Goal: Task Accomplishment & Management: Use online tool/utility

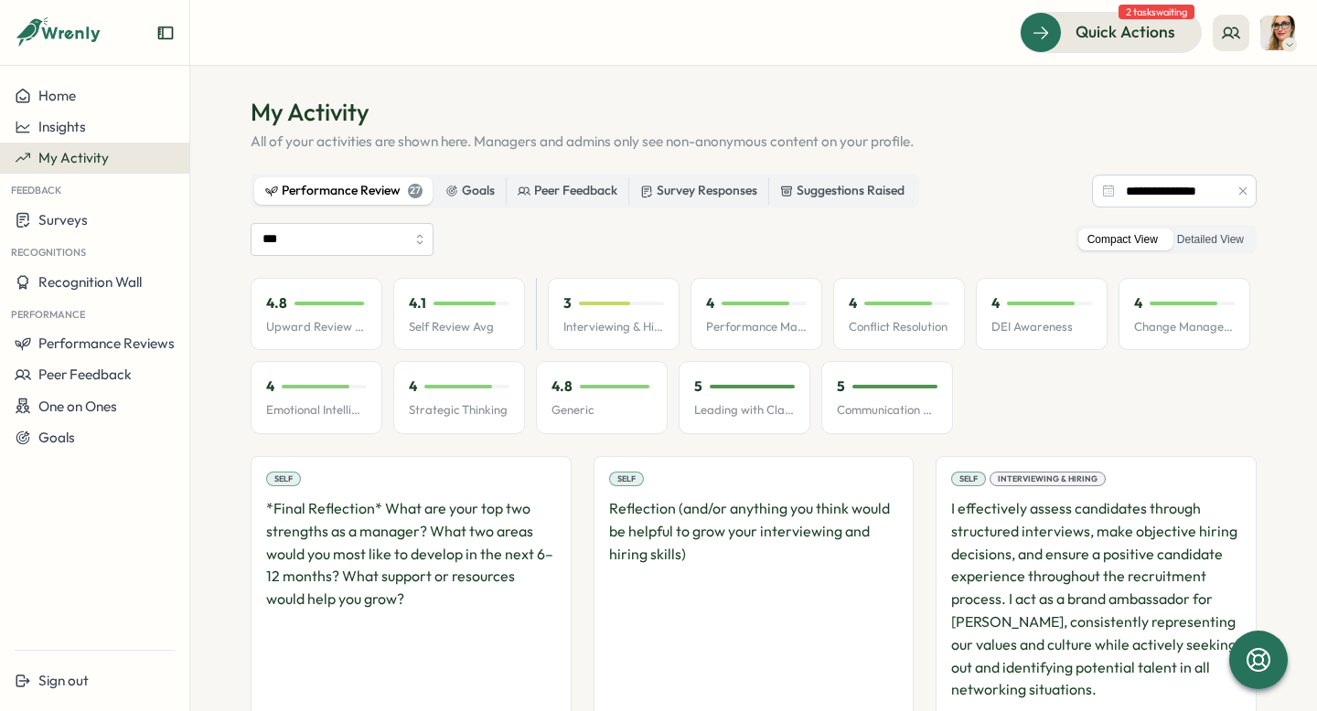
scroll to position [18, 0]
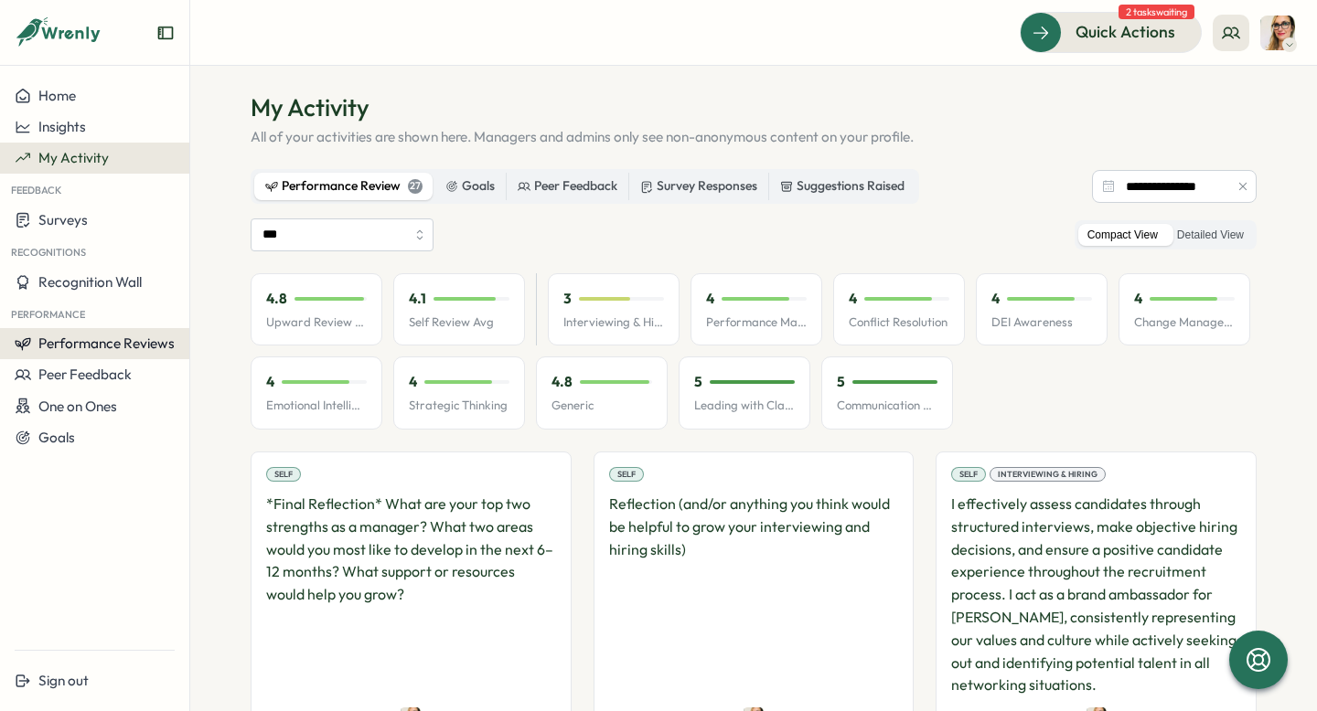
click at [111, 339] on span "Performance Reviews" at bounding box center [106, 343] width 136 height 17
click at [209, 329] on div "Reviews" at bounding box center [219, 326] width 51 height 20
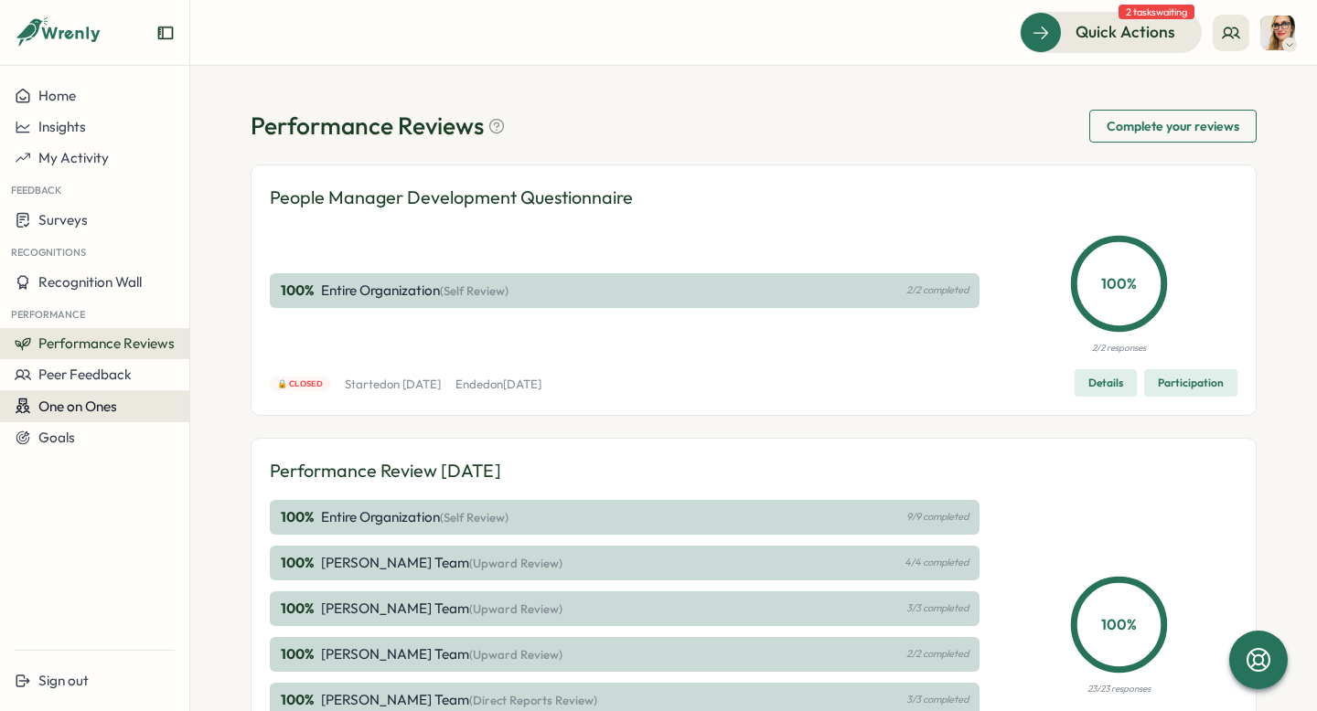
click at [100, 409] on span "One on Ones" at bounding box center [77, 406] width 79 height 17
click at [91, 346] on span "Performance Reviews" at bounding box center [106, 343] width 136 height 17
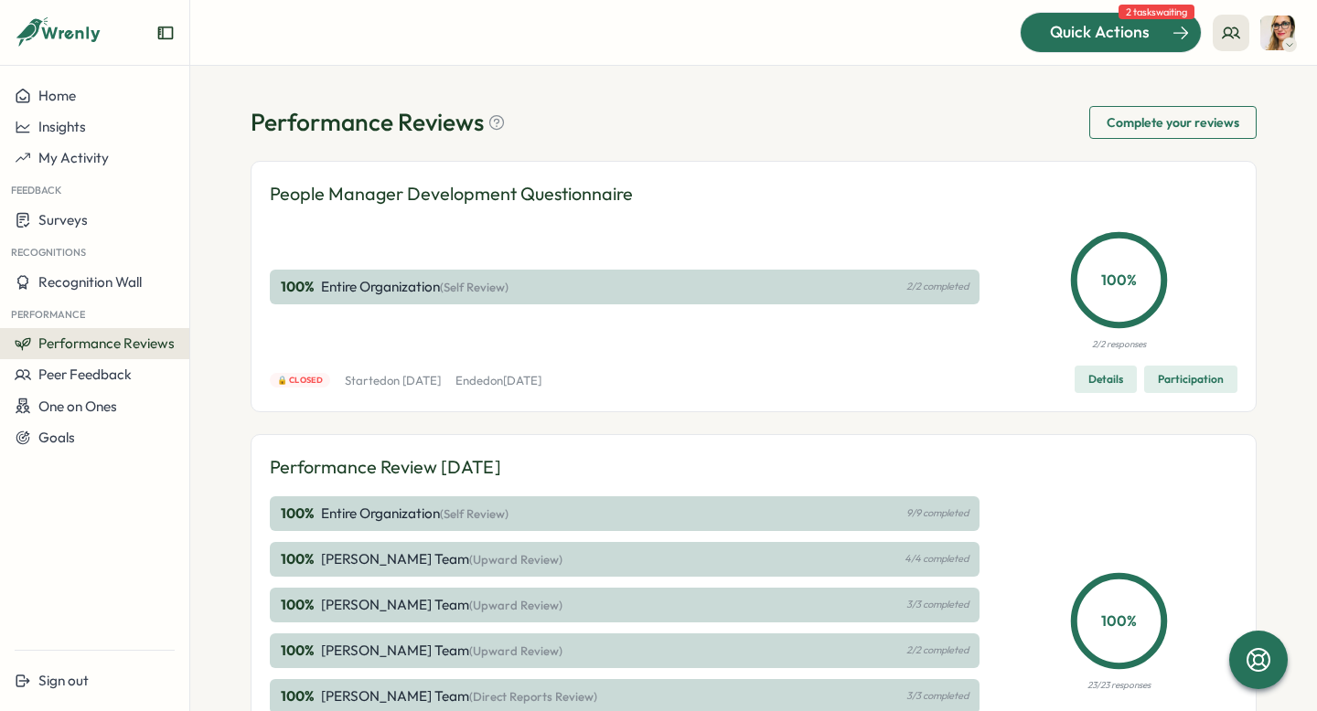
click at [1116, 29] on span "Quick Actions" at bounding box center [1100, 32] width 100 height 24
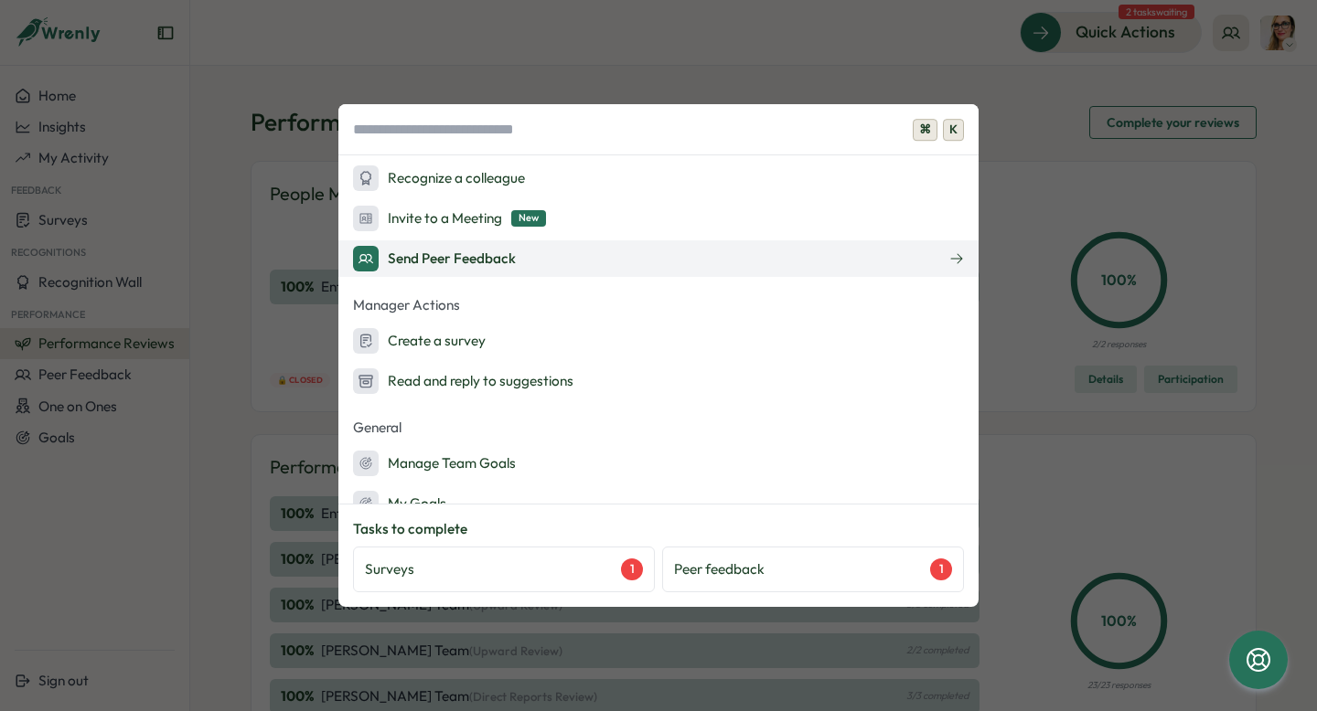
scroll to position [261, 0]
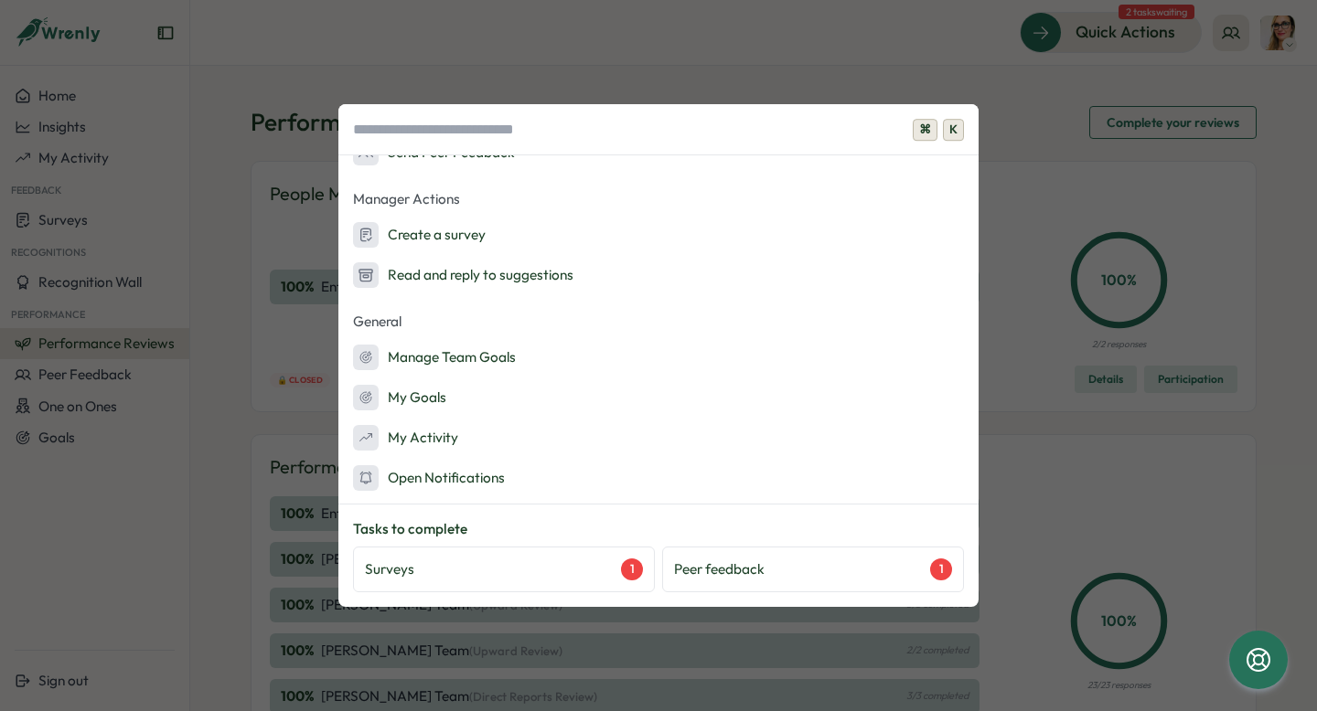
click at [1051, 77] on div "⌘ K Quick Actions Ask AI Create Goals Send a suggestion to leadership Recognize…" at bounding box center [658, 355] width 1317 height 711
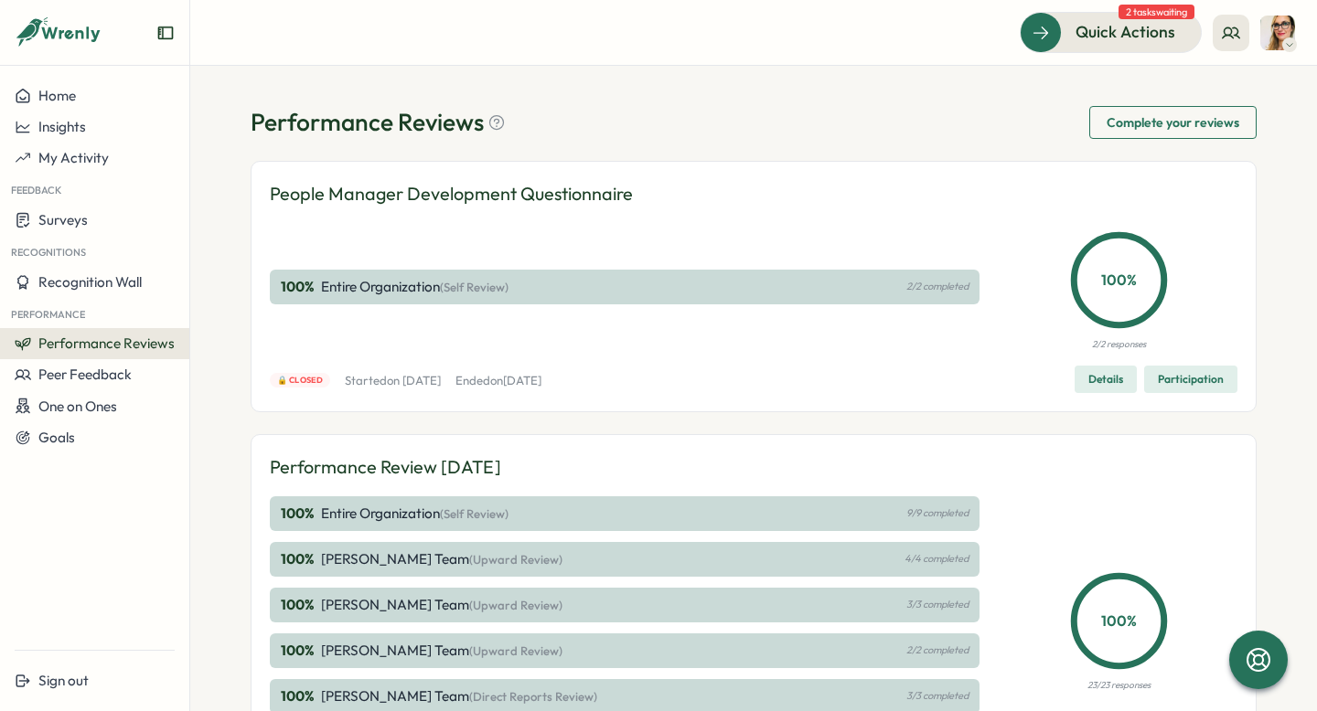
click at [1148, 123] on span "Complete your reviews" at bounding box center [1173, 122] width 133 height 31
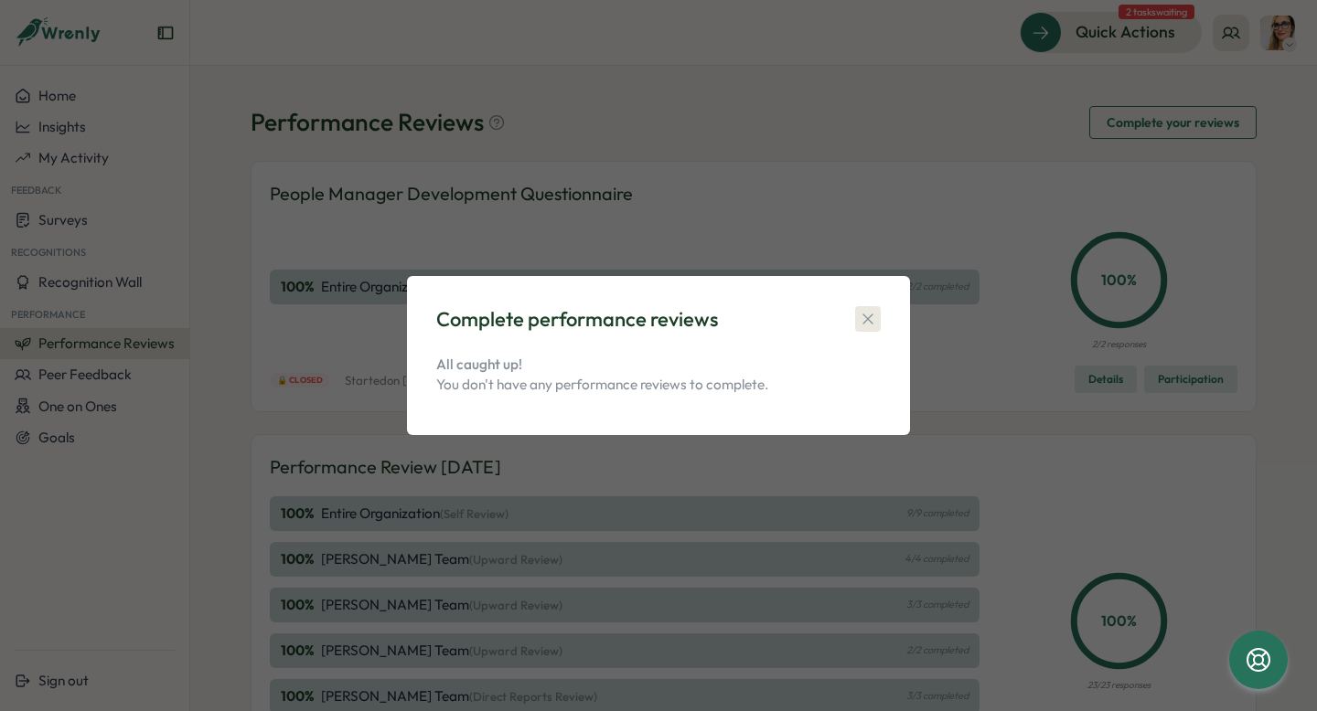
click at [867, 318] on icon "button" at bounding box center [867, 319] width 10 height 10
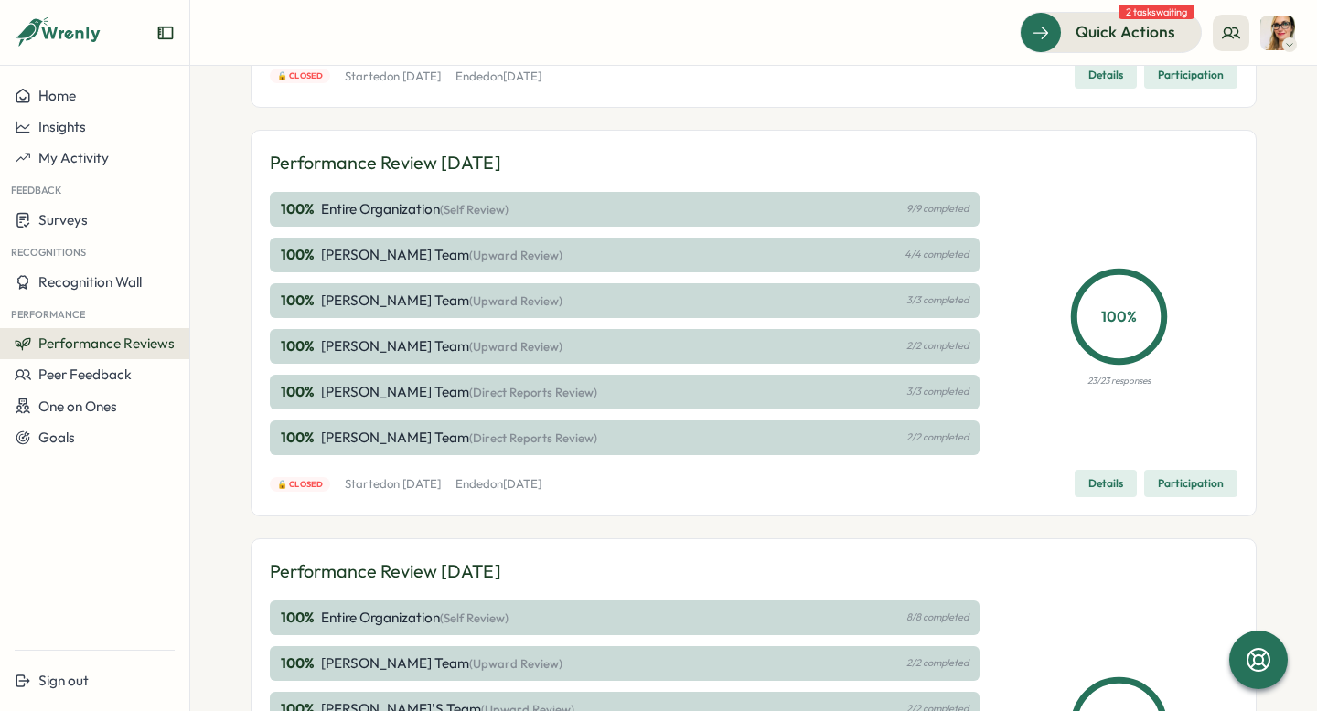
scroll to position [588, 0]
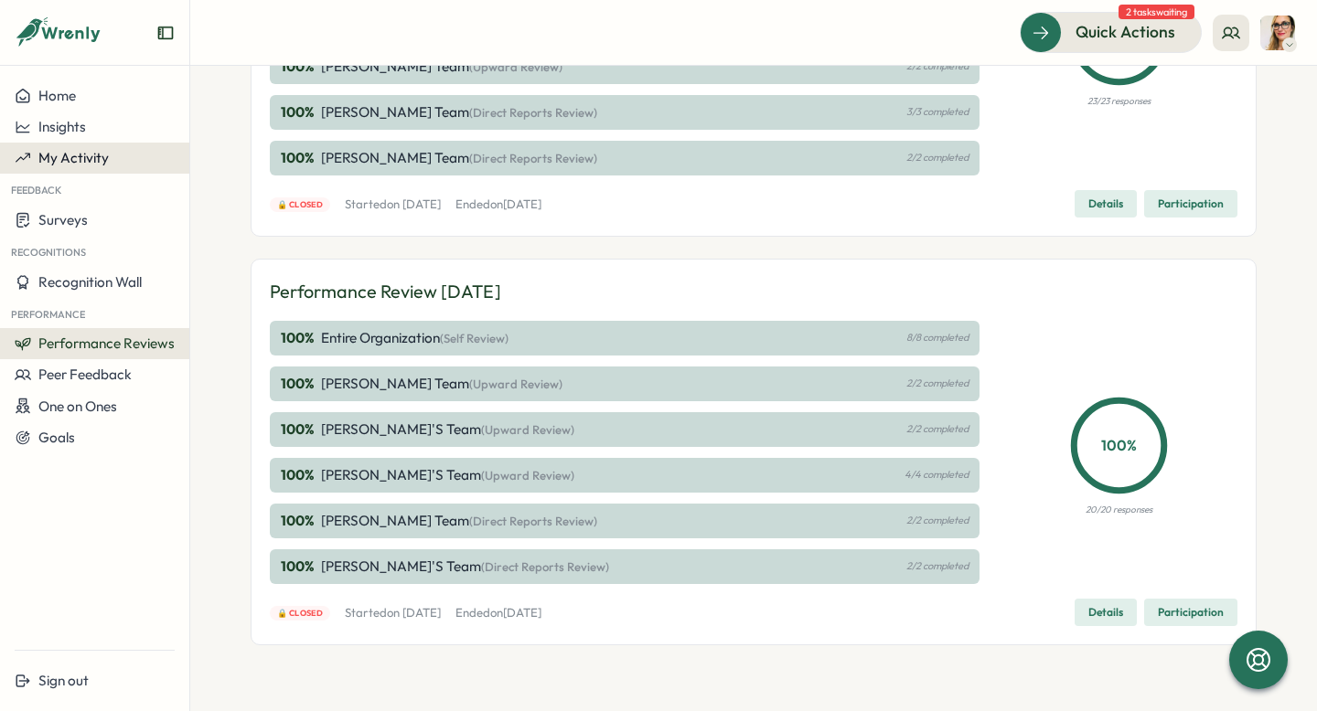
click at [59, 159] on span "My Activity" at bounding box center [73, 157] width 70 height 17
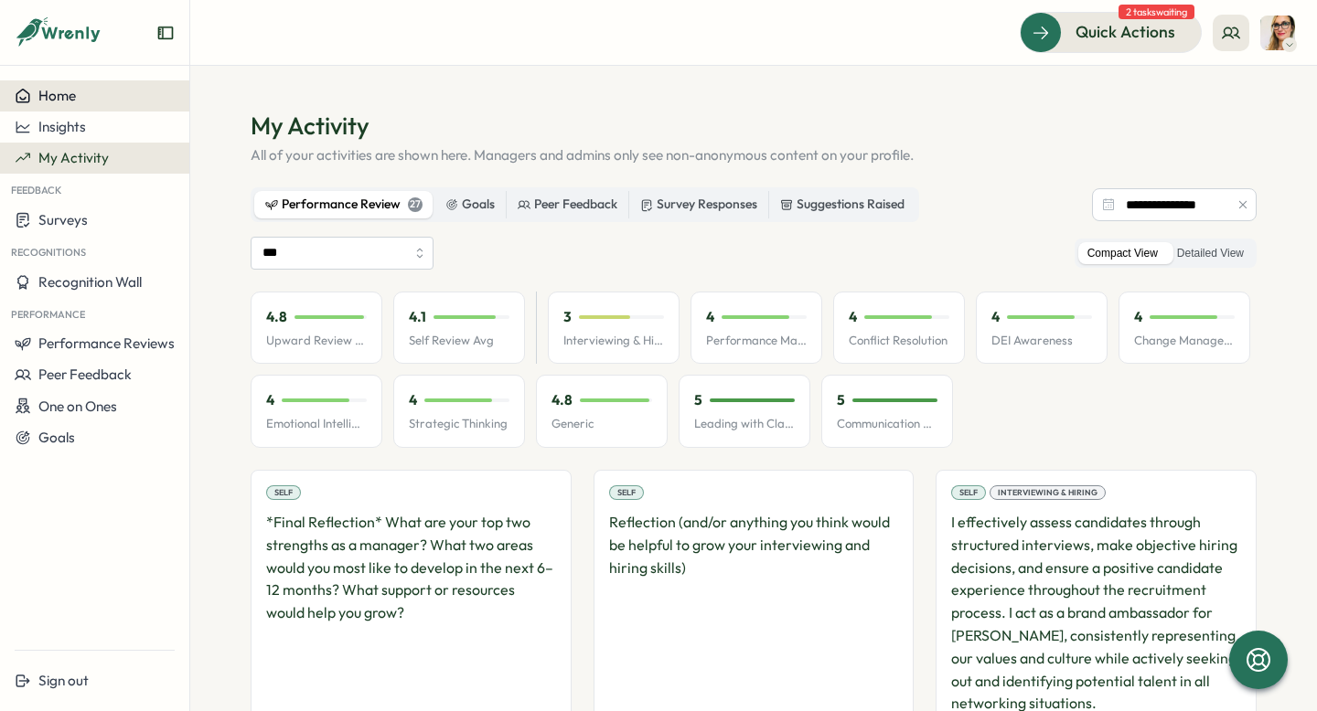
click at [49, 96] on span "Home" at bounding box center [56, 95] width 37 height 17
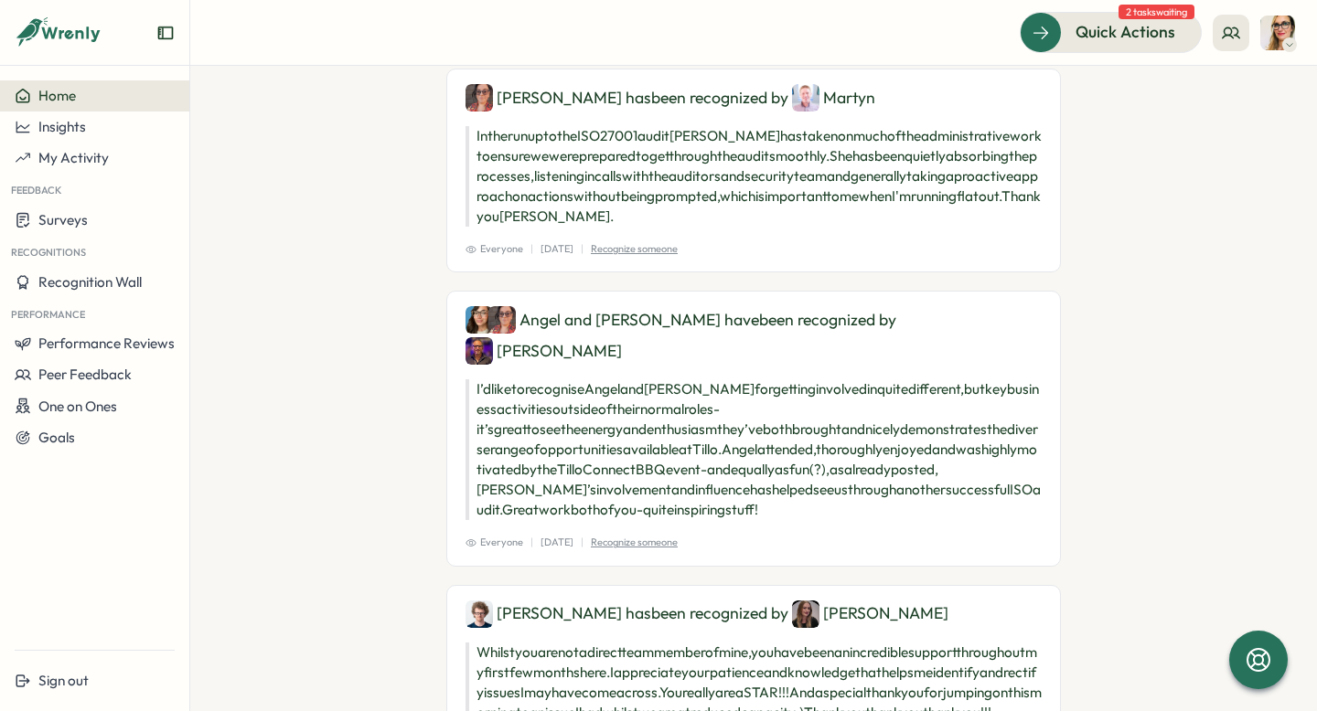
scroll to position [6314, 0]
click at [1280, 32] on img at bounding box center [1277, 33] width 35 height 35
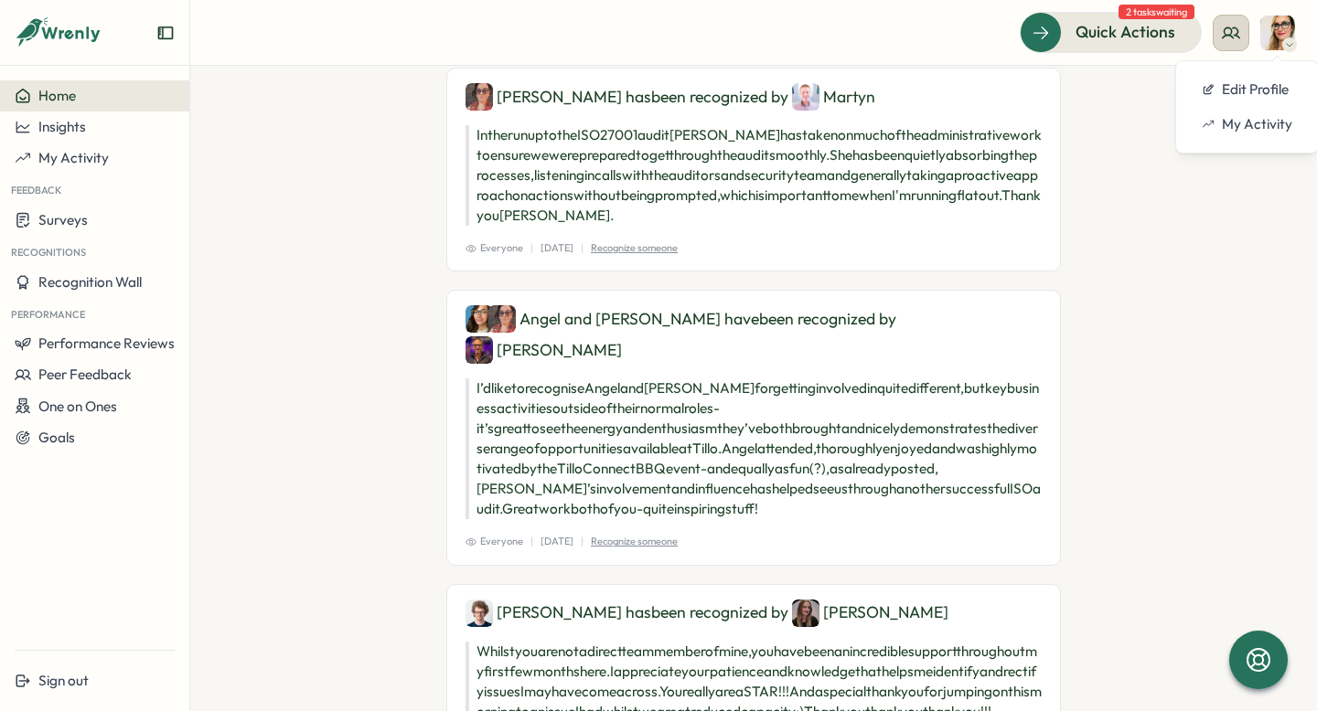
click at [1234, 32] on icon at bounding box center [1231, 33] width 18 height 18
click at [1231, 98] on div "My Team" at bounding box center [1231, 90] width 115 height 20
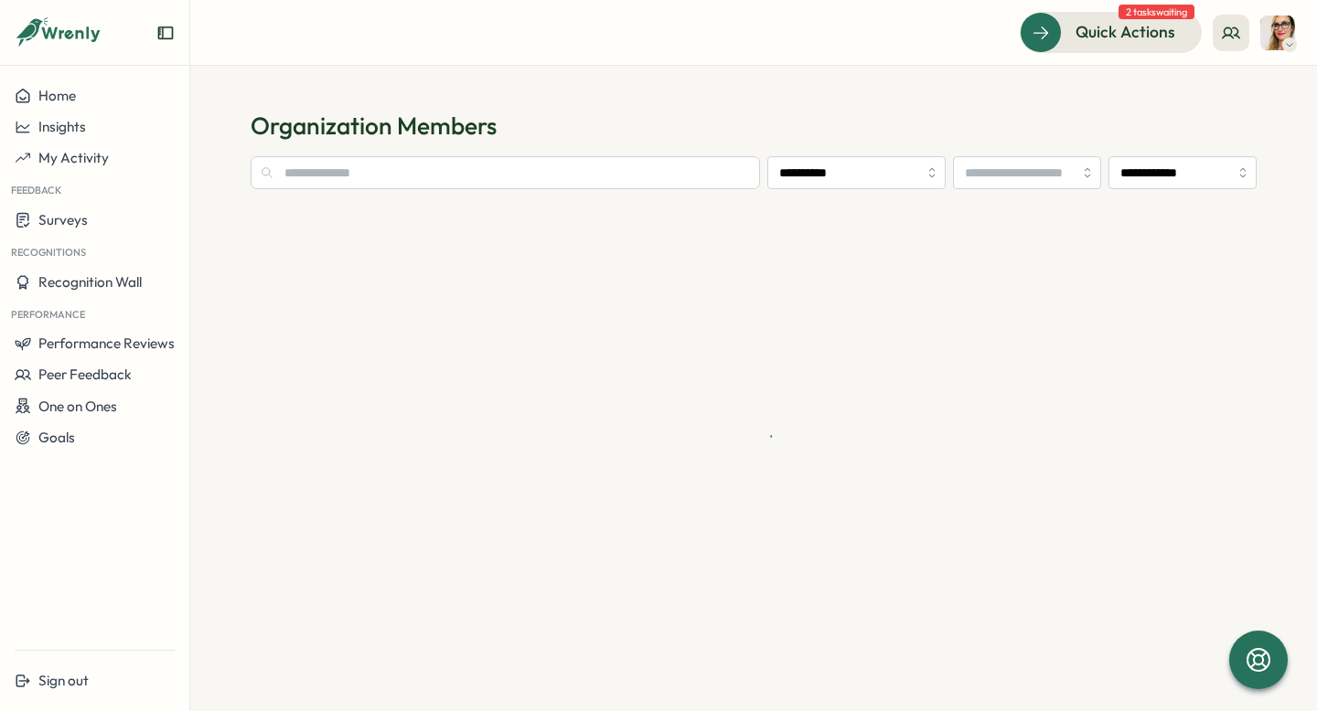
type input "**********"
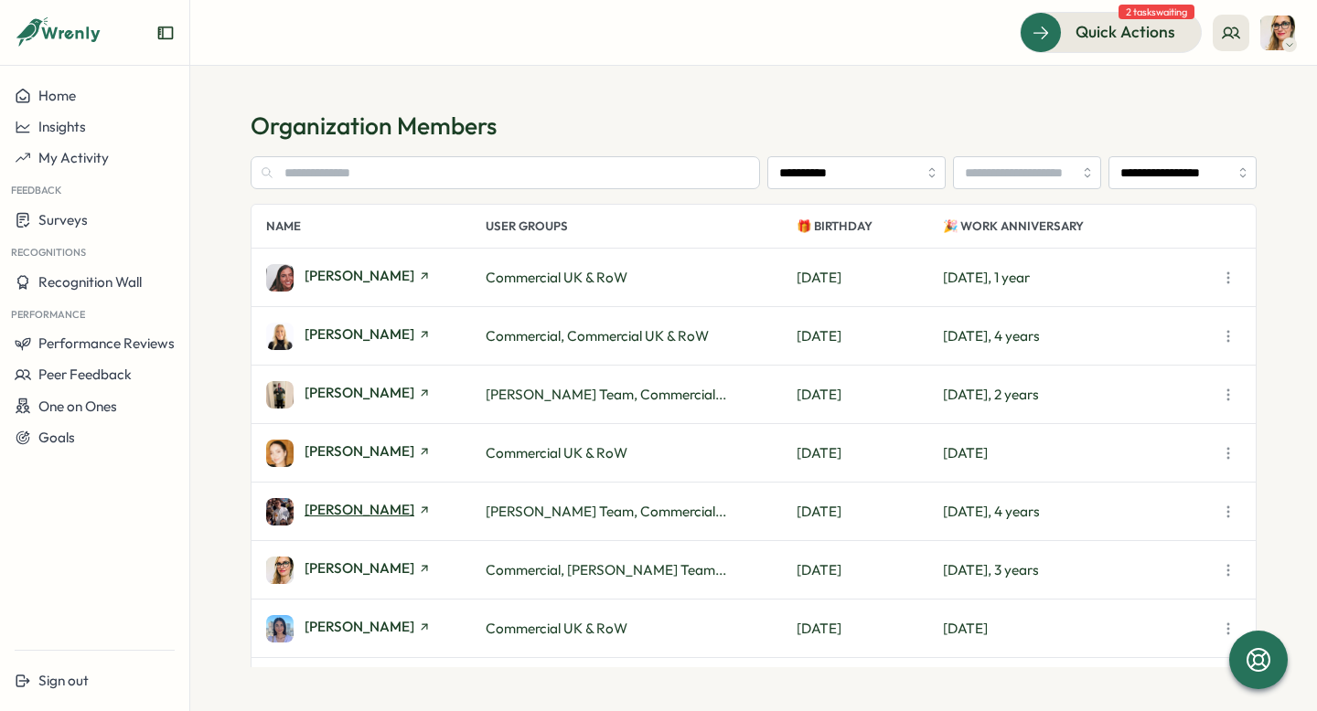
click at [347, 514] on span "[PERSON_NAME]" at bounding box center [360, 510] width 110 height 14
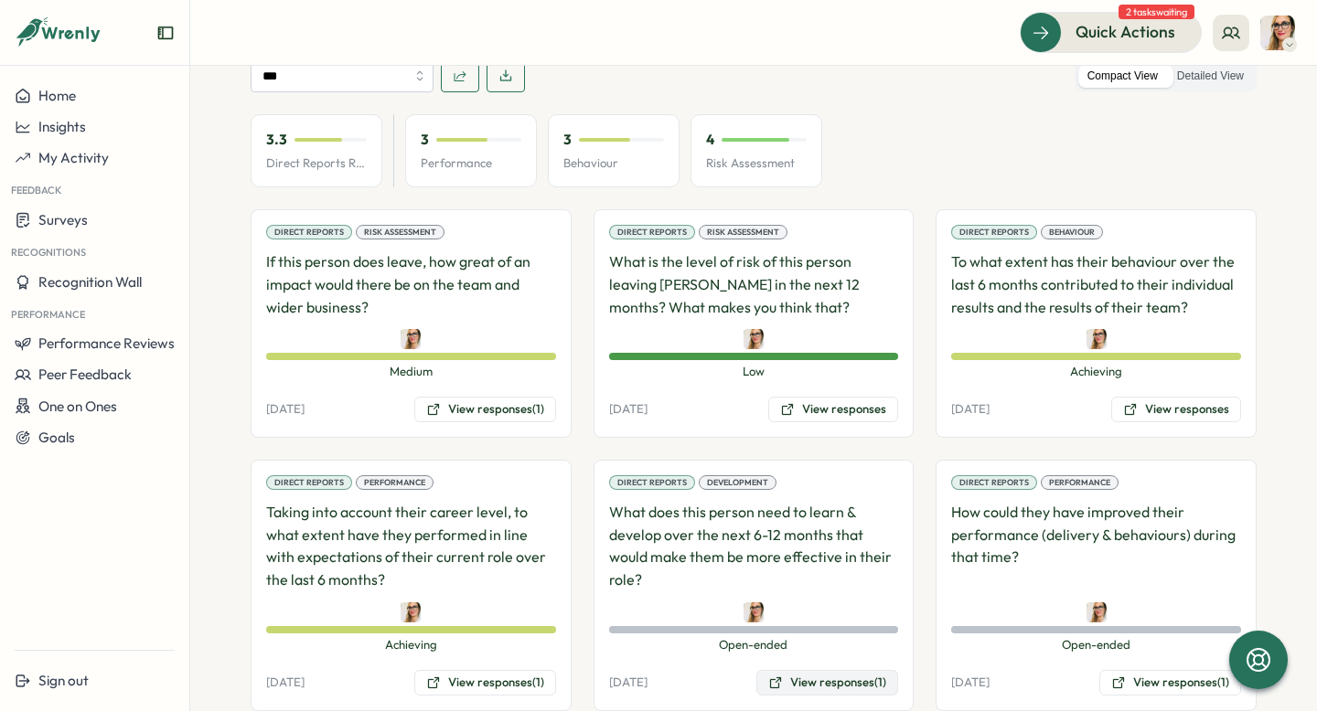
scroll to position [1127, 0]
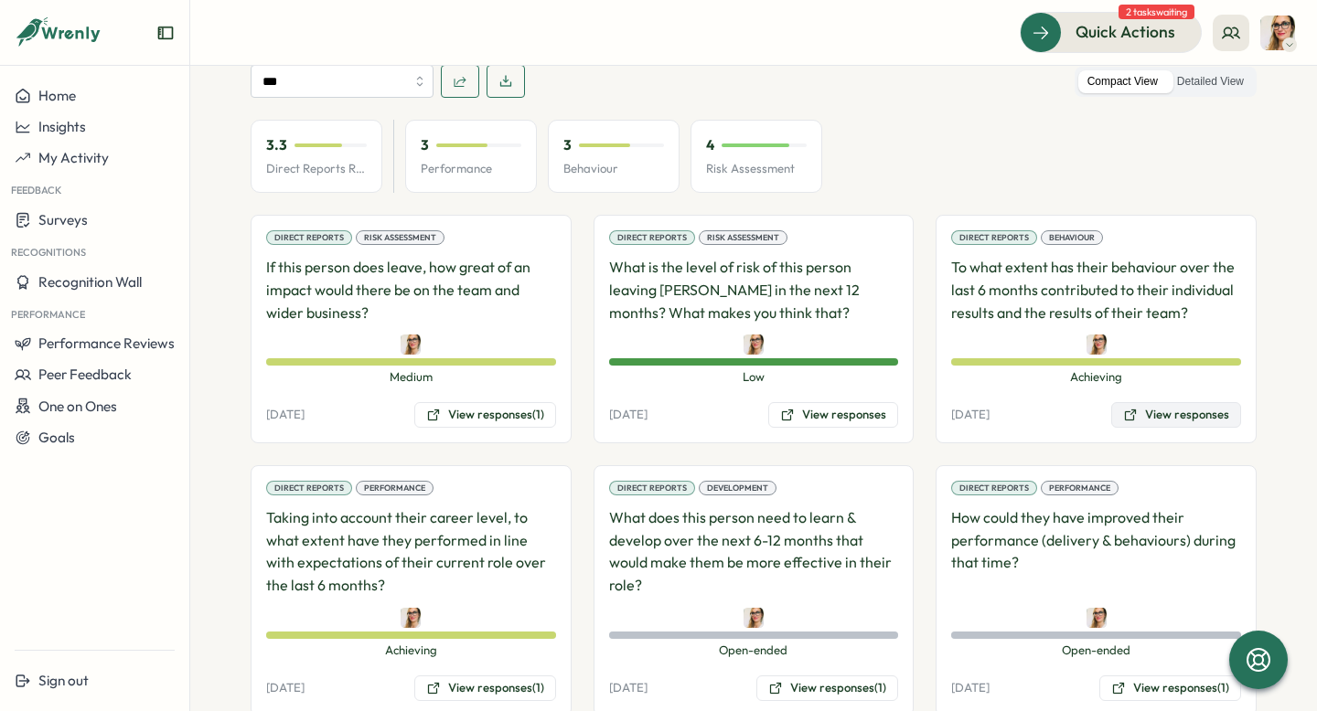
click at [1153, 402] on button "View responses" at bounding box center [1176, 415] width 130 height 26
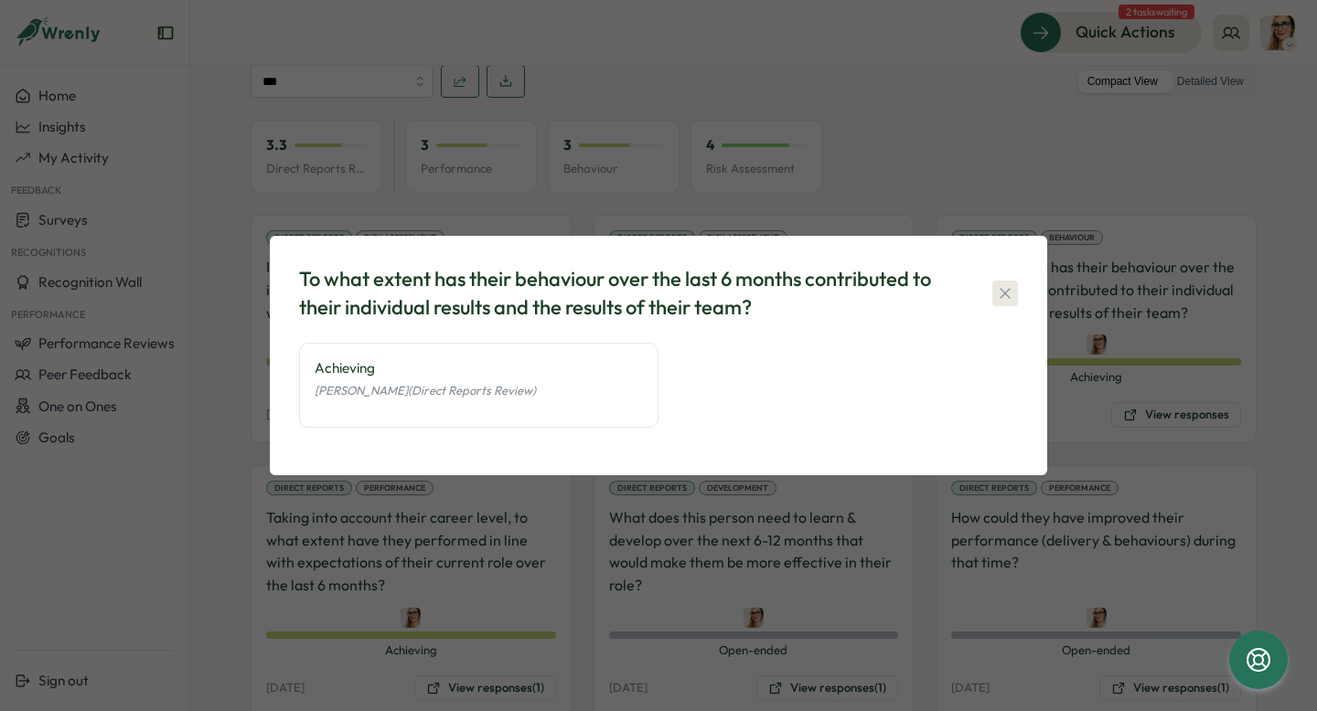
click at [1005, 292] on icon "button" at bounding box center [1005, 293] width 10 height 10
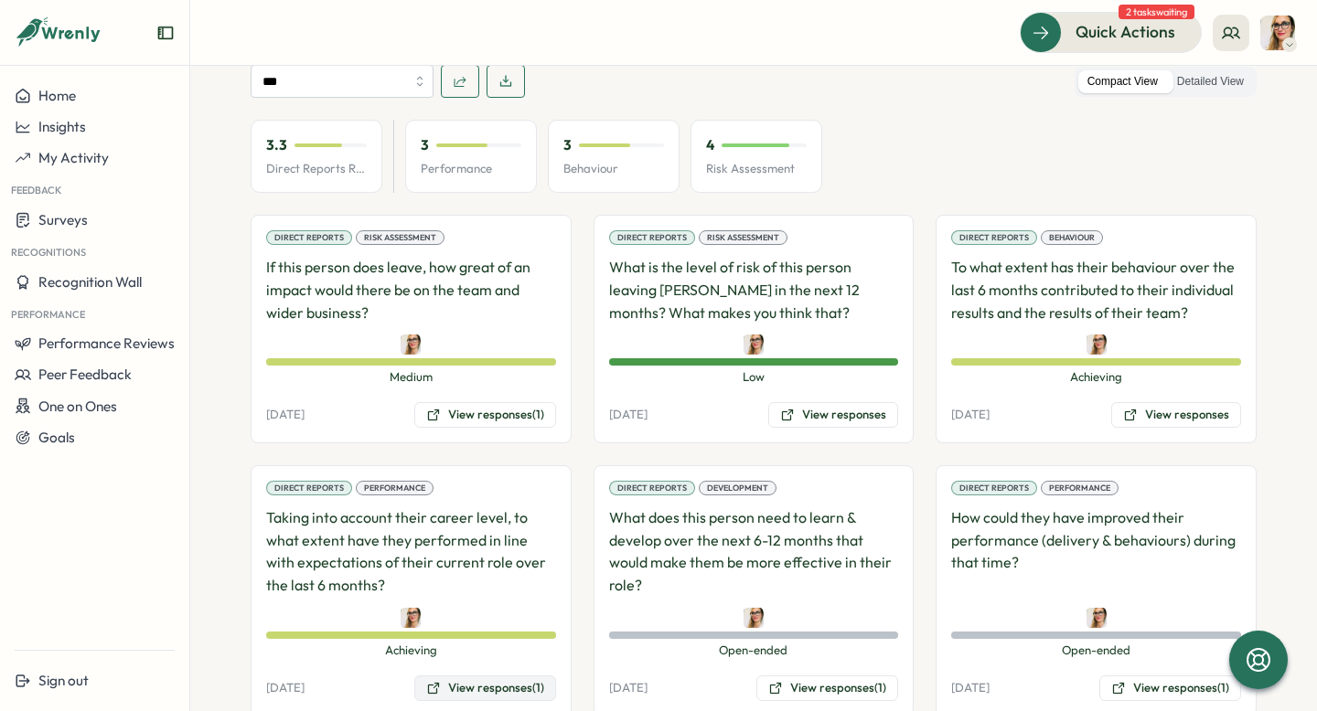
click at [502, 676] on button "View responses (1)" at bounding box center [485, 689] width 142 height 26
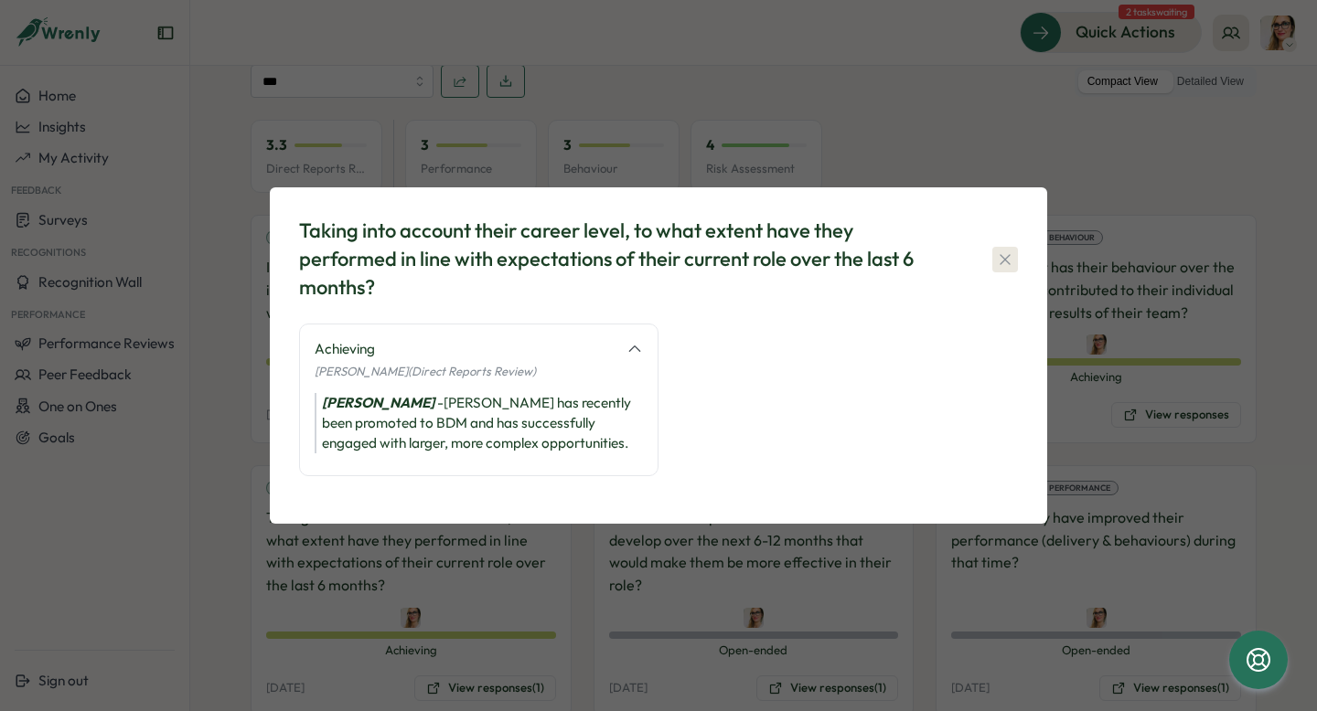
click at [1011, 266] on icon "button" at bounding box center [1005, 260] width 18 height 18
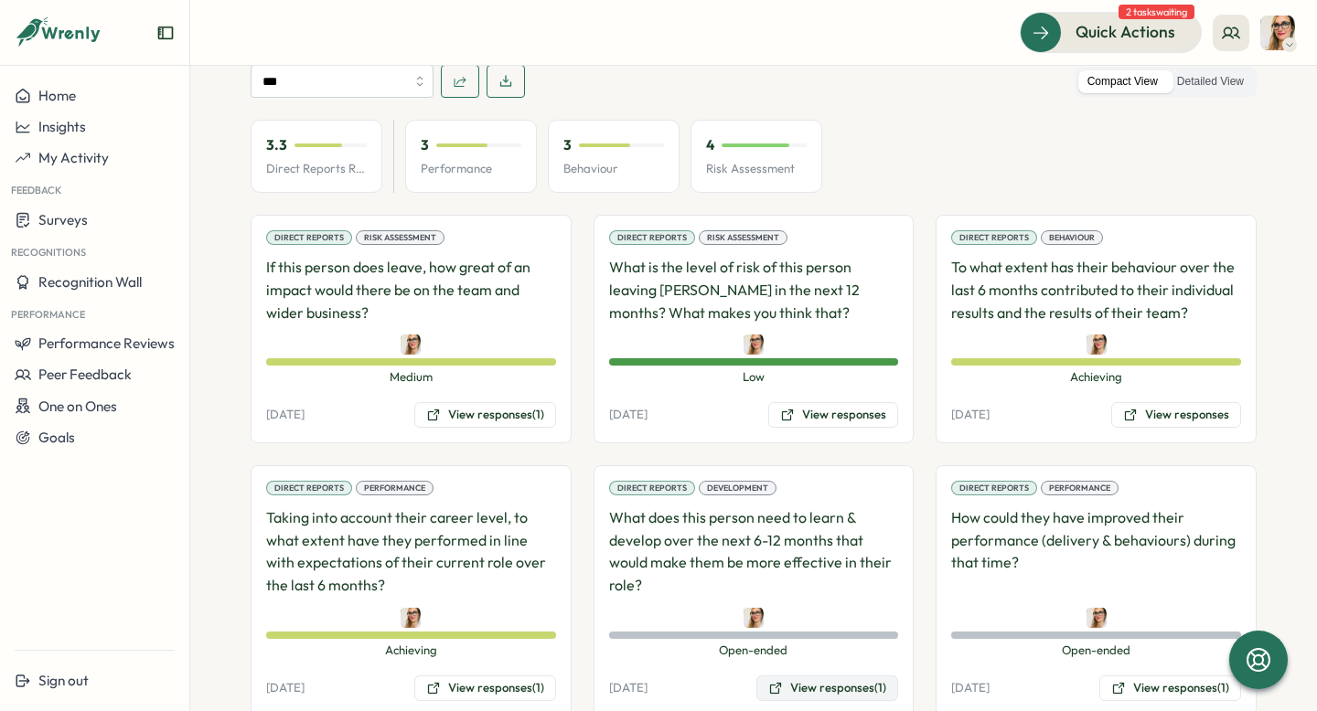
click at [805, 676] on button "View responses (1)" at bounding box center [827, 689] width 142 height 26
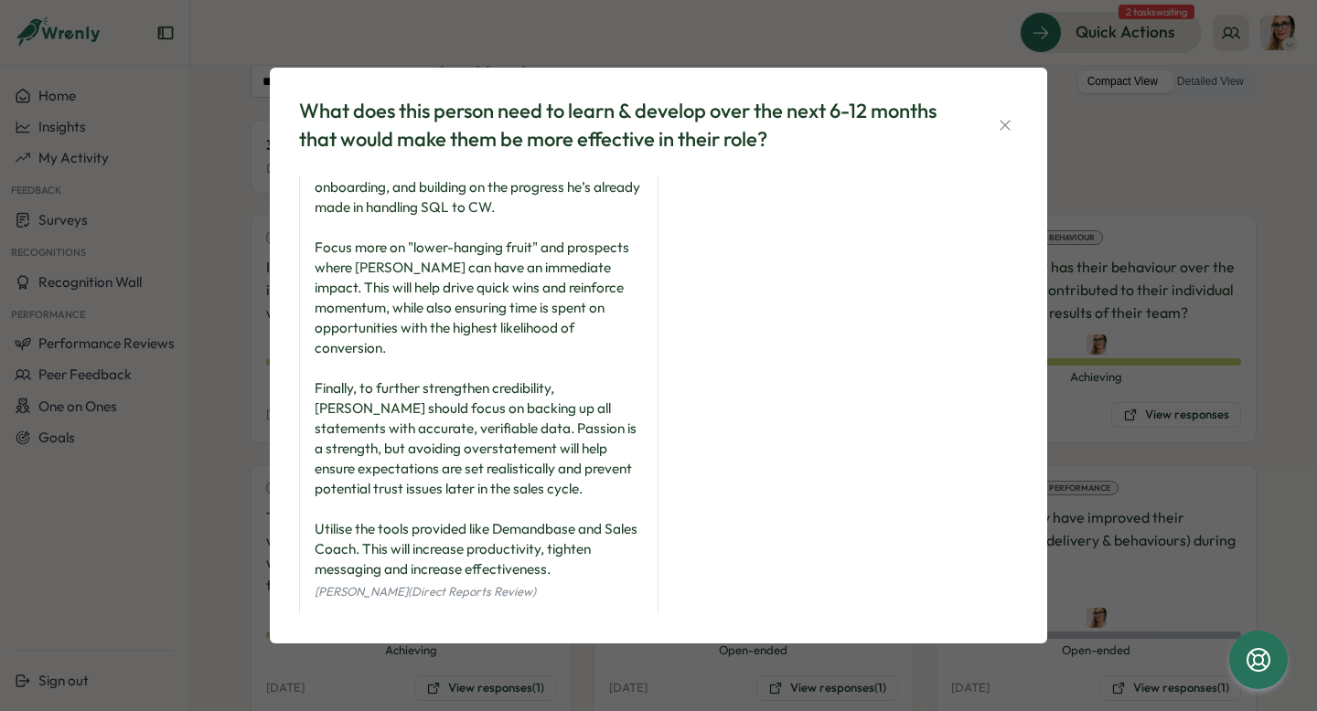
scroll to position [71, 0]
click at [1006, 127] on icon "button" at bounding box center [1005, 125] width 18 height 18
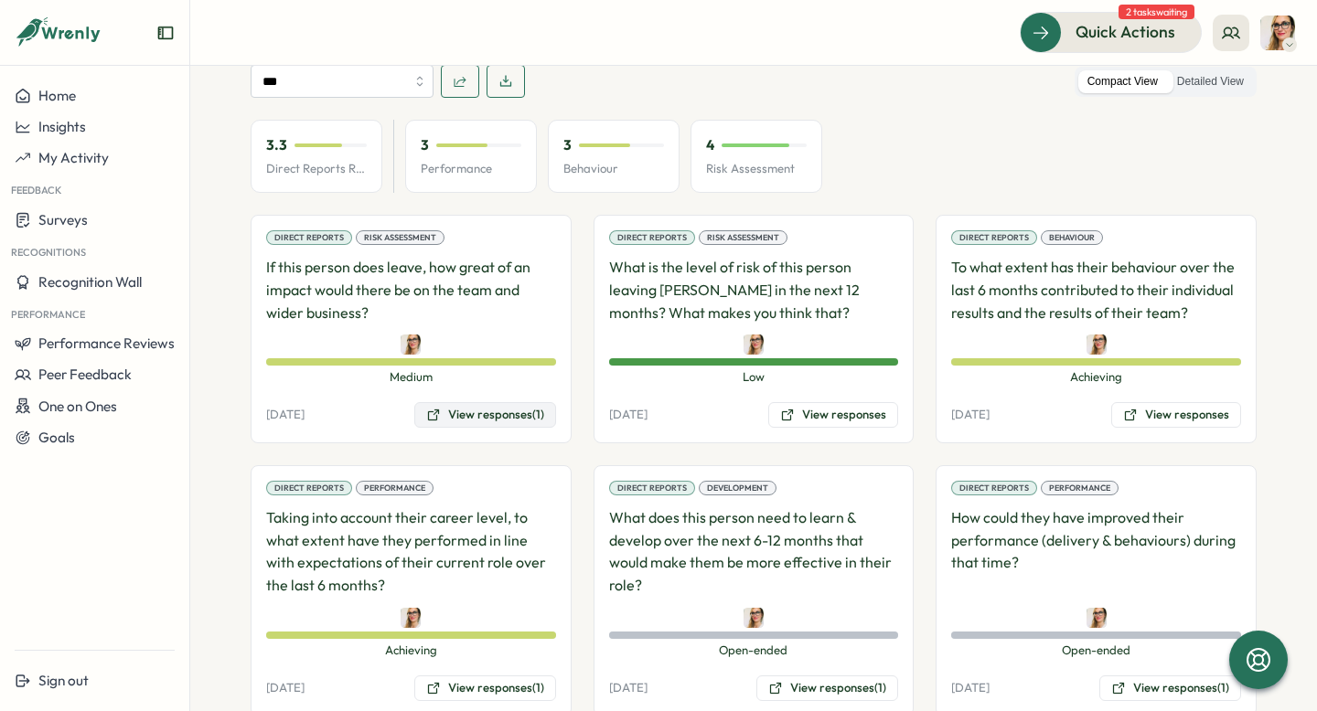
click at [508, 402] on button "View responses (1)" at bounding box center [485, 415] width 142 height 26
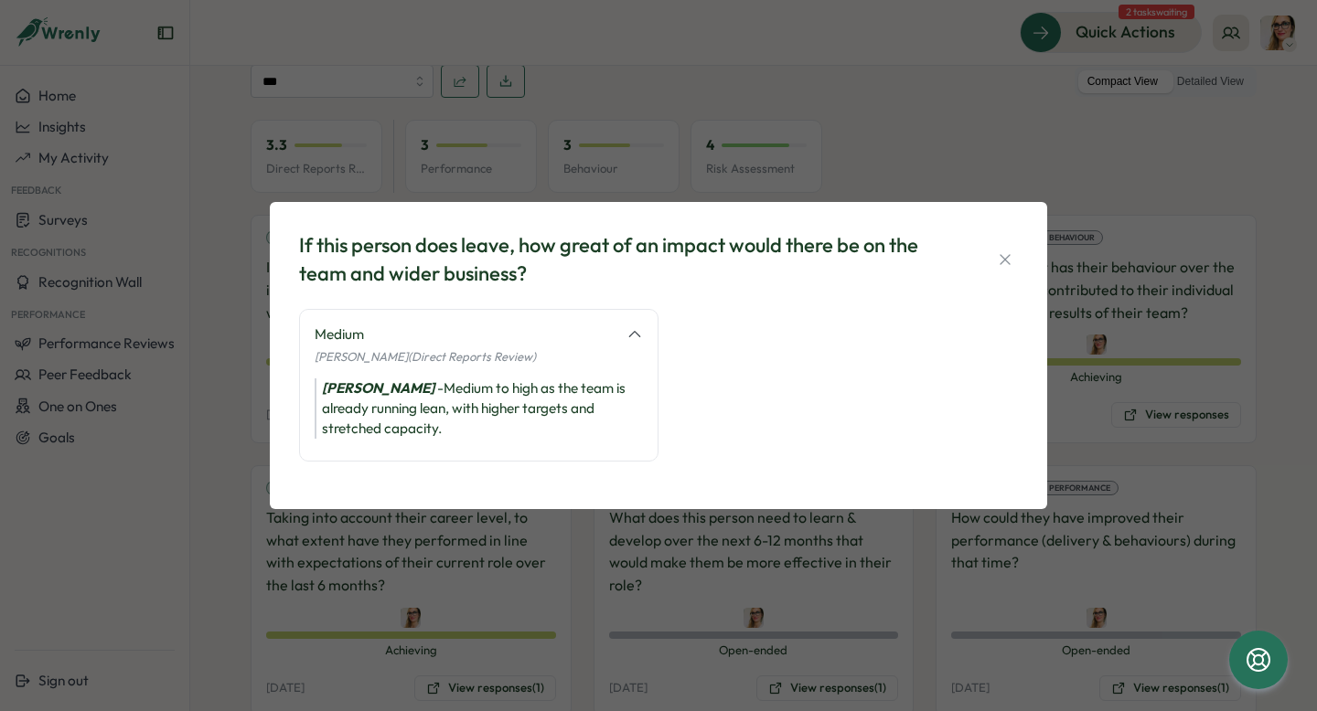
click at [1002, 258] on icon "button" at bounding box center [1005, 260] width 18 height 18
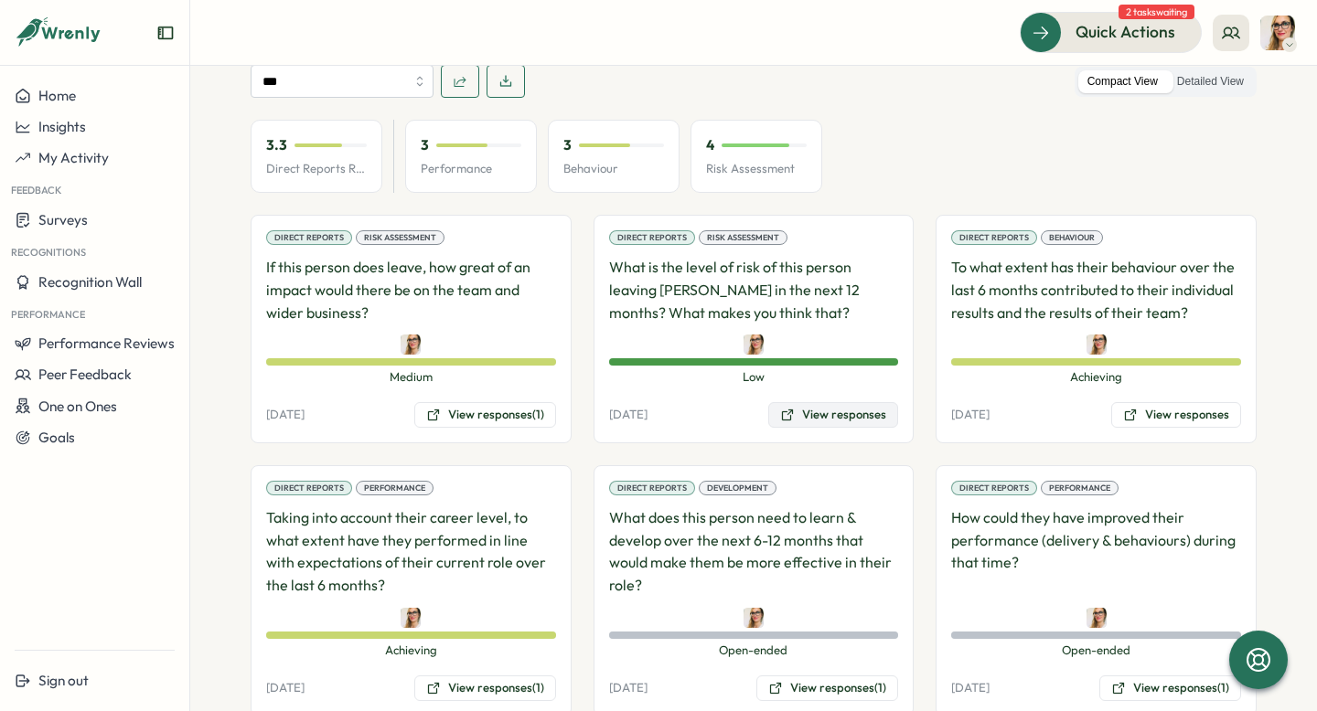
click at [880, 402] on button "View responses" at bounding box center [833, 415] width 130 height 26
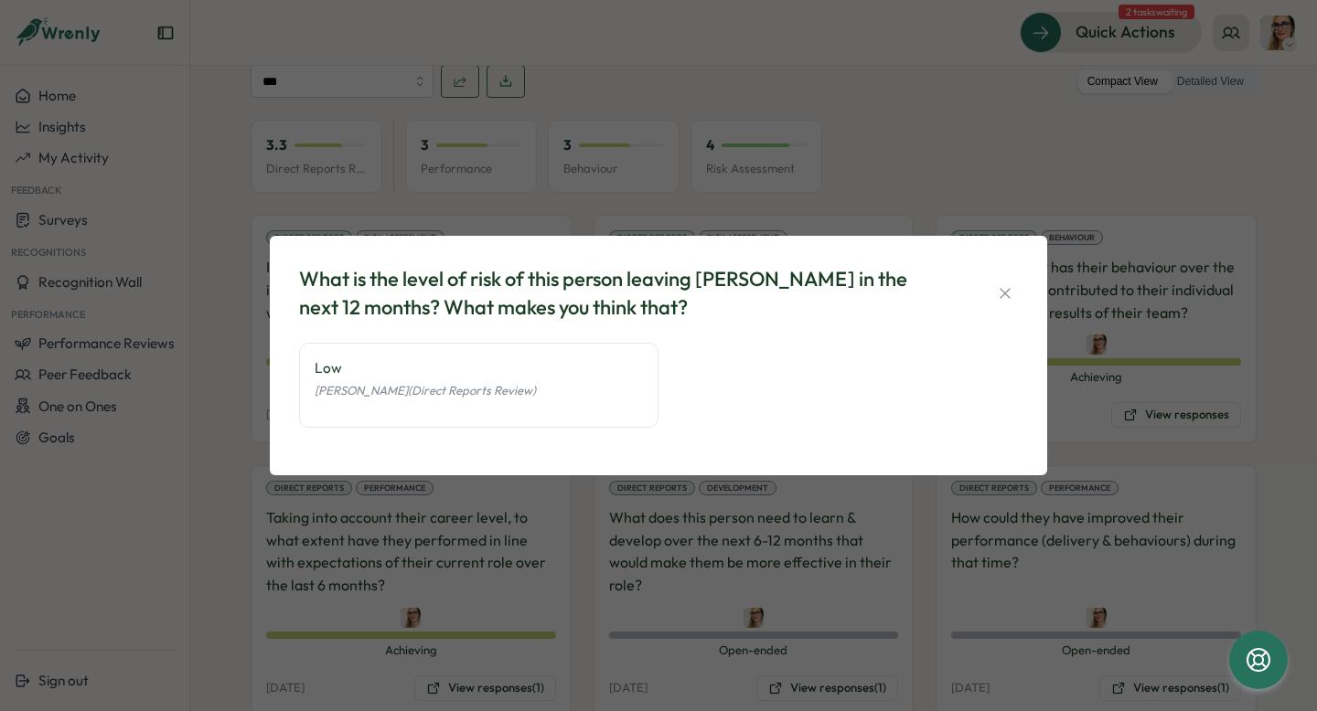
click at [1001, 290] on icon "button" at bounding box center [1005, 293] width 10 height 10
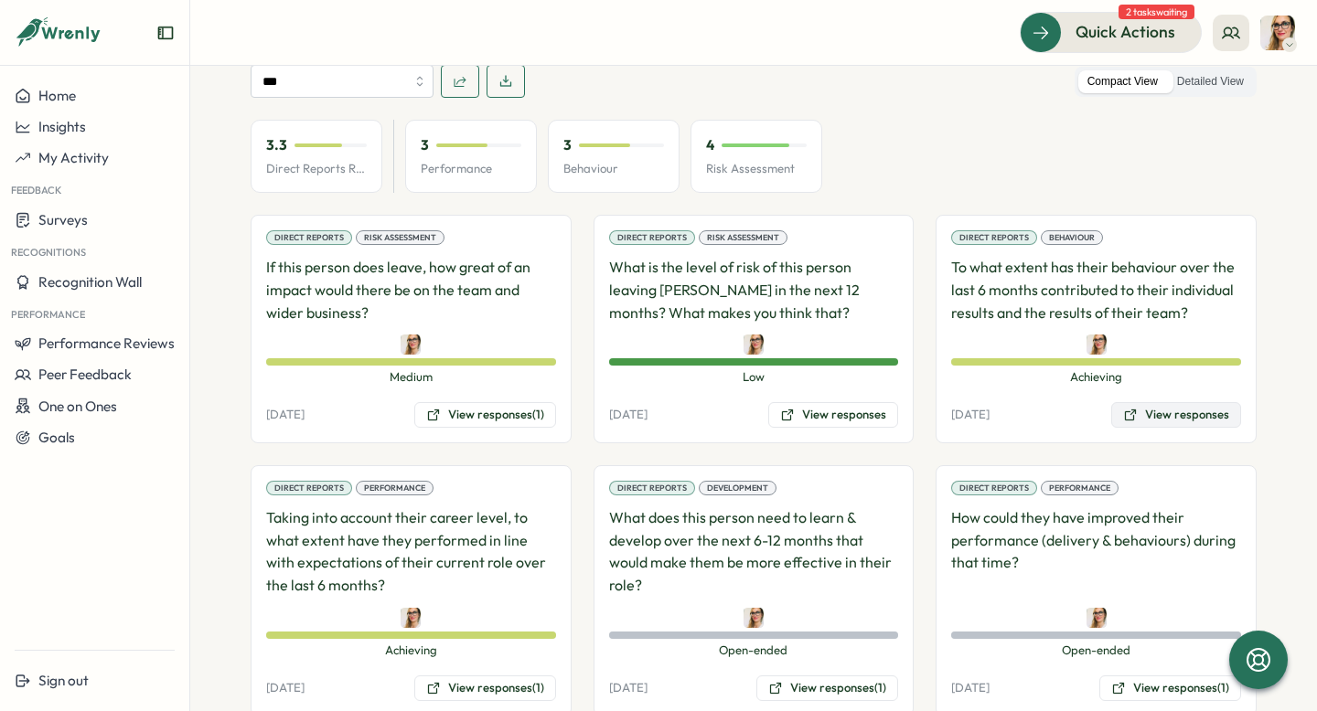
click at [1129, 410] on icon at bounding box center [1130, 415] width 11 height 11
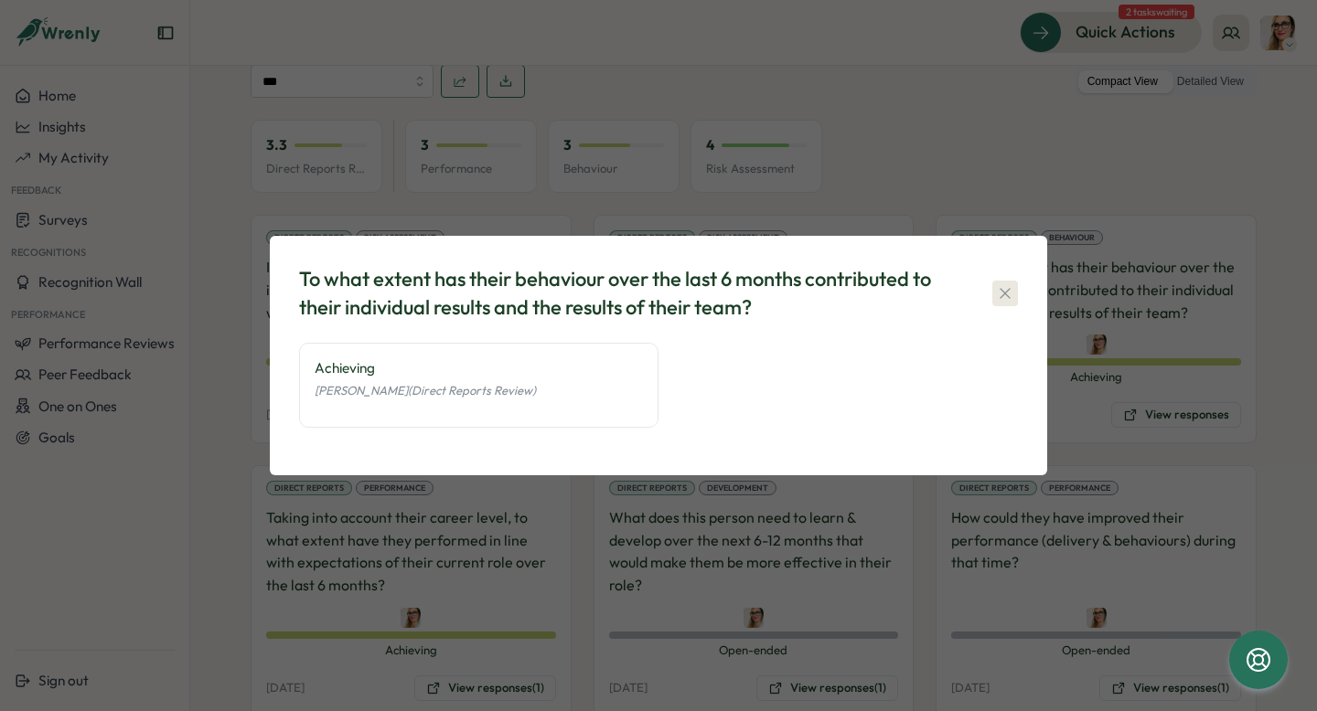
click at [1009, 298] on icon "button" at bounding box center [1005, 293] width 18 height 18
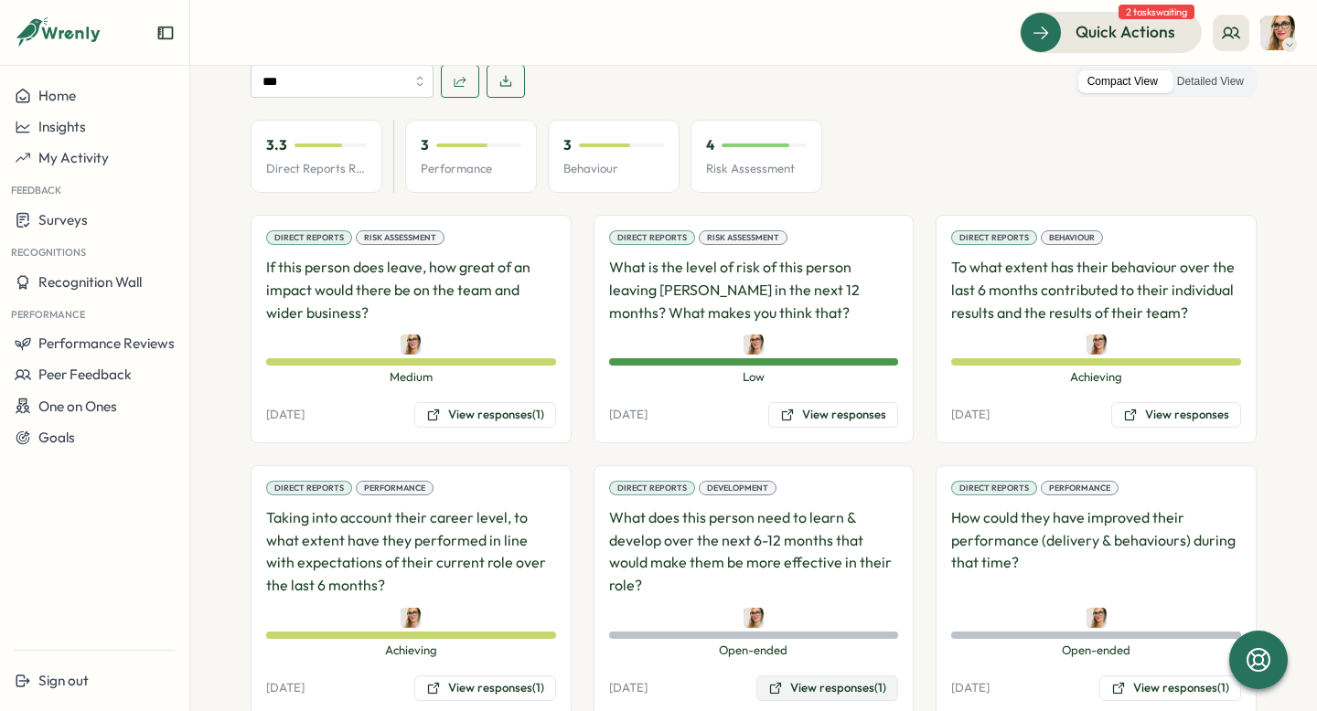
click at [834, 676] on button "View responses (1)" at bounding box center [827, 689] width 142 height 26
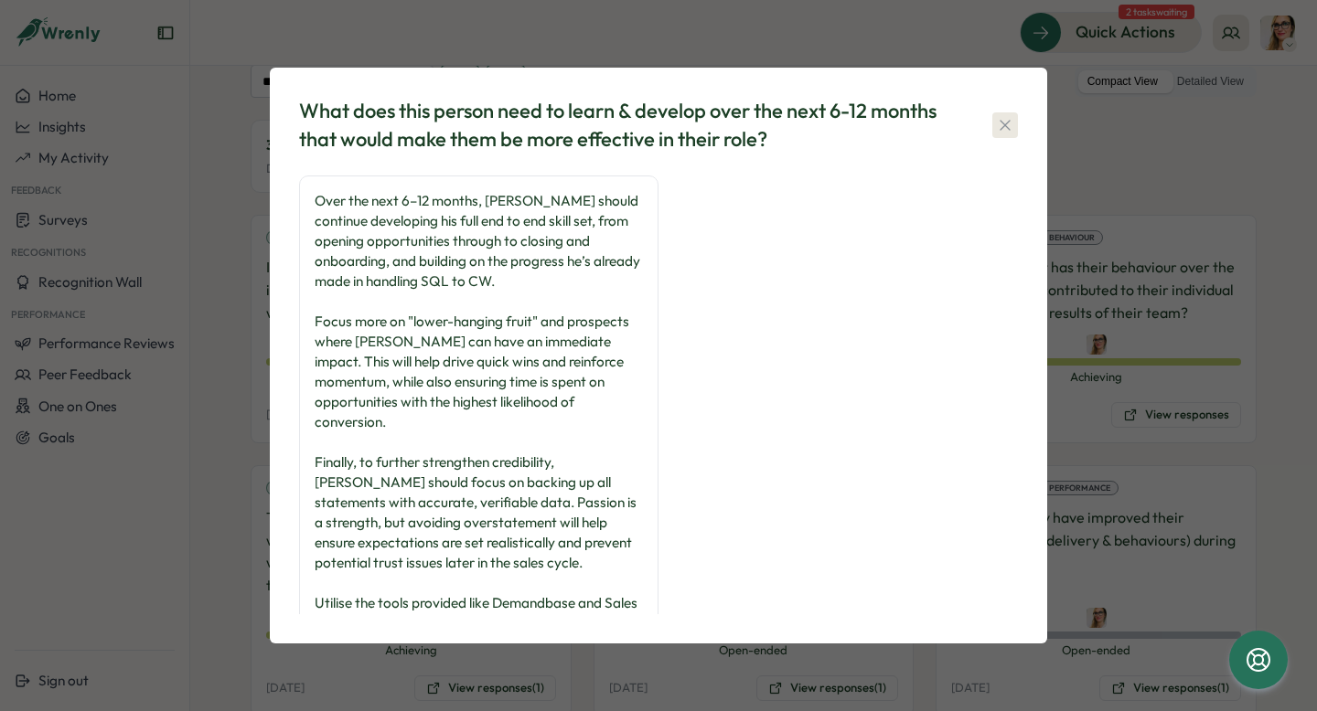
click at [1008, 129] on icon "button" at bounding box center [1005, 125] width 18 height 18
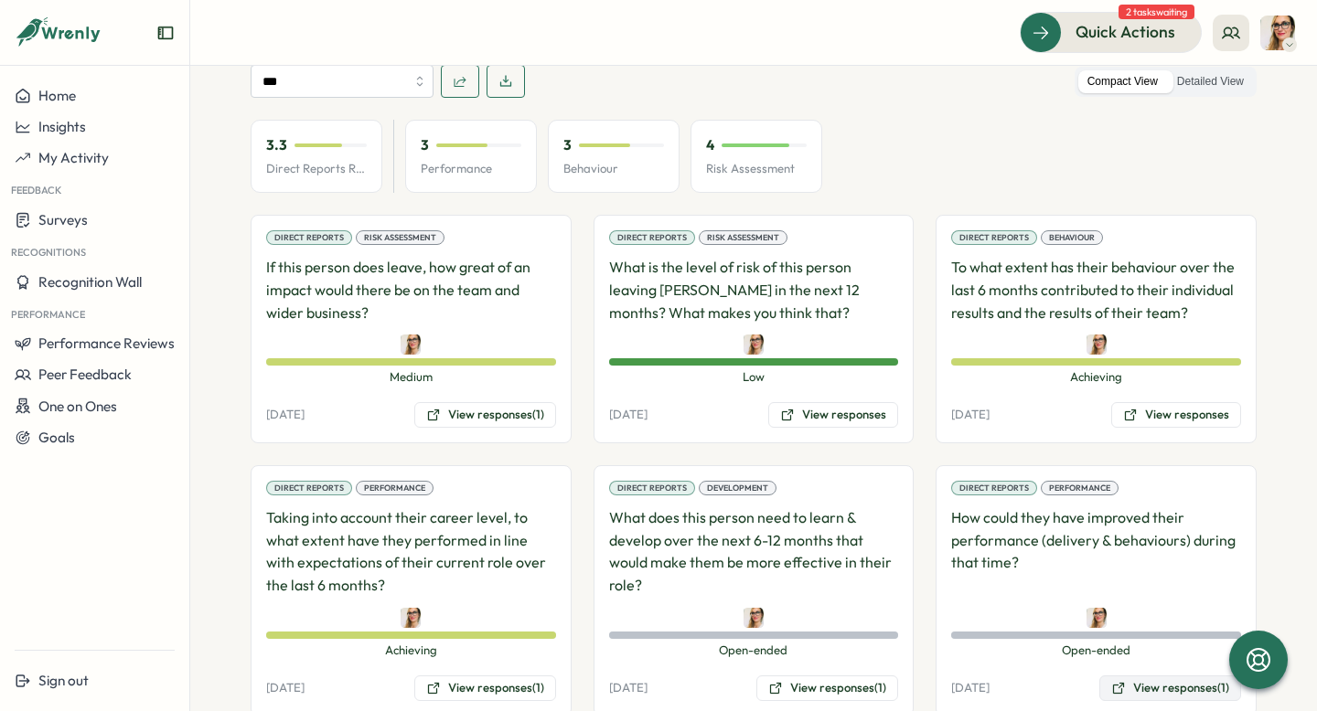
click at [1161, 676] on button "View responses (1)" at bounding box center [1170, 689] width 142 height 26
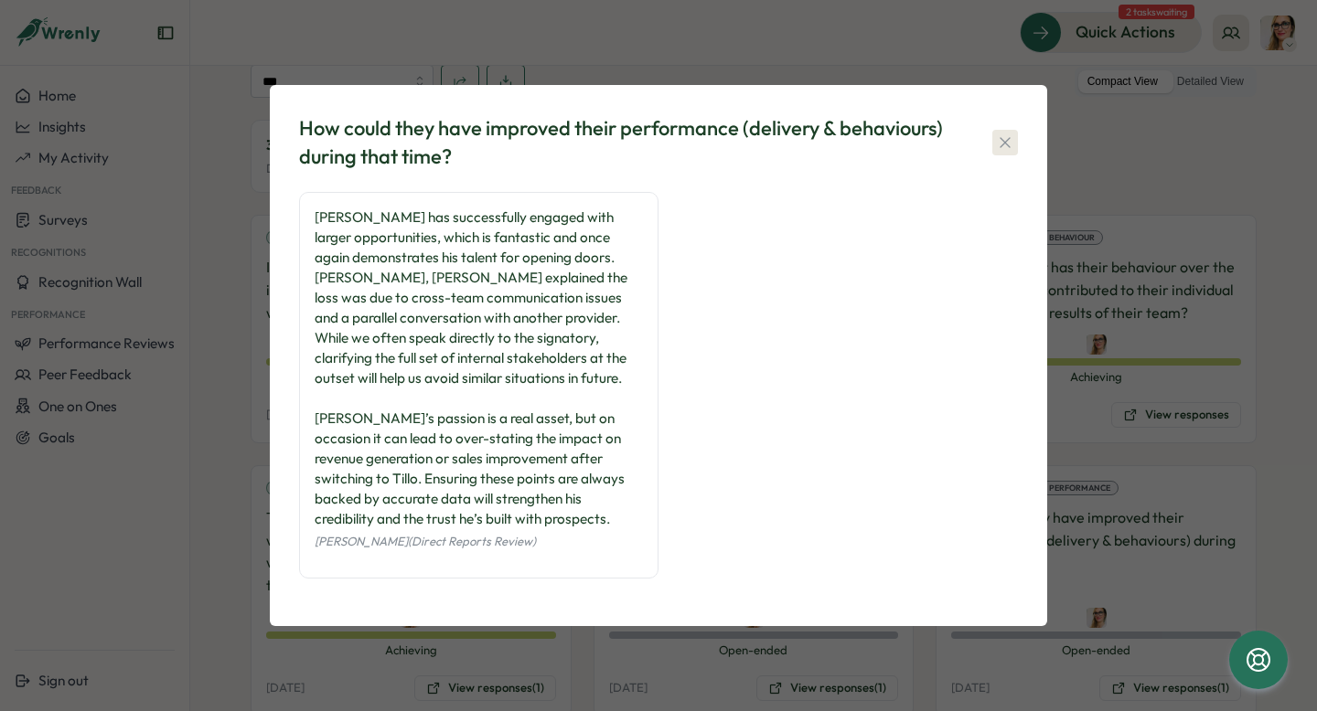
click at [1006, 146] on icon "button" at bounding box center [1005, 143] width 18 height 18
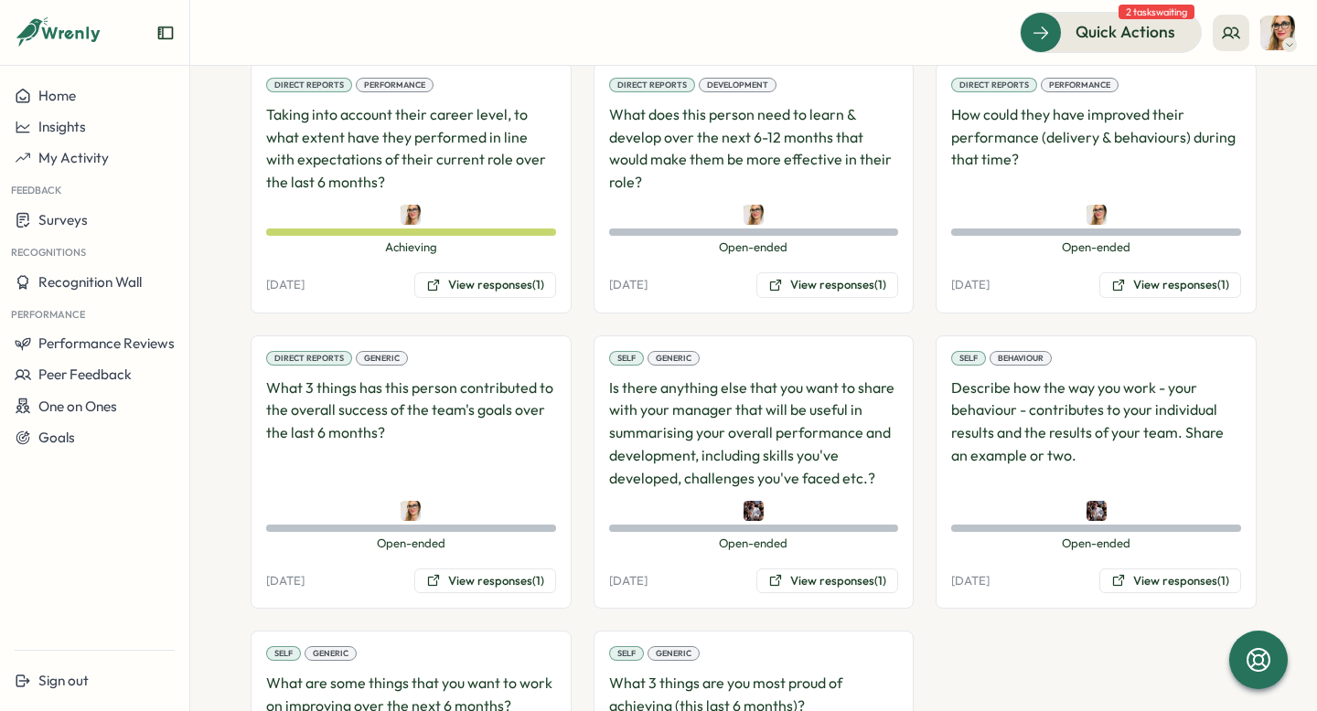
scroll to position [1539, 0]
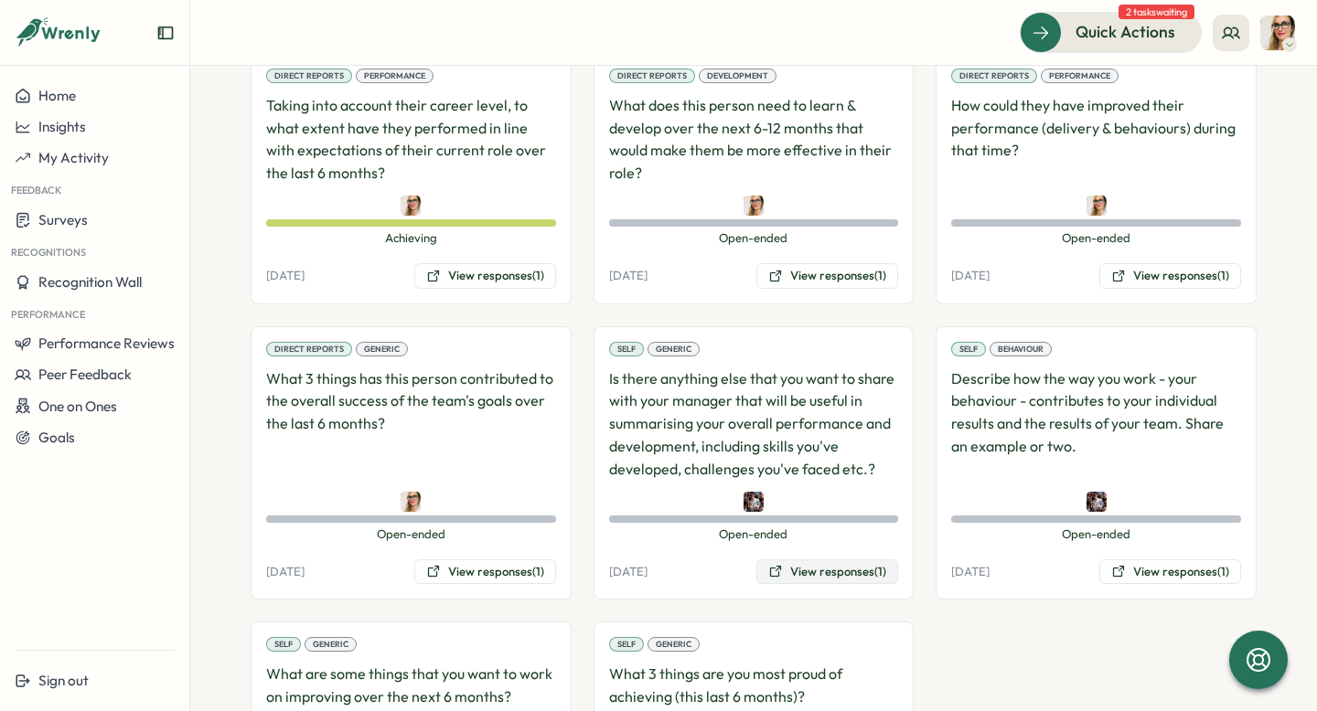
click at [803, 560] on button "View responses (1)" at bounding box center [827, 573] width 142 height 26
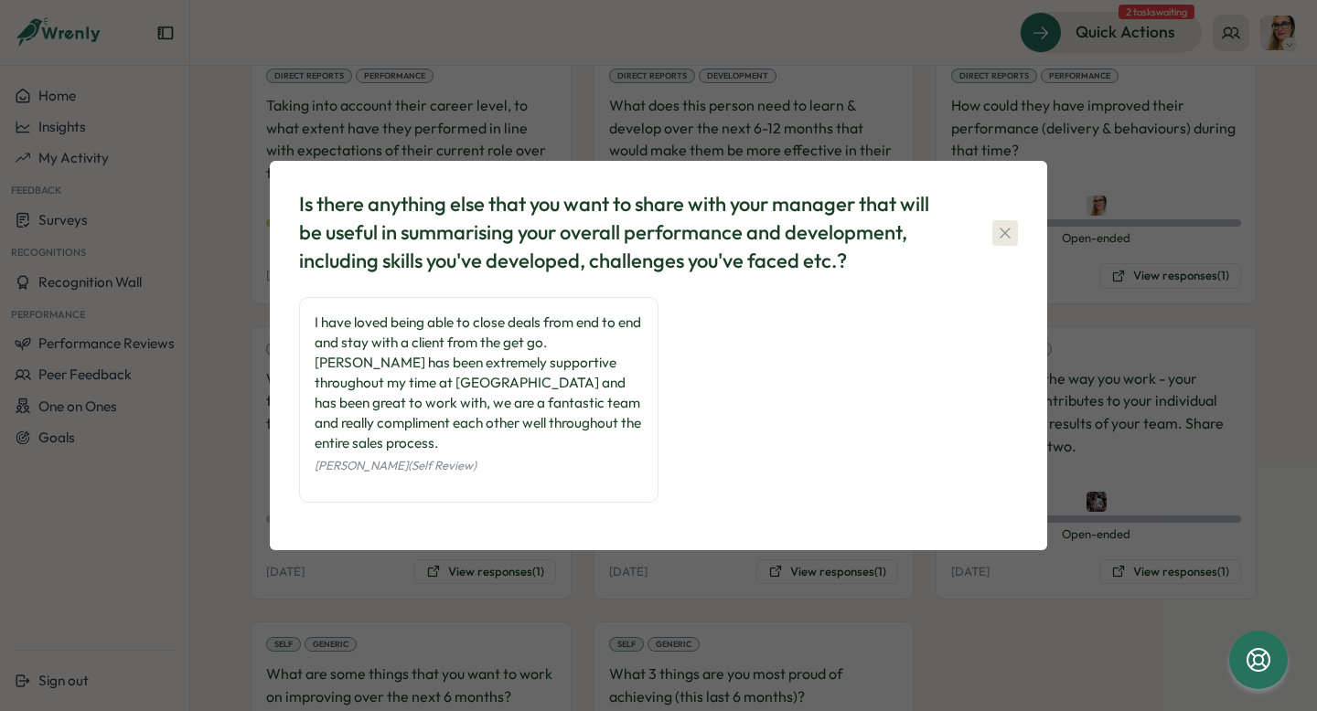
click at [1004, 242] on icon "button" at bounding box center [1005, 233] width 18 height 18
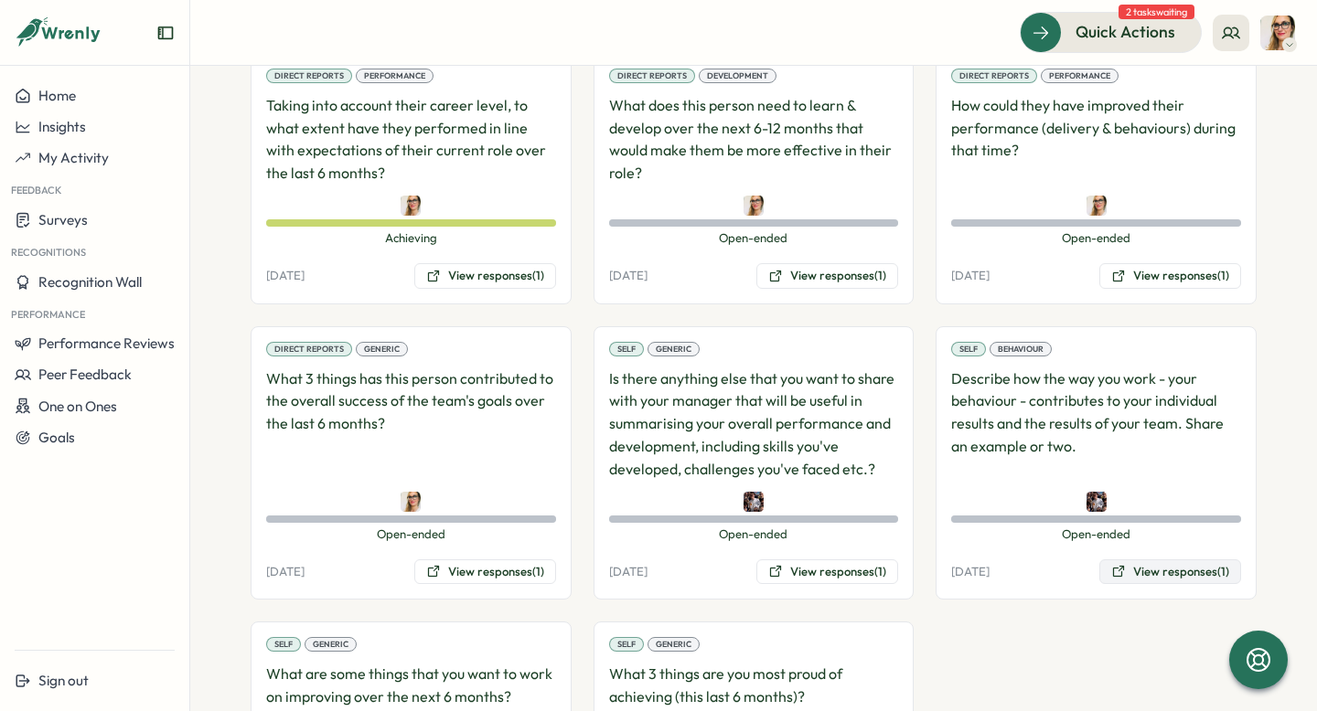
click at [1126, 560] on button "View responses (1)" at bounding box center [1170, 573] width 142 height 26
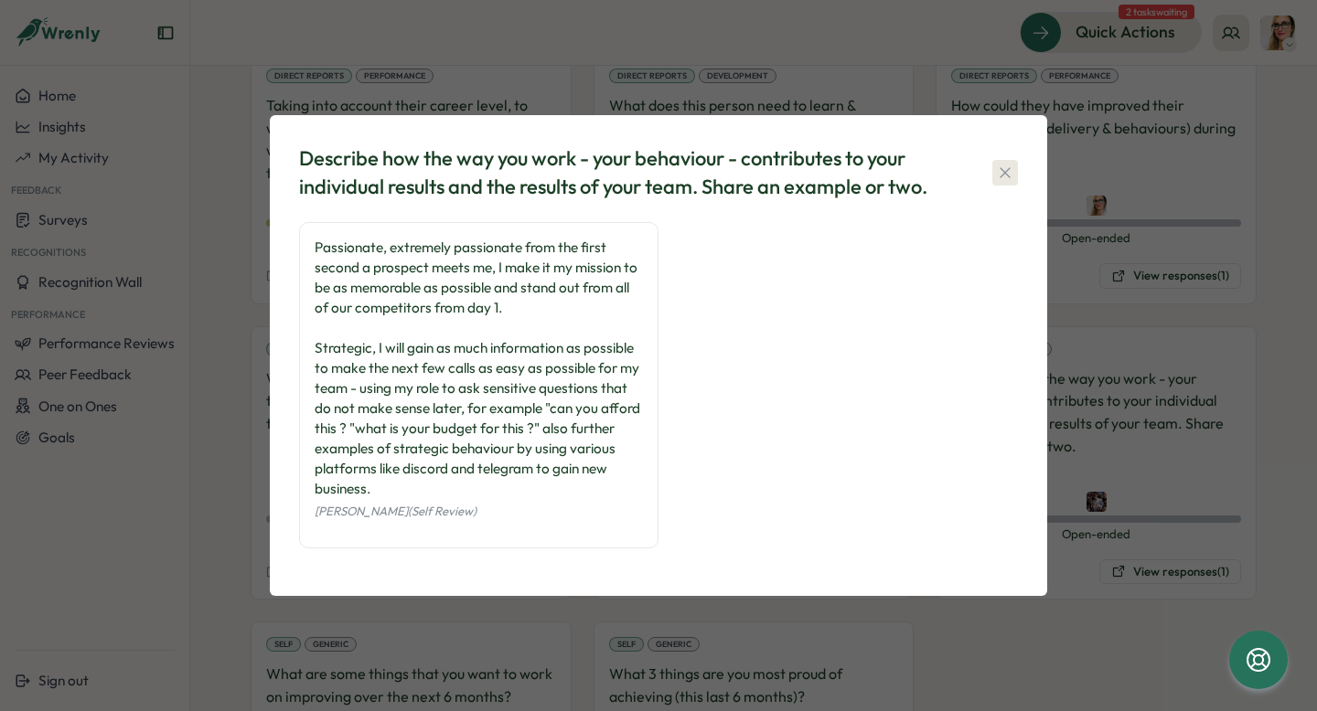
click at [1003, 175] on icon "button" at bounding box center [1005, 173] width 18 height 18
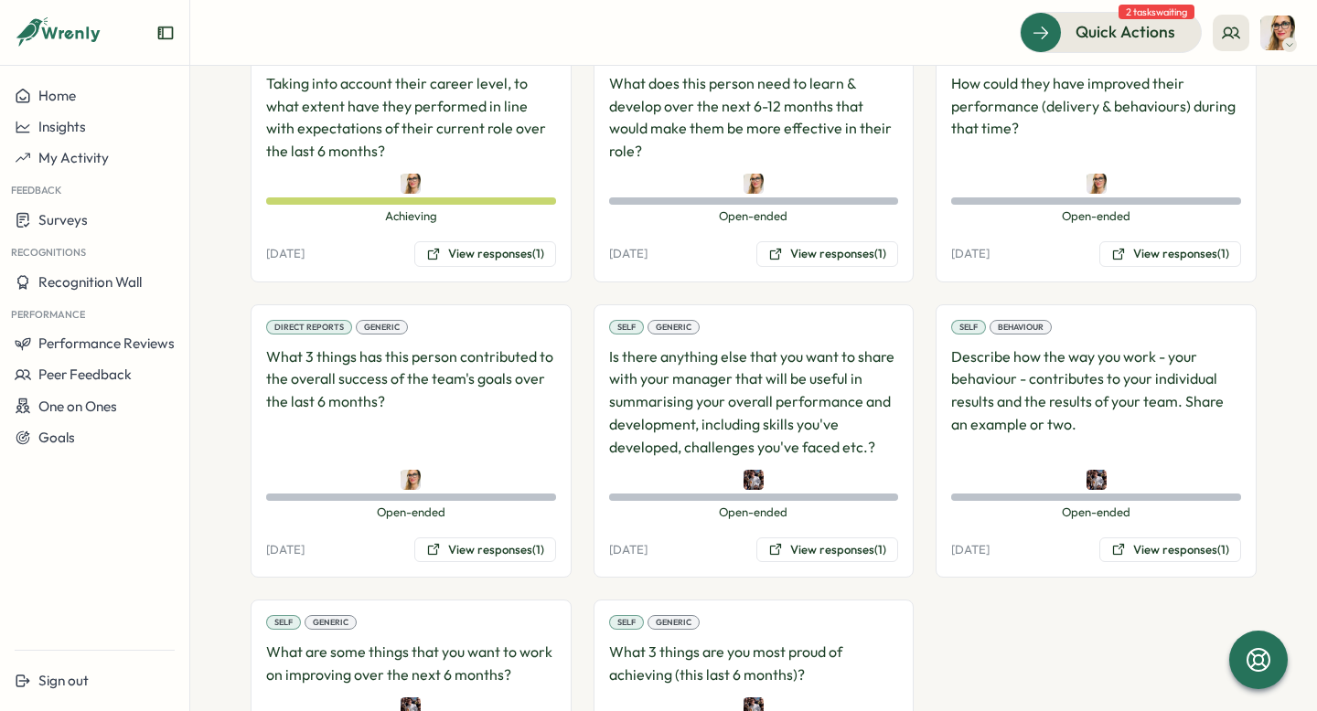
scroll to position [1566, 0]
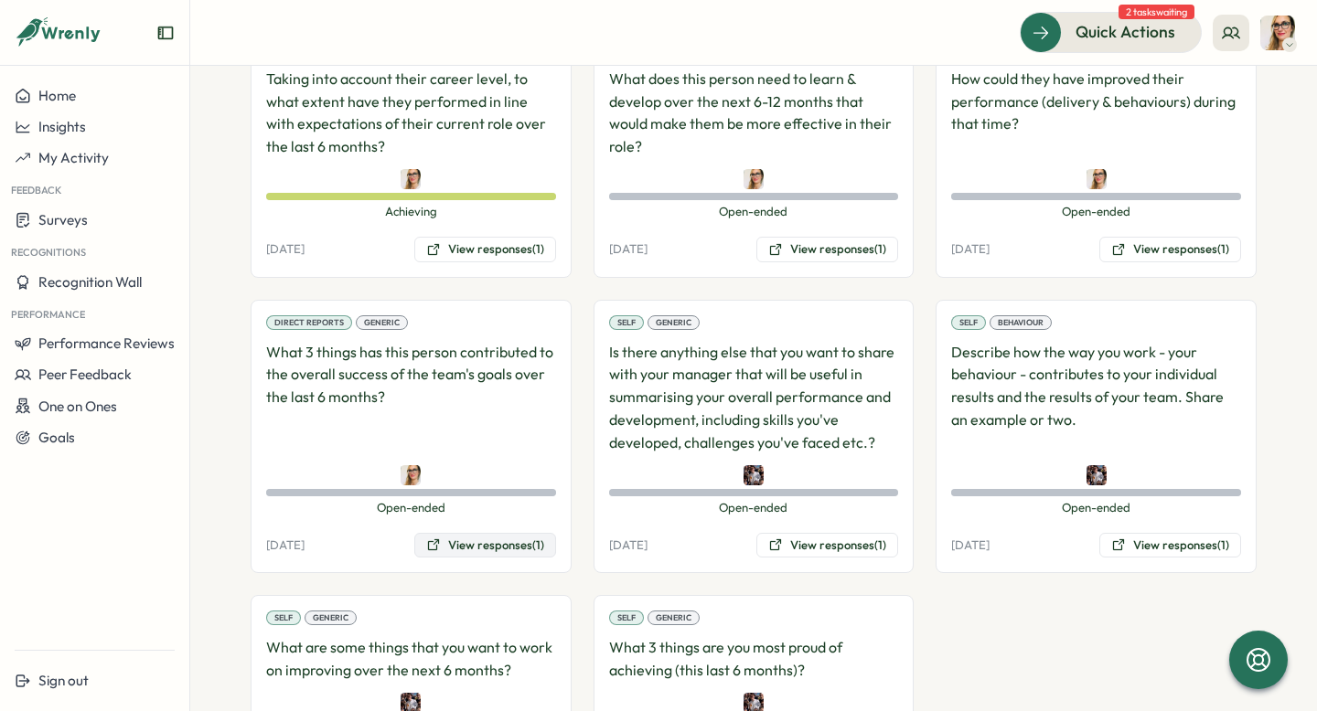
click at [468, 533] on button "View responses (1)" at bounding box center [485, 546] width 142 height 26
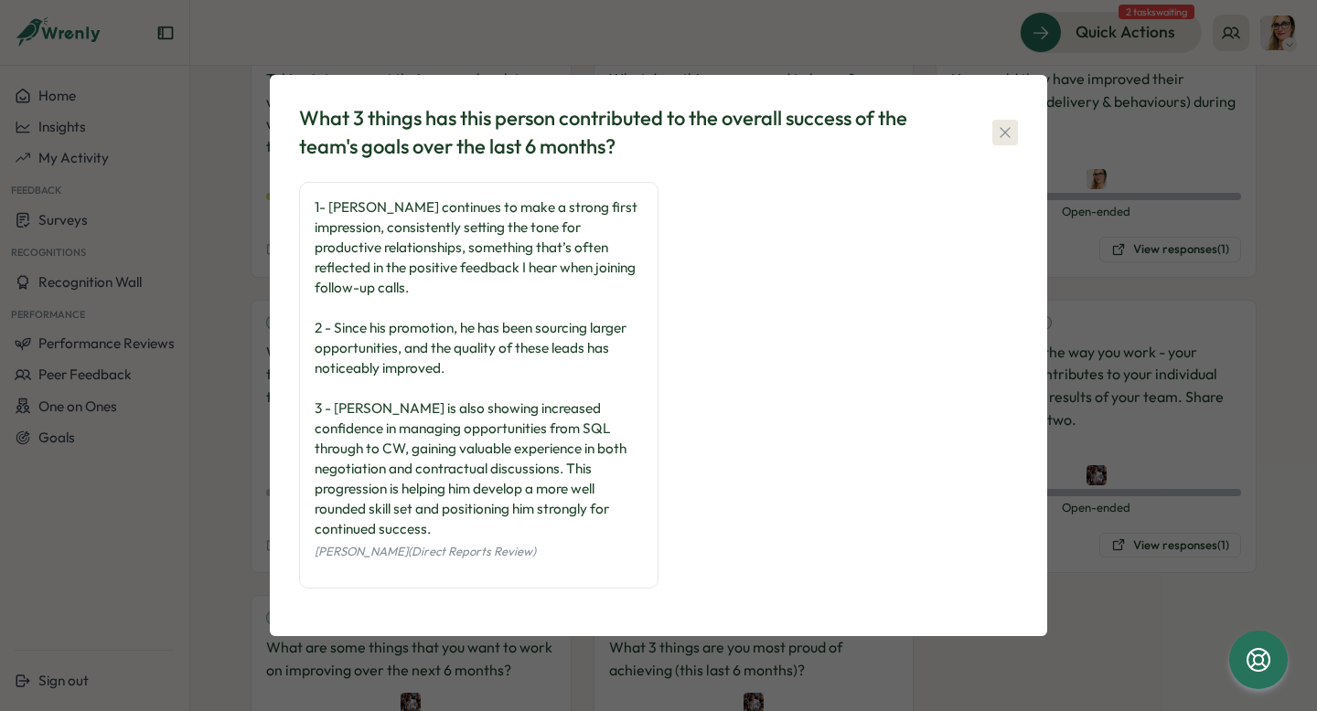
click at [999, 142] on icon "button" at bounding box center [1005, 132] width 18 height 18
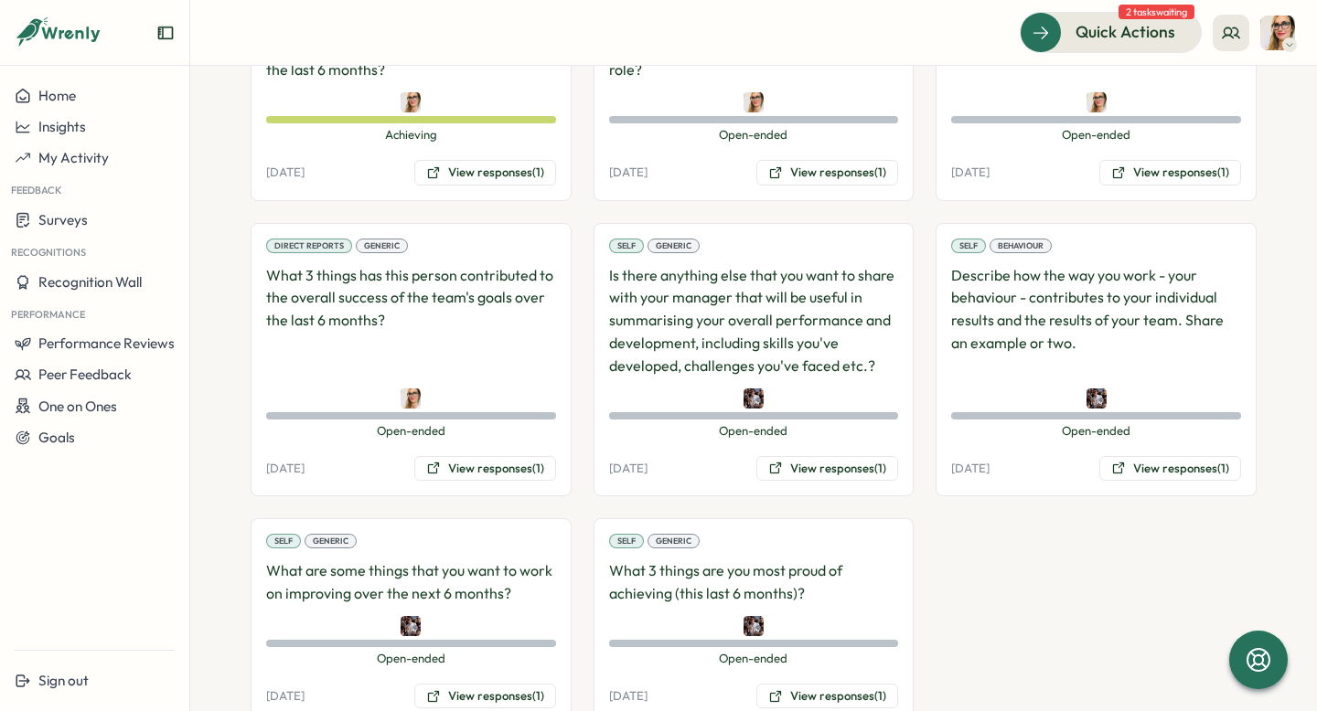
scroll to position [1648, 0]
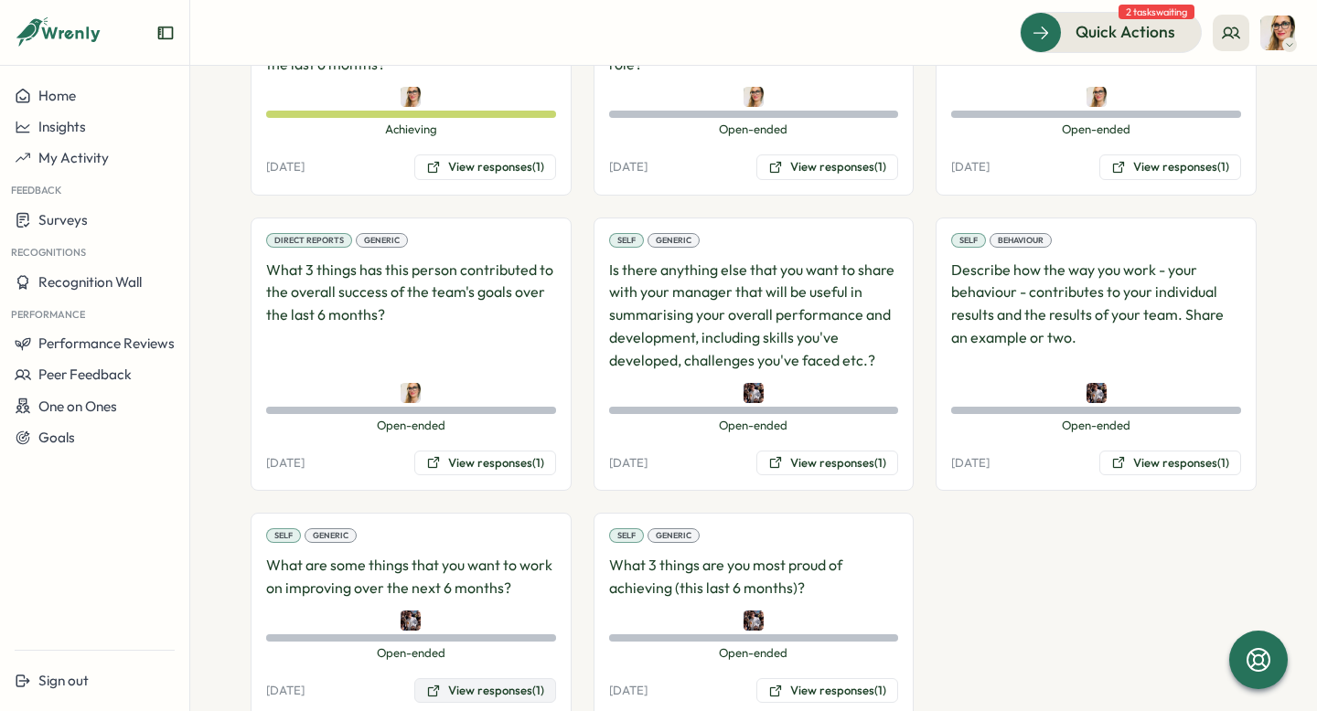
click at [516, 679] on button "View responses (1)" at bounding box center [485, 692] width 142 height 26
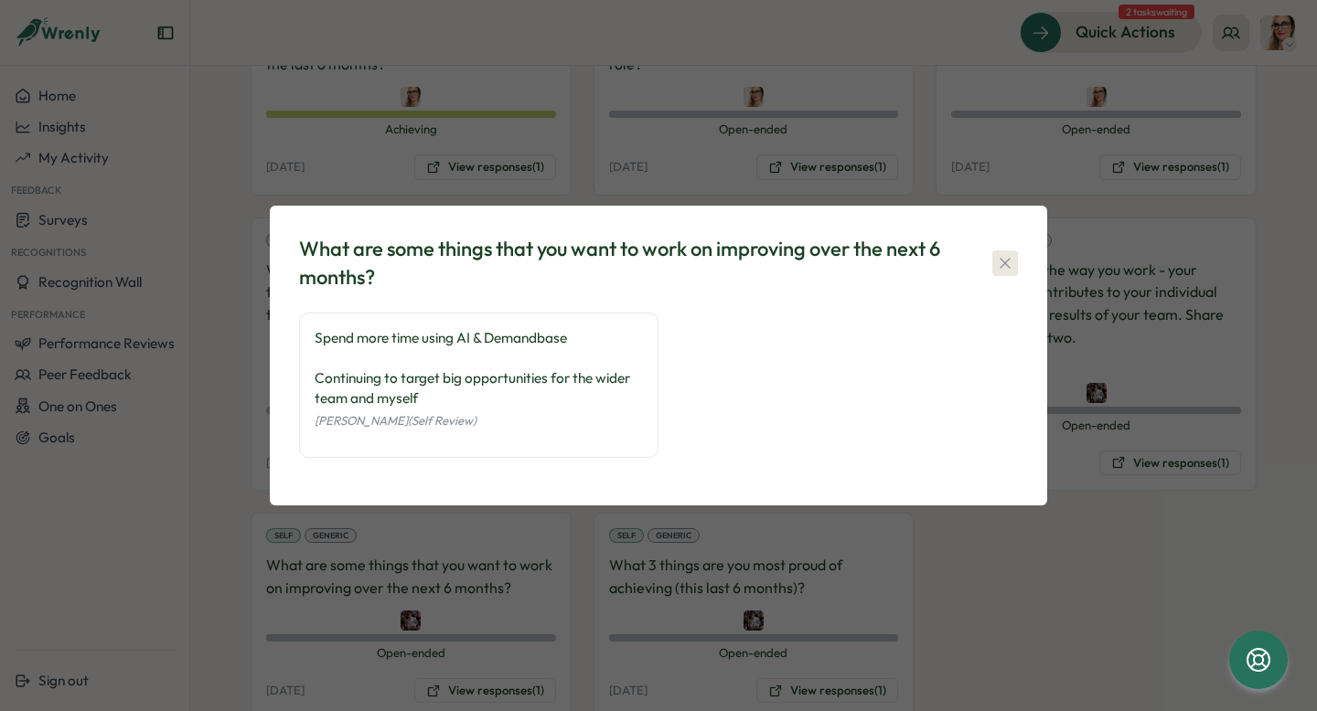
click at [1007, 267] on icon "button" at bounding box center [1005, 263] width 18 height 18
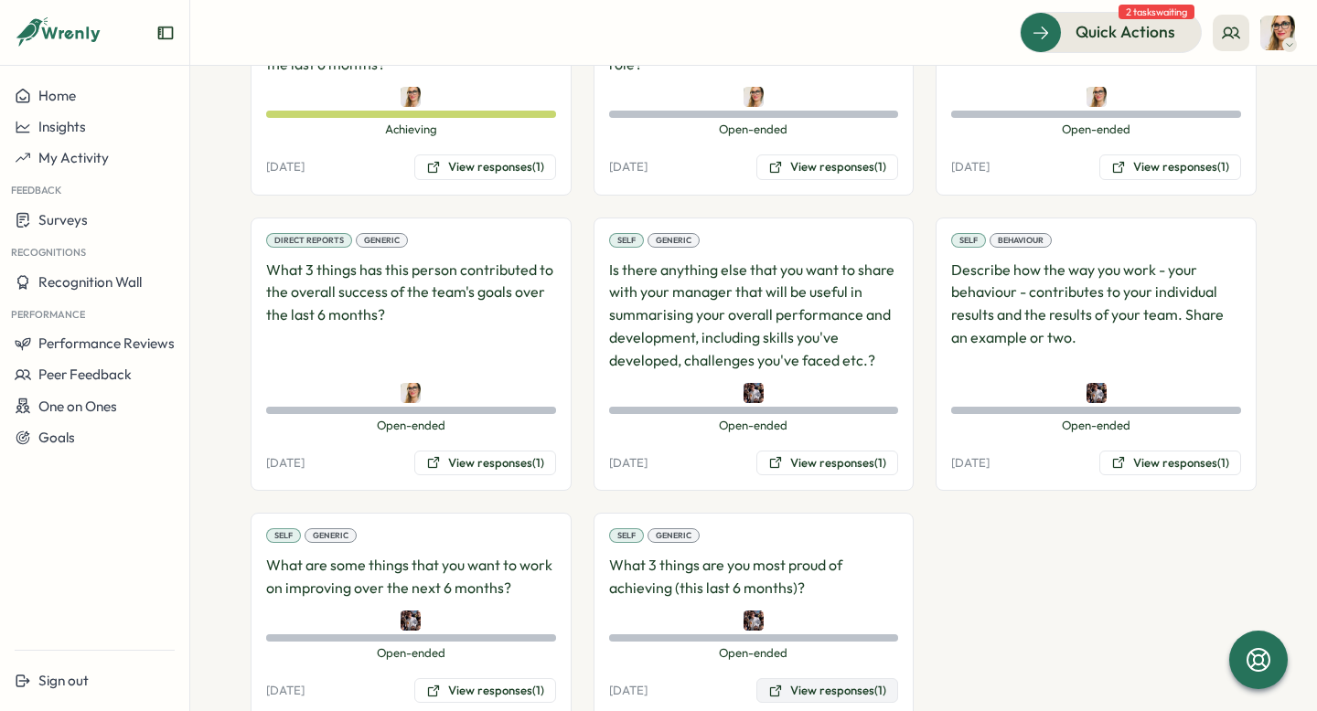
click at [832, 679] on button "View responses (1)" at bounding box center [827, 692] width 142 height 26
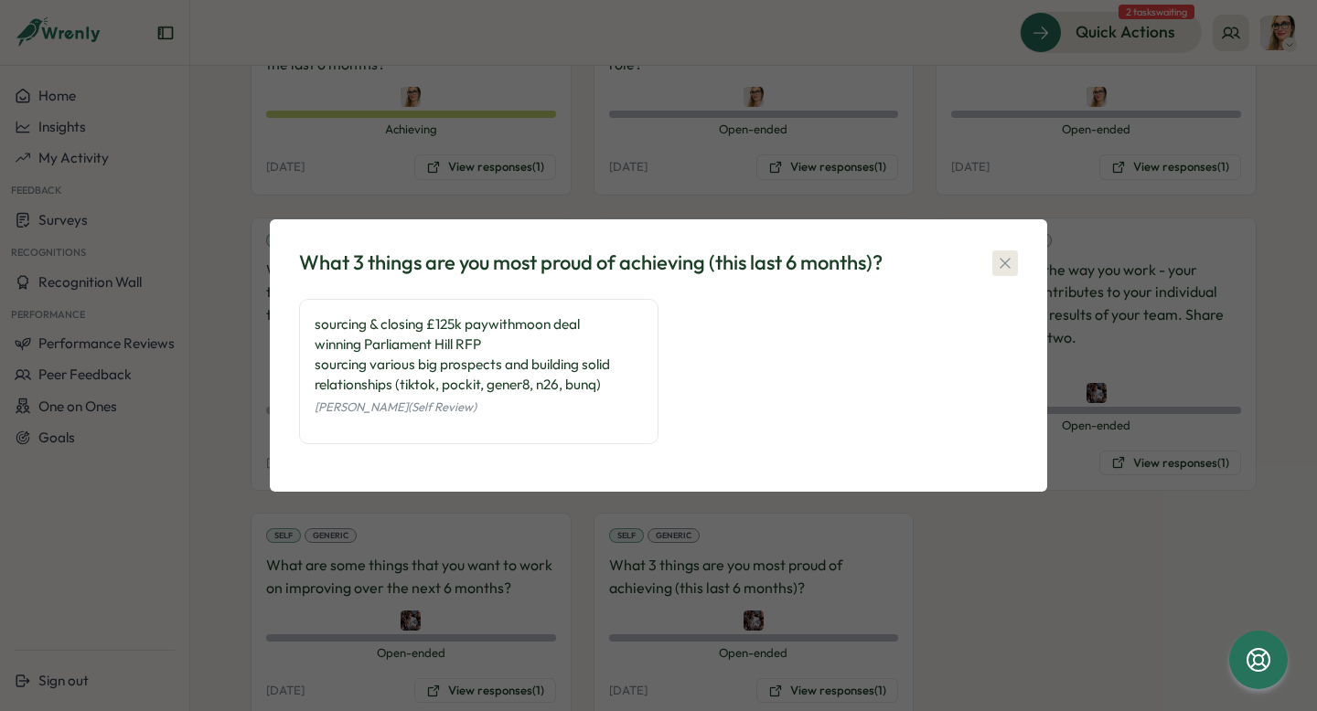
click at [1002, 262] on icon "button" at bounding box center [1005, 263] width 18 height 18
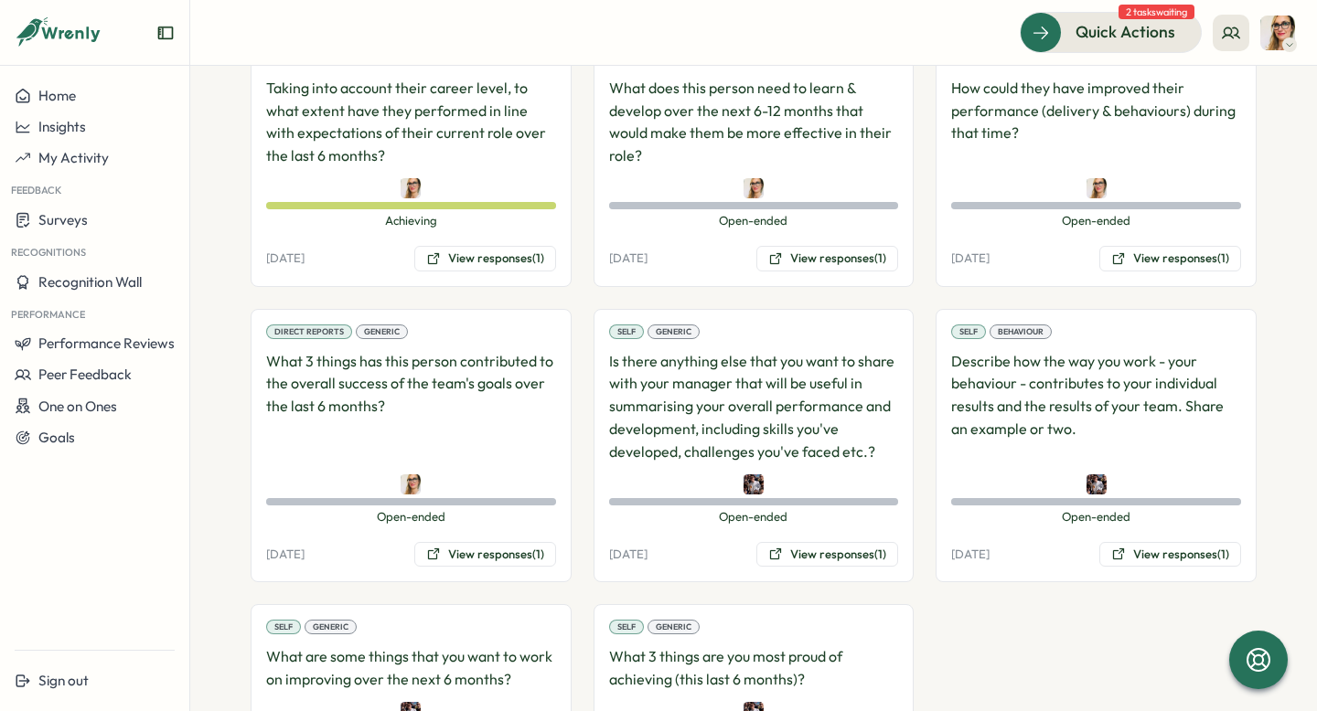
scroll to position [1525, 0]
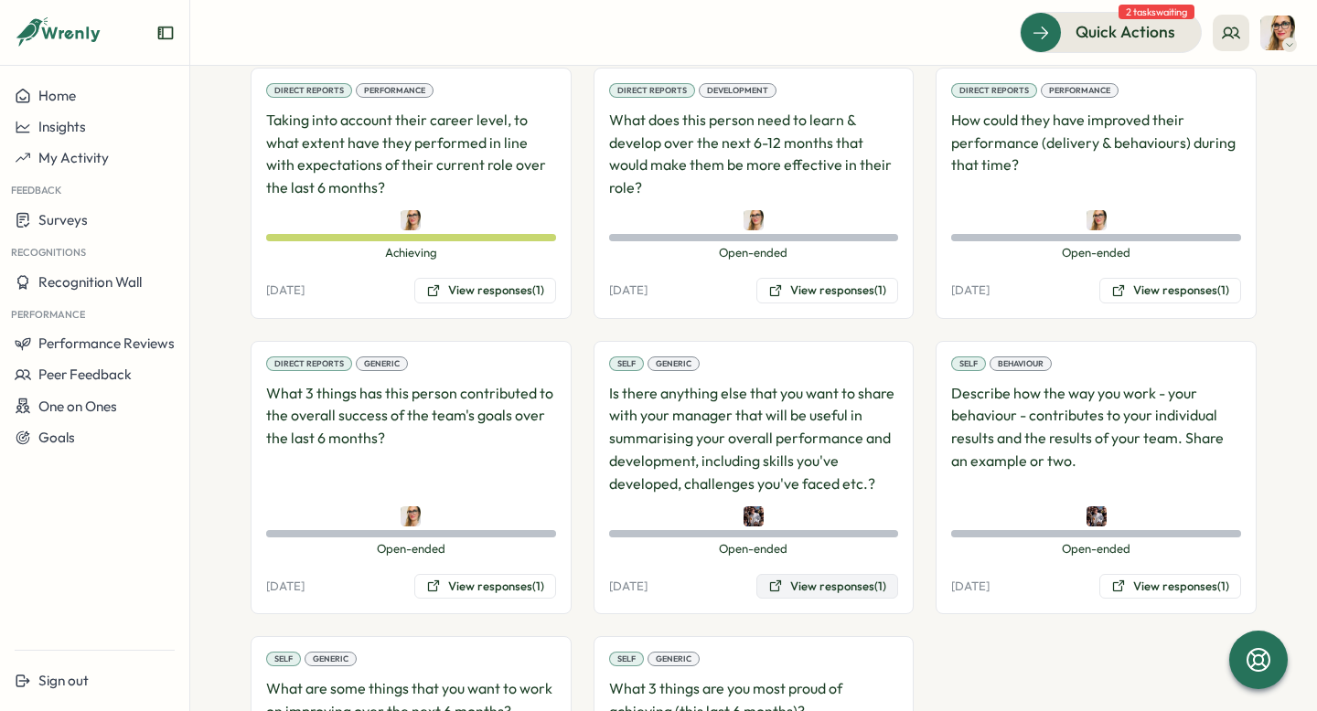
click at [819, 574] on button "View responses (1)" at bounding box center [827, 587] width 142 height 26
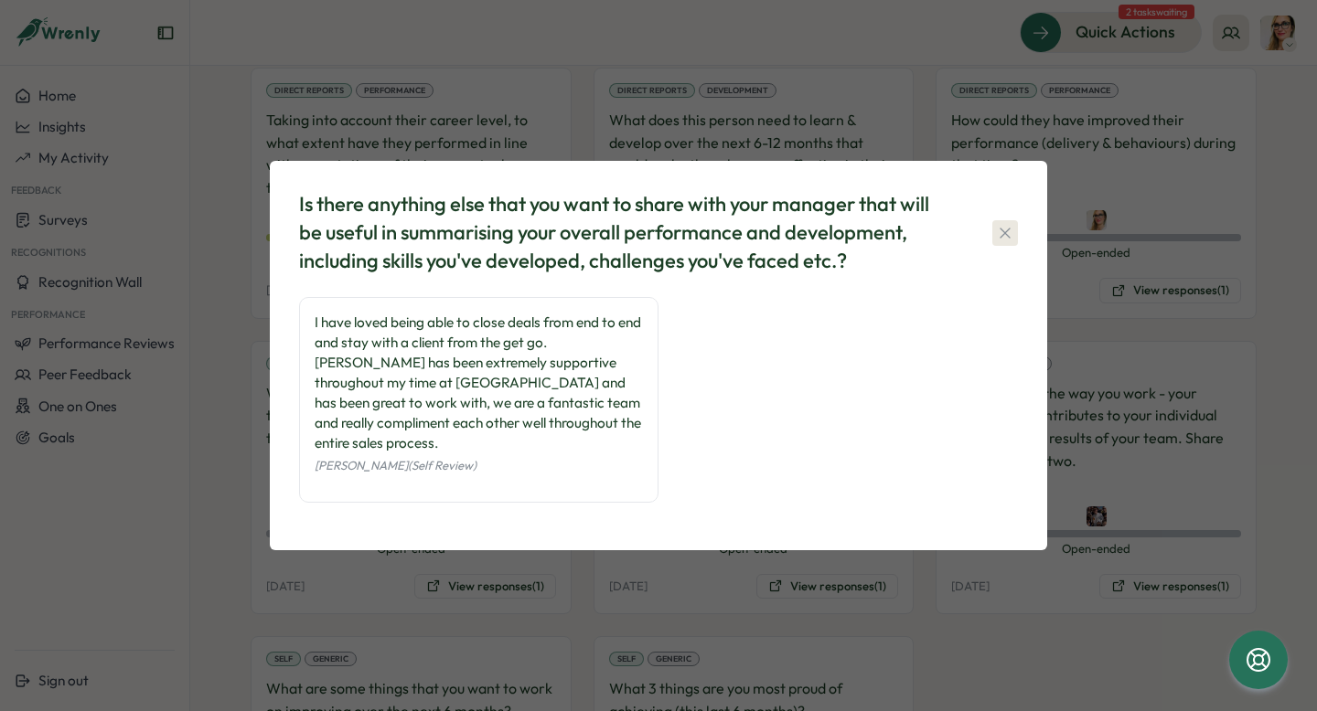
click at [1008, 241] on icon "button" at bounding box center [1005, 233] width 18 height 18
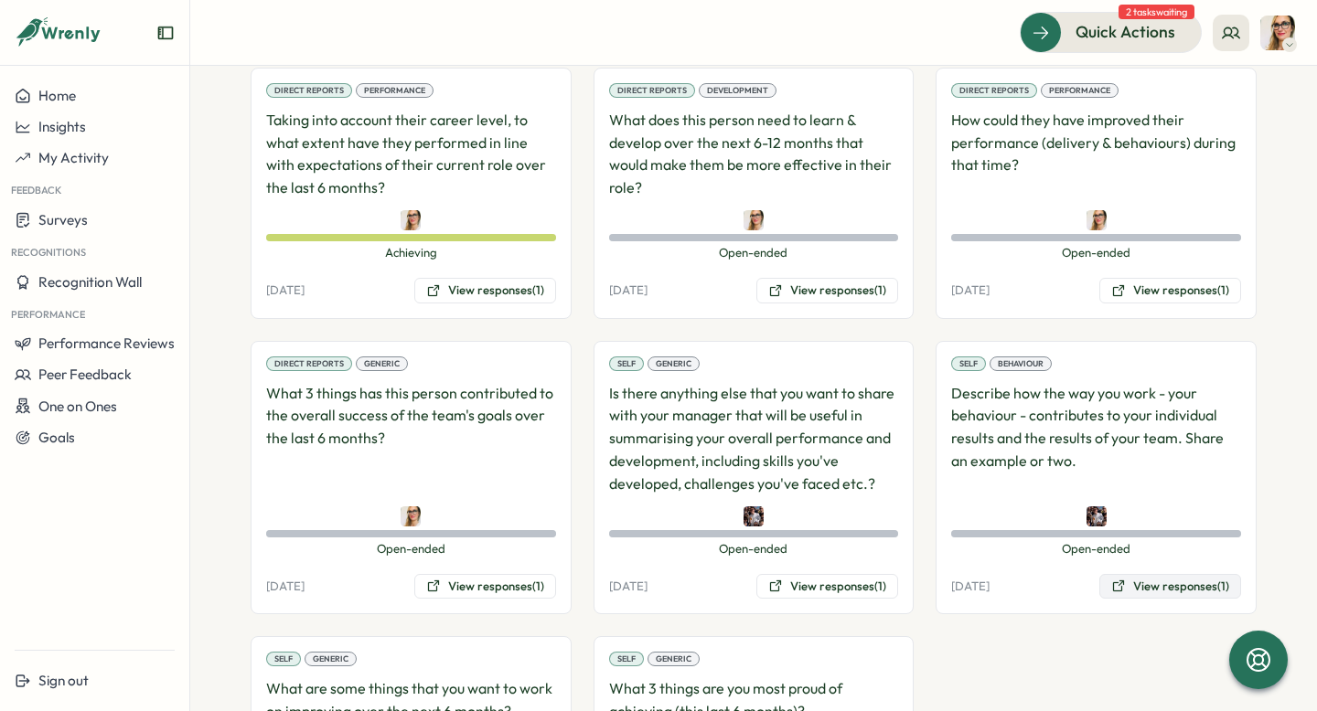
click at [1183, 574] on button "View responses (1)" at bounding box center [1170, 587] width 142 height 26
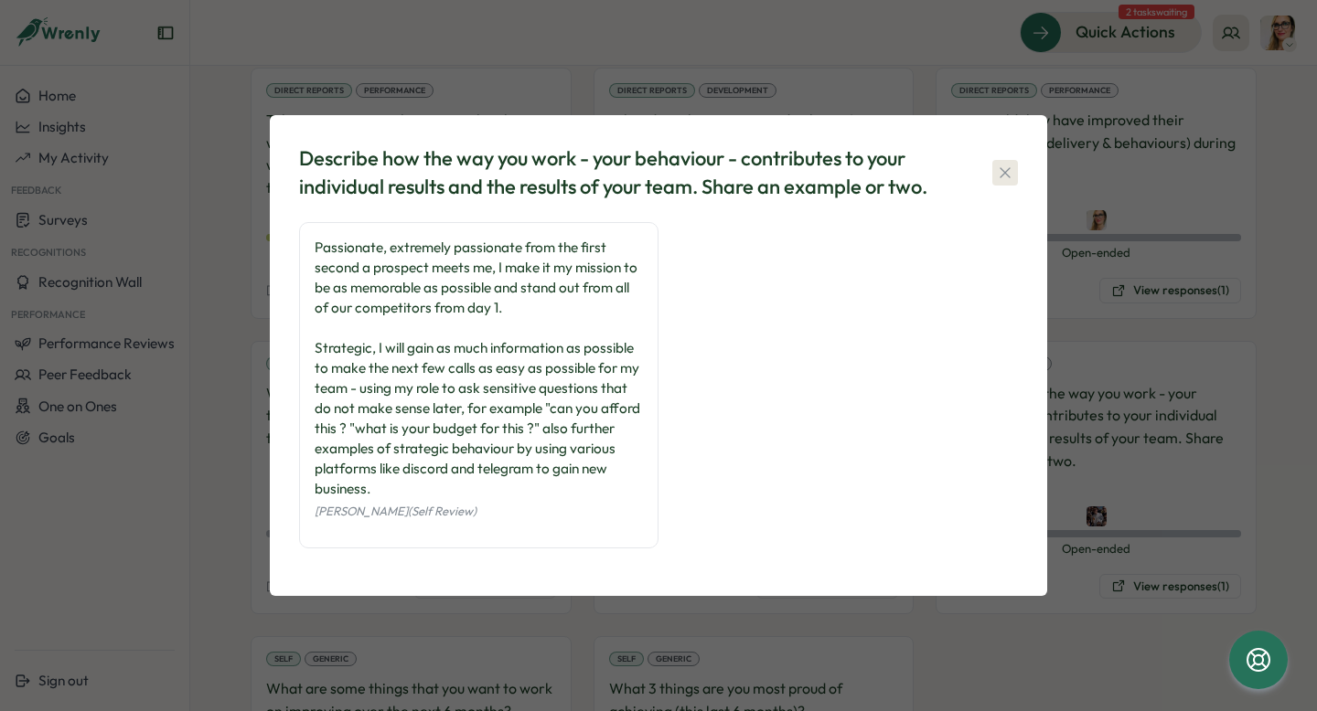
click at [1011, 167] on icon "button" at bounding box center [1005, 173] width 18 height 18
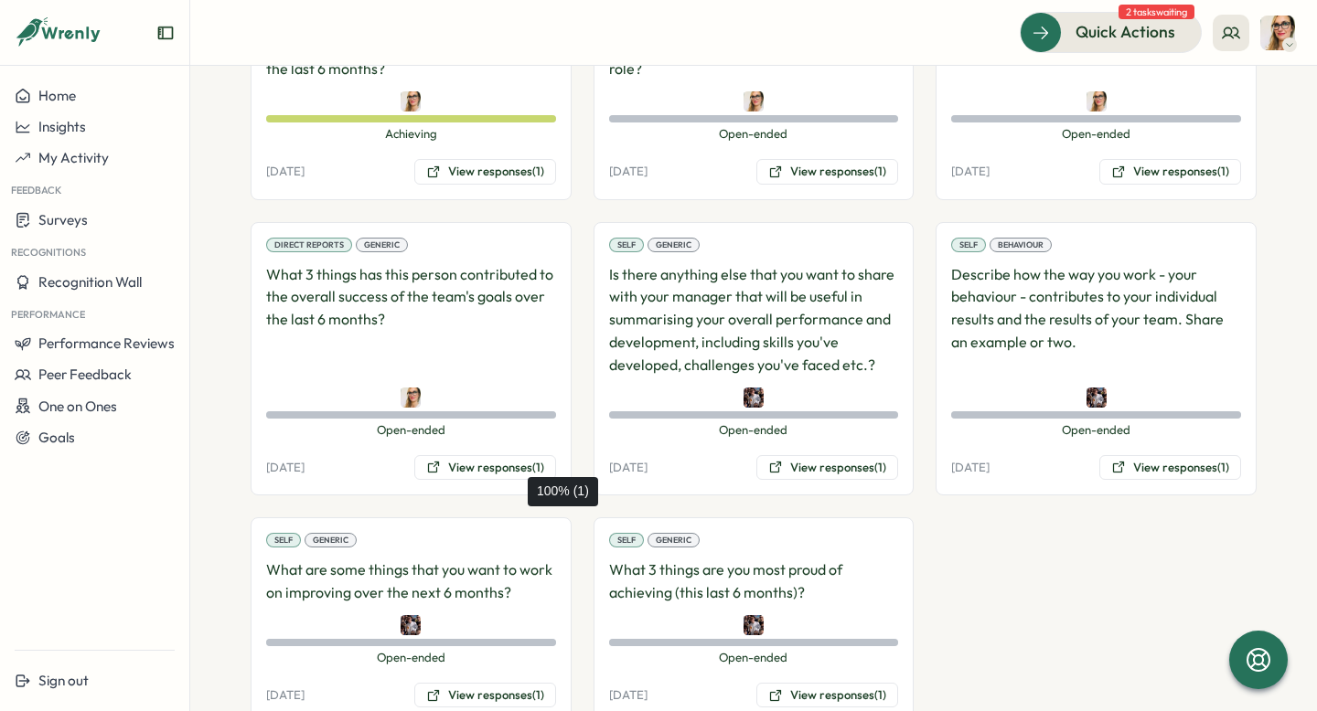
scroll to position [1659, 0]
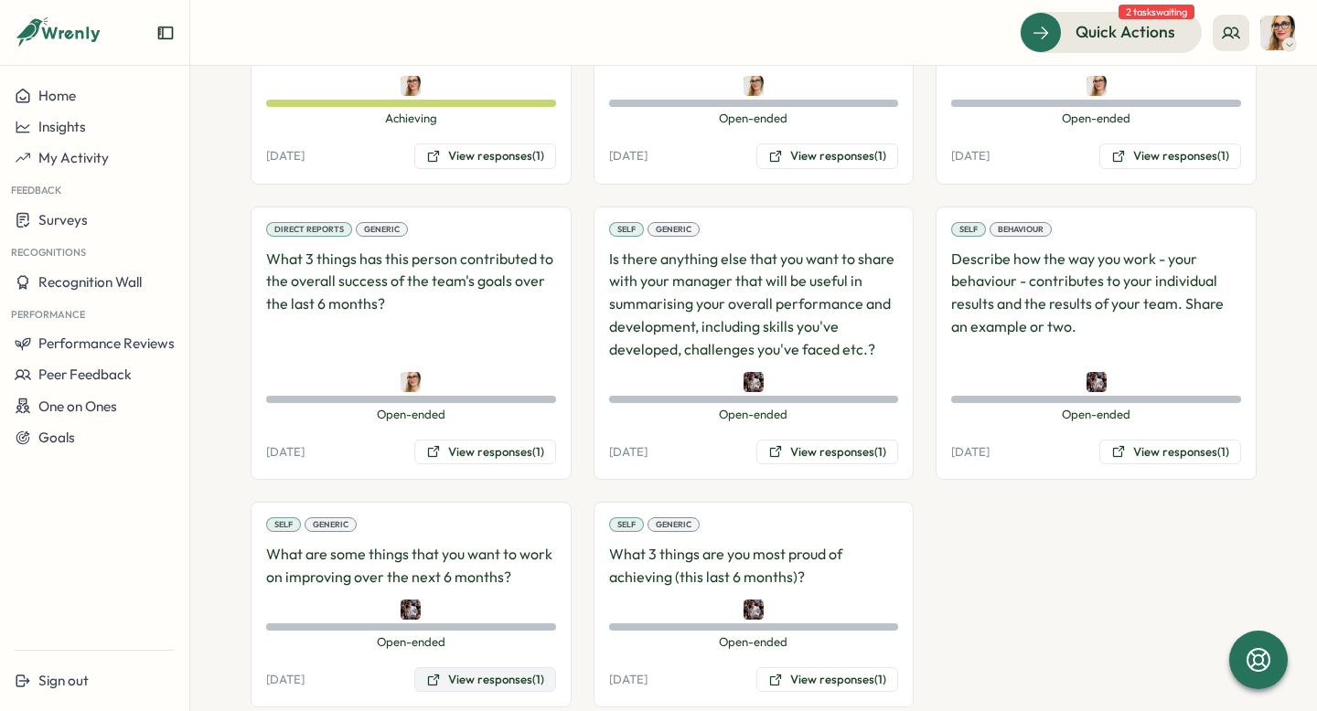
click at [479, 668] on button "View responses (1)" at bounding box center [485, 681] width 142 height 26
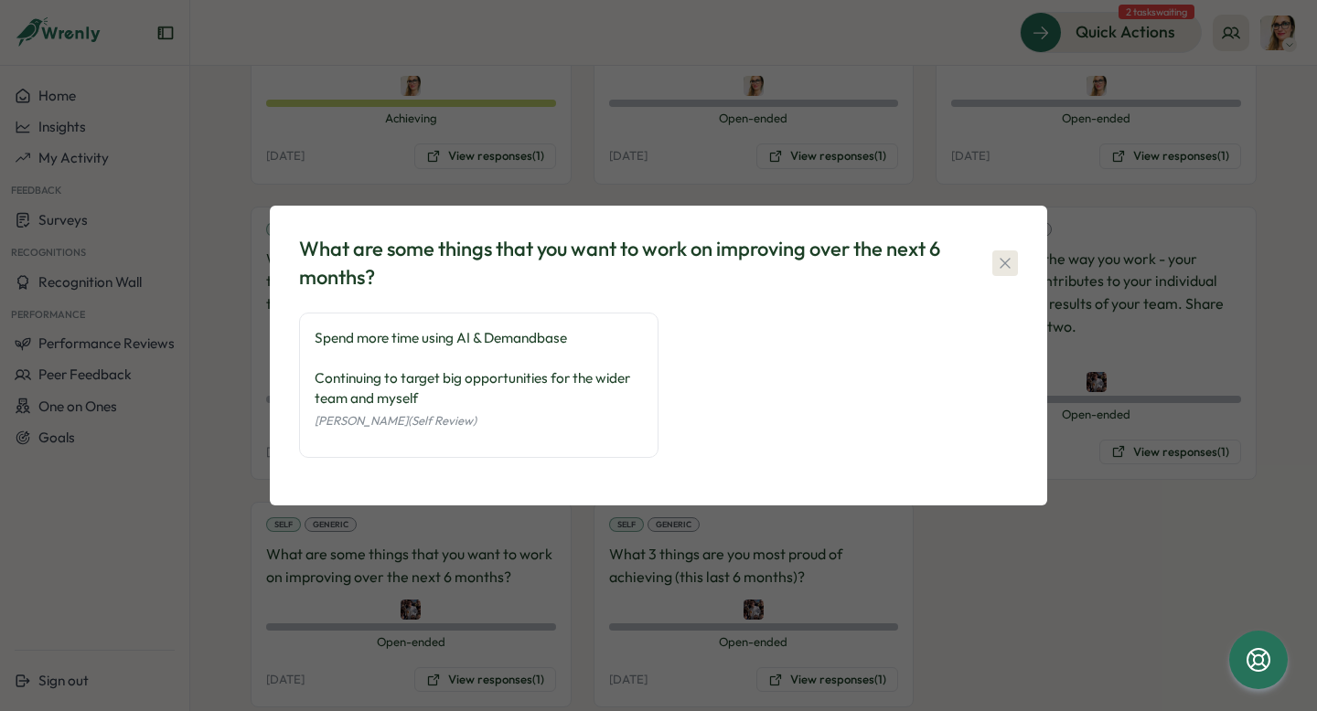
click at [1003, 267] on icon "button" at bounding box center [1005, 263] width 18 height 18
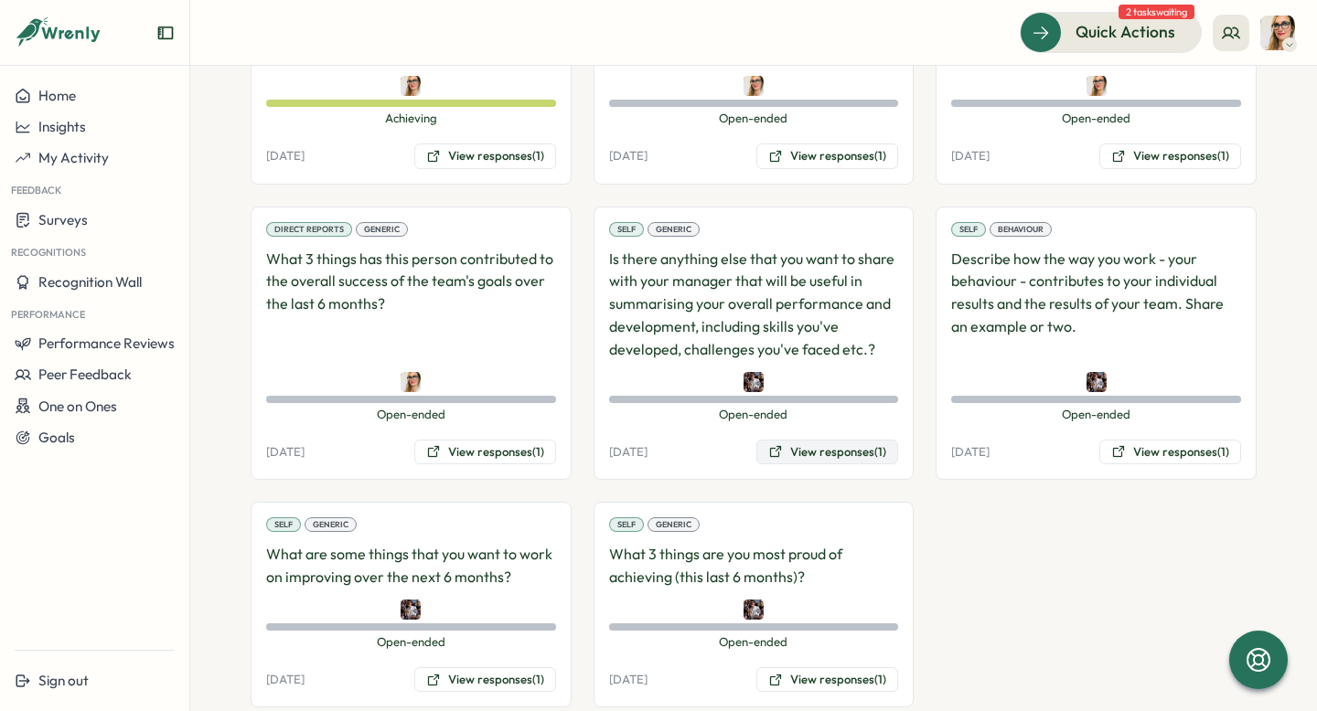
click at [798, 440] on button "View responses (1)" at bounding box center [827, 453] width 142 height 26
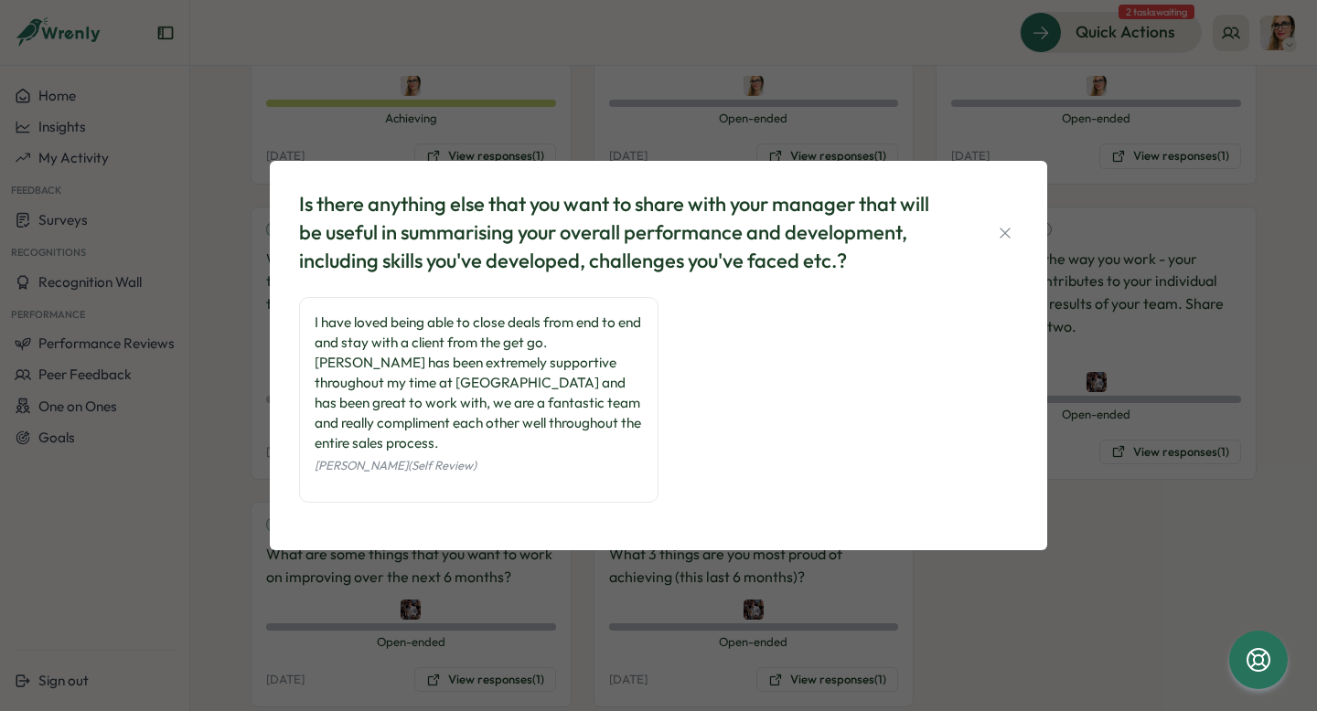
click at [1005, 255] on div "Is there anything else that you want to share with your manager that will be us…" at bounding box center [658, 232] width 719 height 84
click at [1003, 238] on icon "button" at bounding box center [1005, 233] width 10 height 10
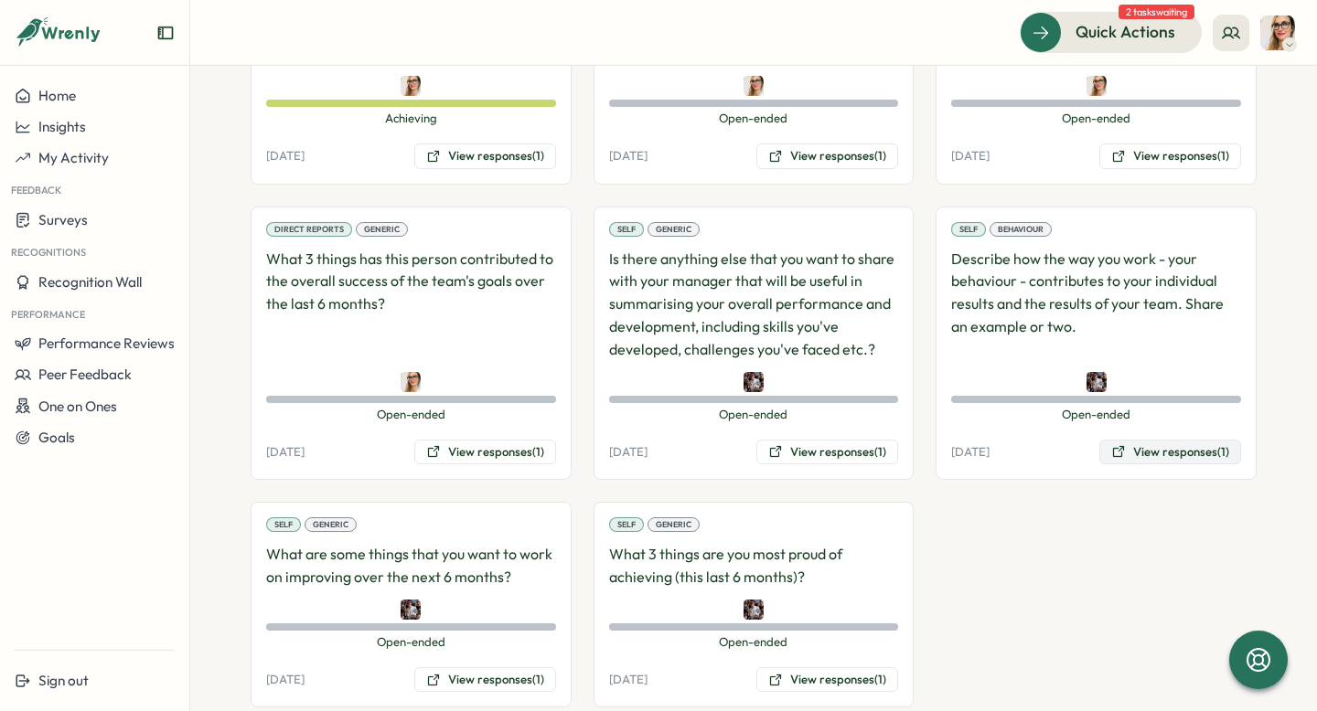
click at [1158, 440] on button "View responses (1)" at bounding box center [1170, 453] width 142 height 26
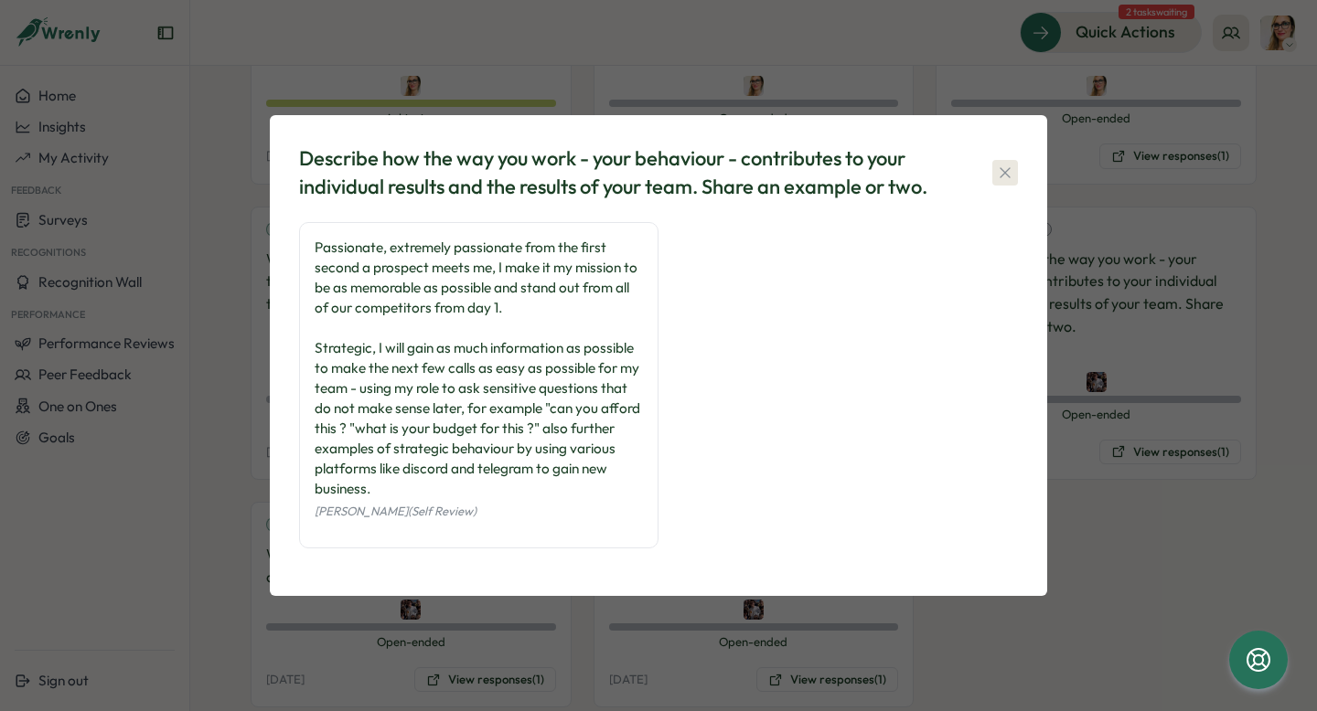
click at [1000, 173] on icon "button" at bounding box center [1005, 173] width 18 height 18
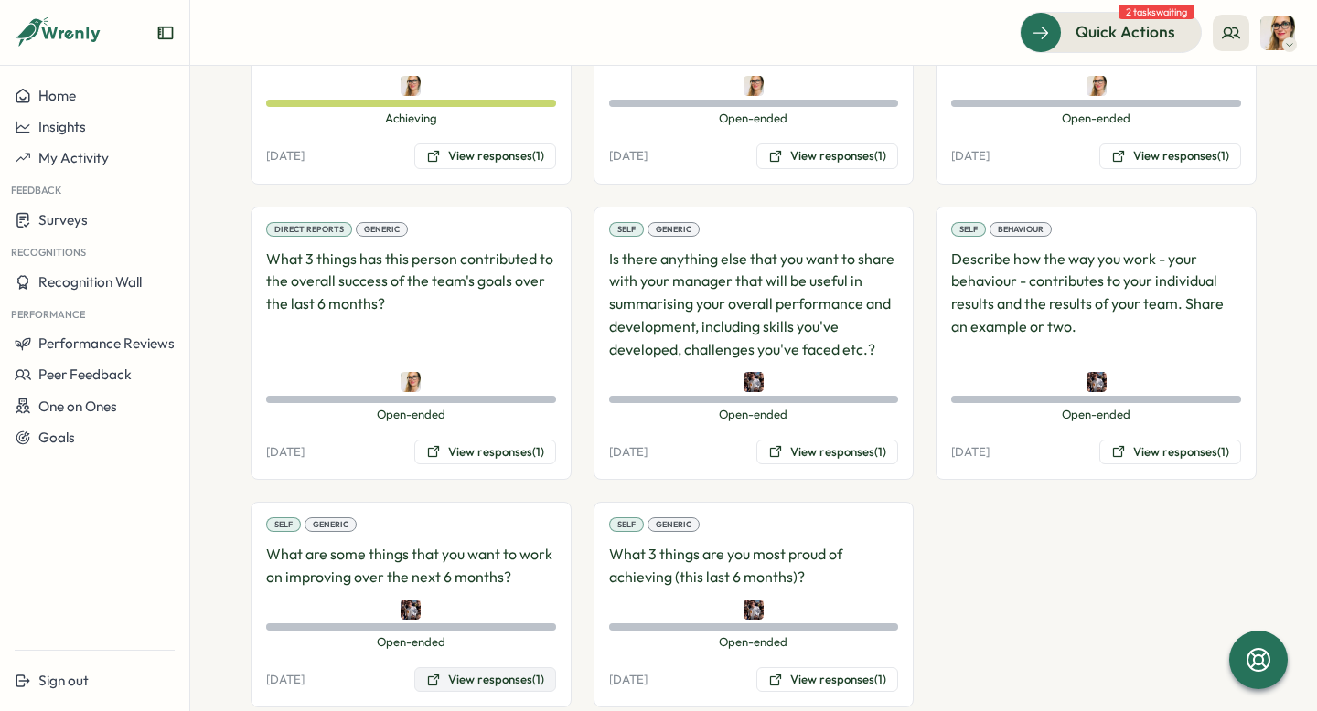
click at [453, 668] on button "View responses (1)" at bounding box center [485, 681] width 142 height 26
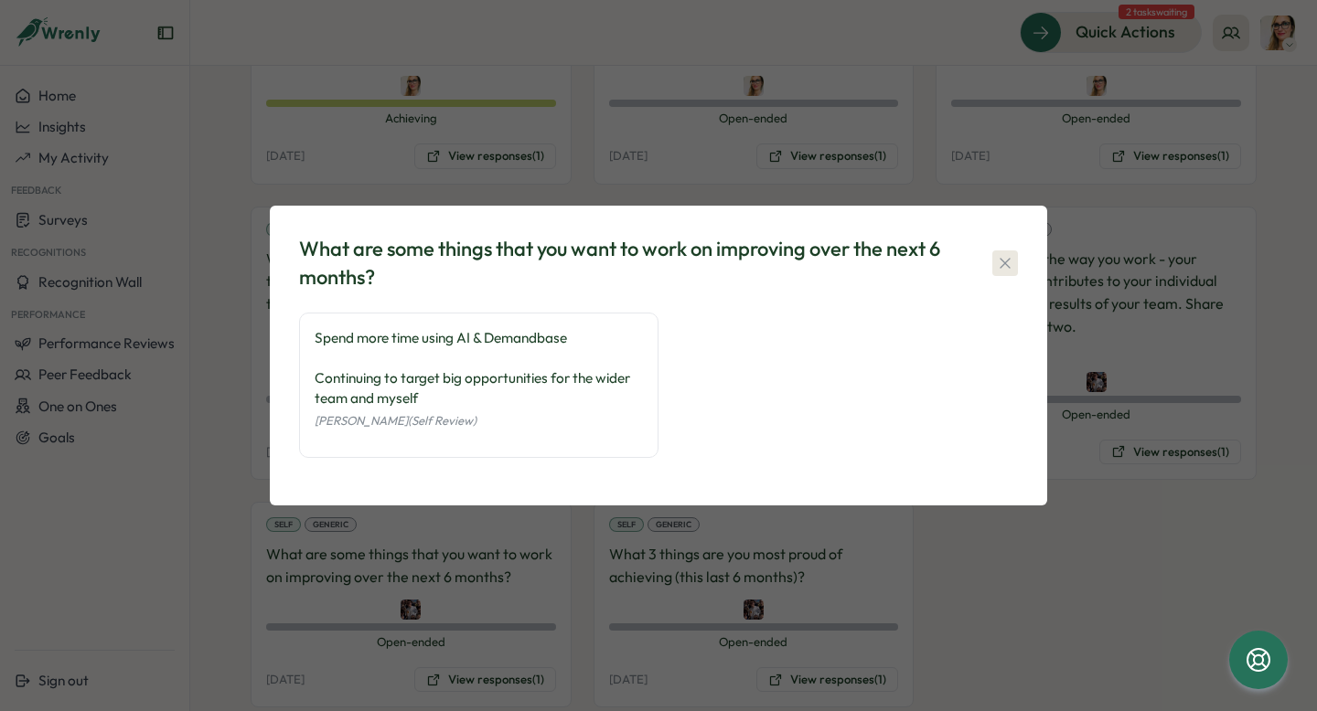
click at [1005, 262] on icon "button" at bounding box center [1005, 263] width 10 height 10
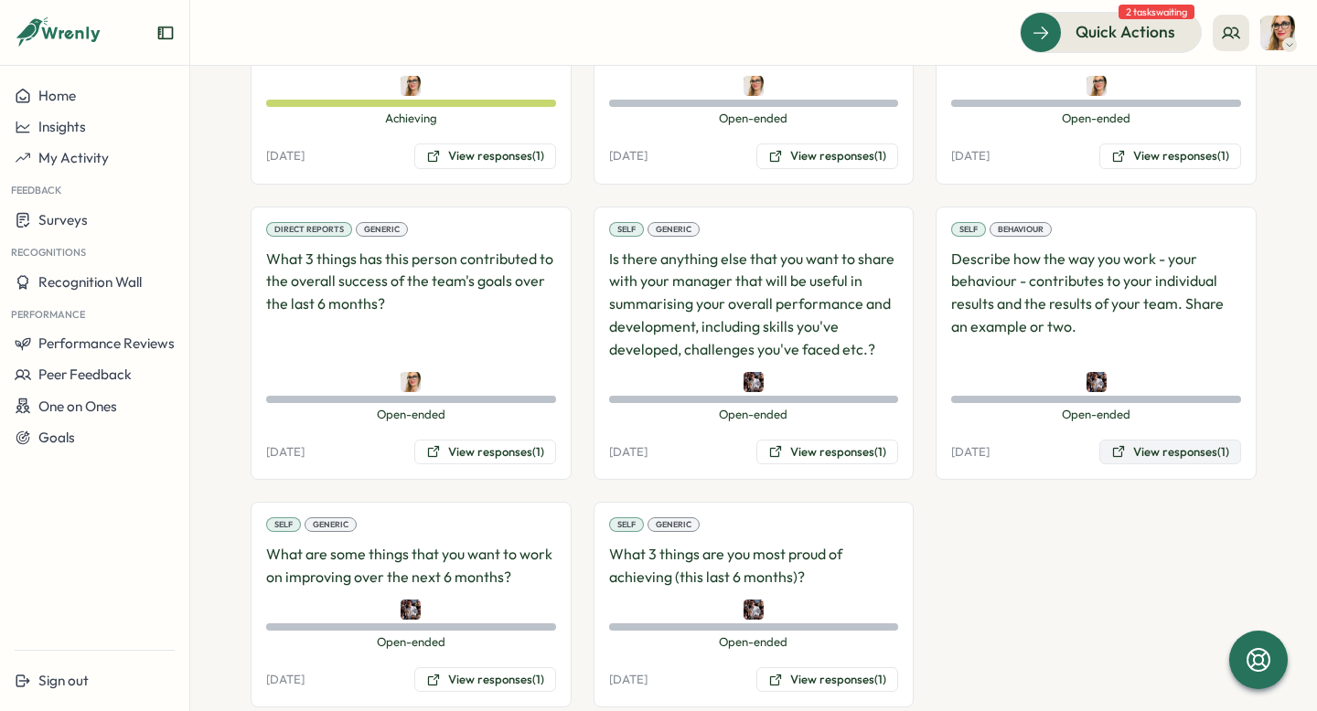
click at [1159, 440] on button "View responses (1)" at bounding box center [1170, 453] width 142 height 26
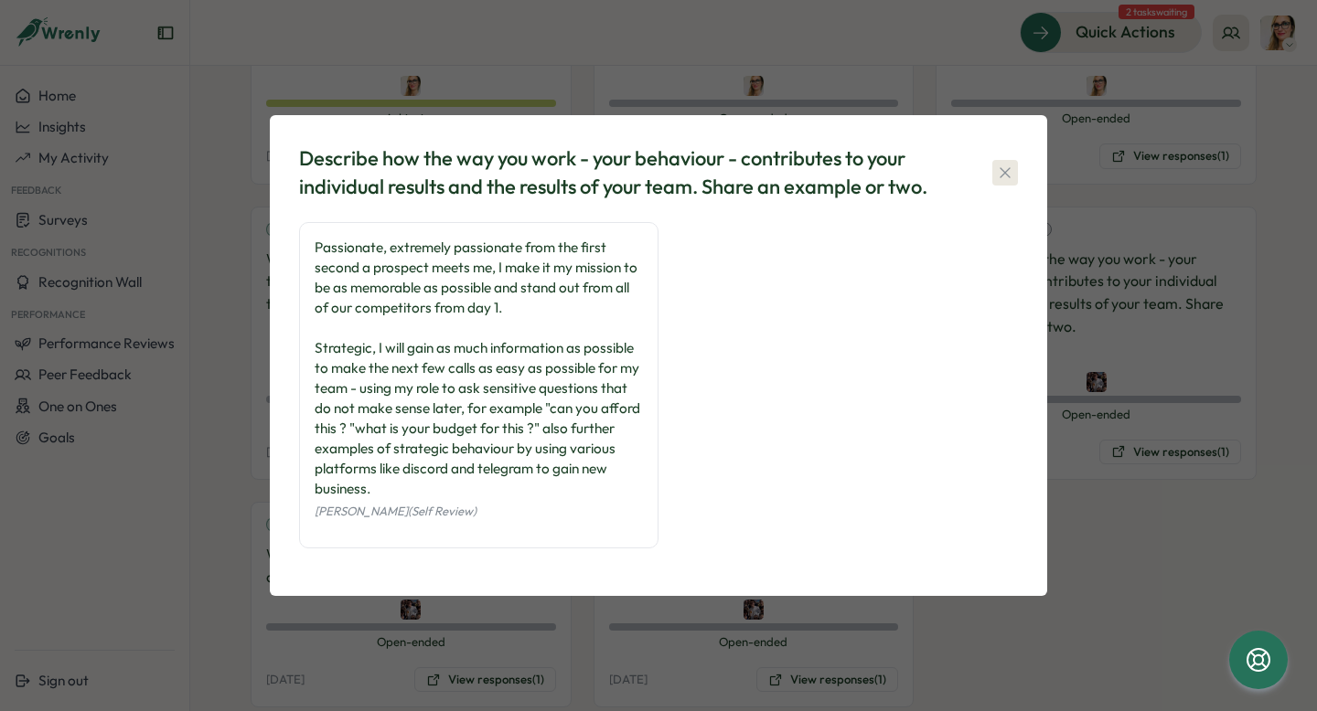
click at [1008, 176] on icon "button" at bounding box center [1005, 172] width 10 height 10
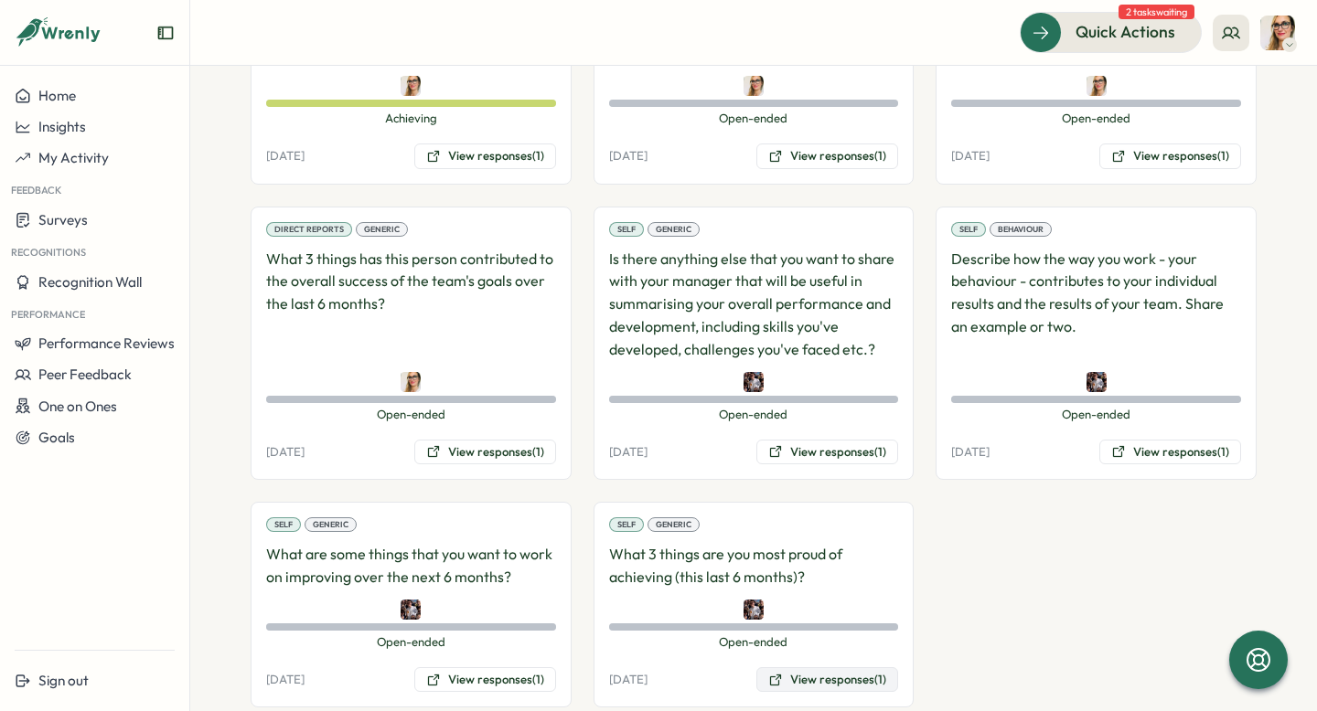
click at [809, 668] on button "View responses (1)" at bounding box center [827, 681] width 142 height 26
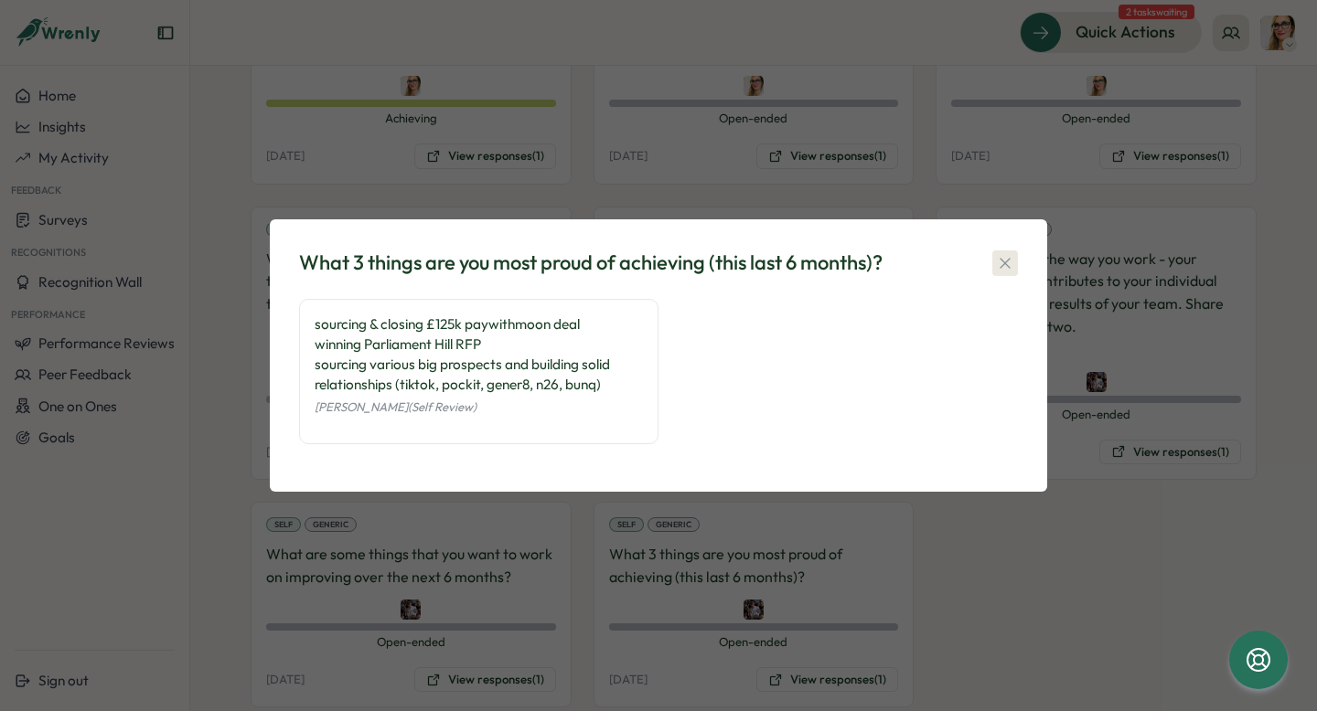
click at [1010, 262] on icon "button" at bounding box center [1005, 263] width 18 height 18
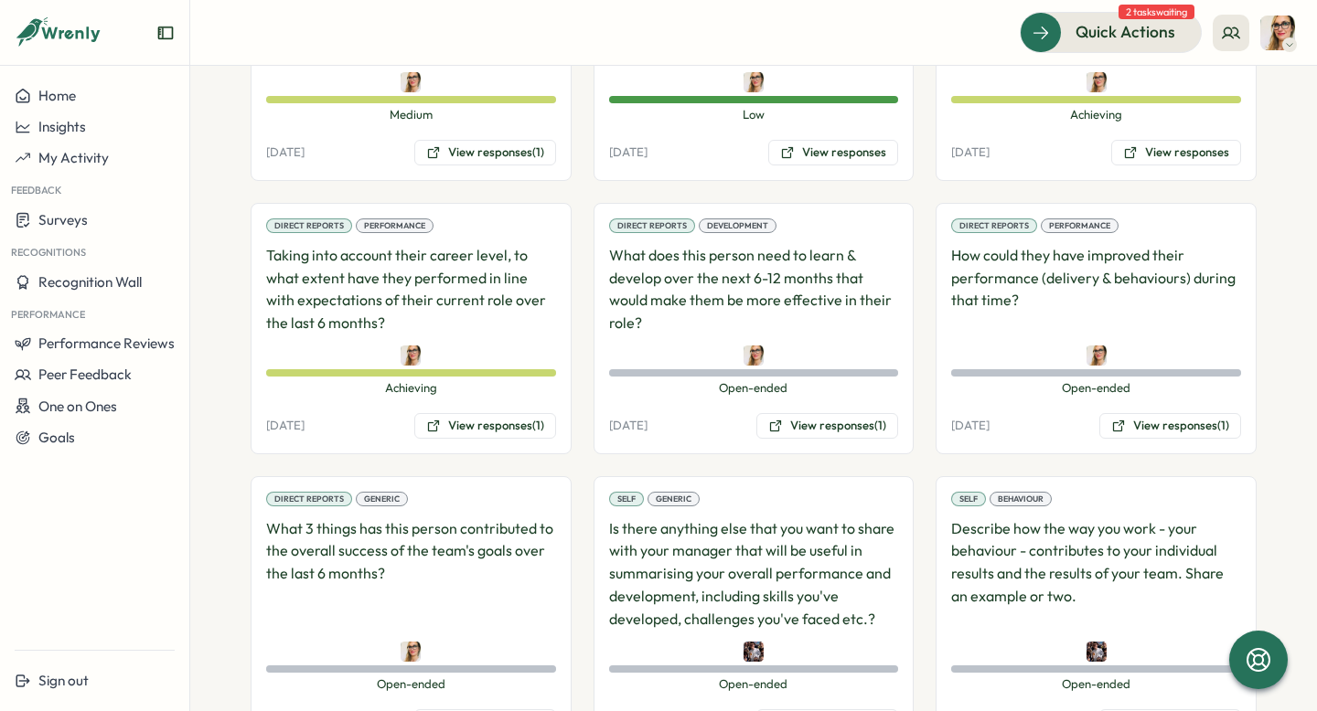
scroll to position [1357, 0]
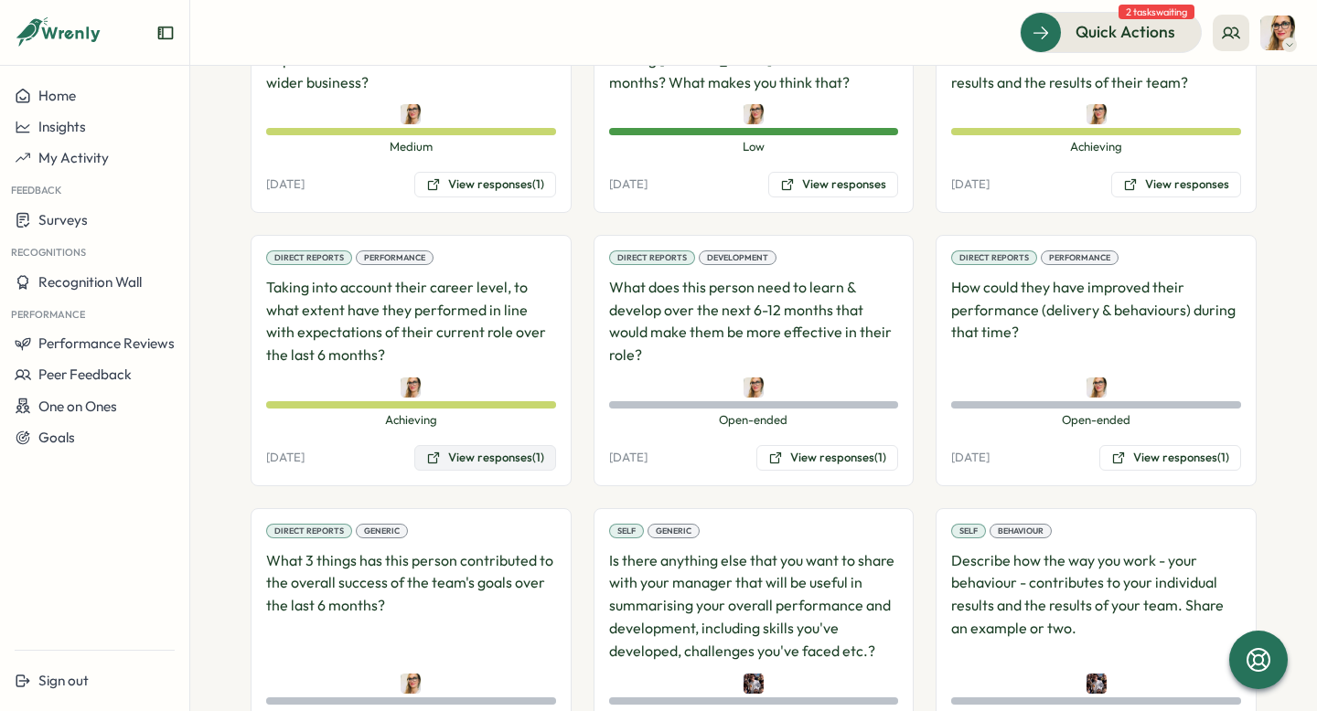
click at [456, 445] on button "View responses (1)" at bounding box center [485, 458] width 142 height 26
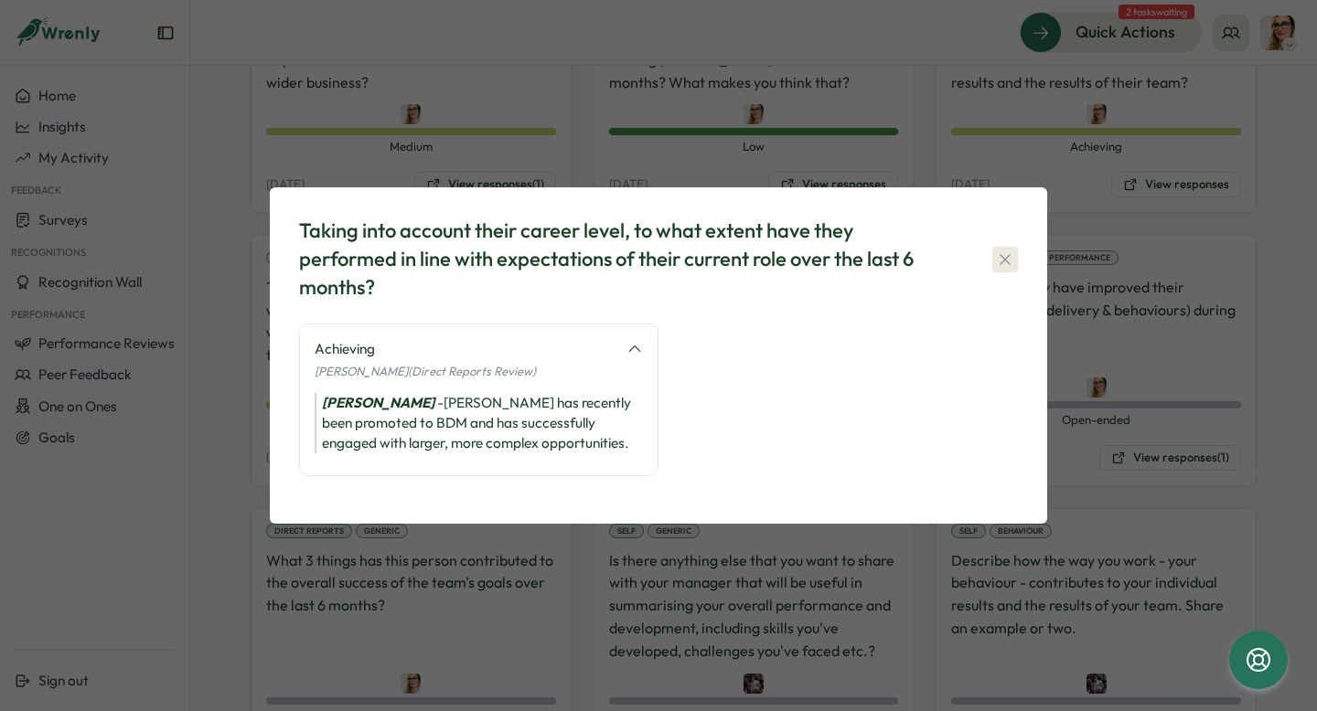
click at [1000, 261] on icon "button" at bounding box center [1005, 260] width 18 height 18
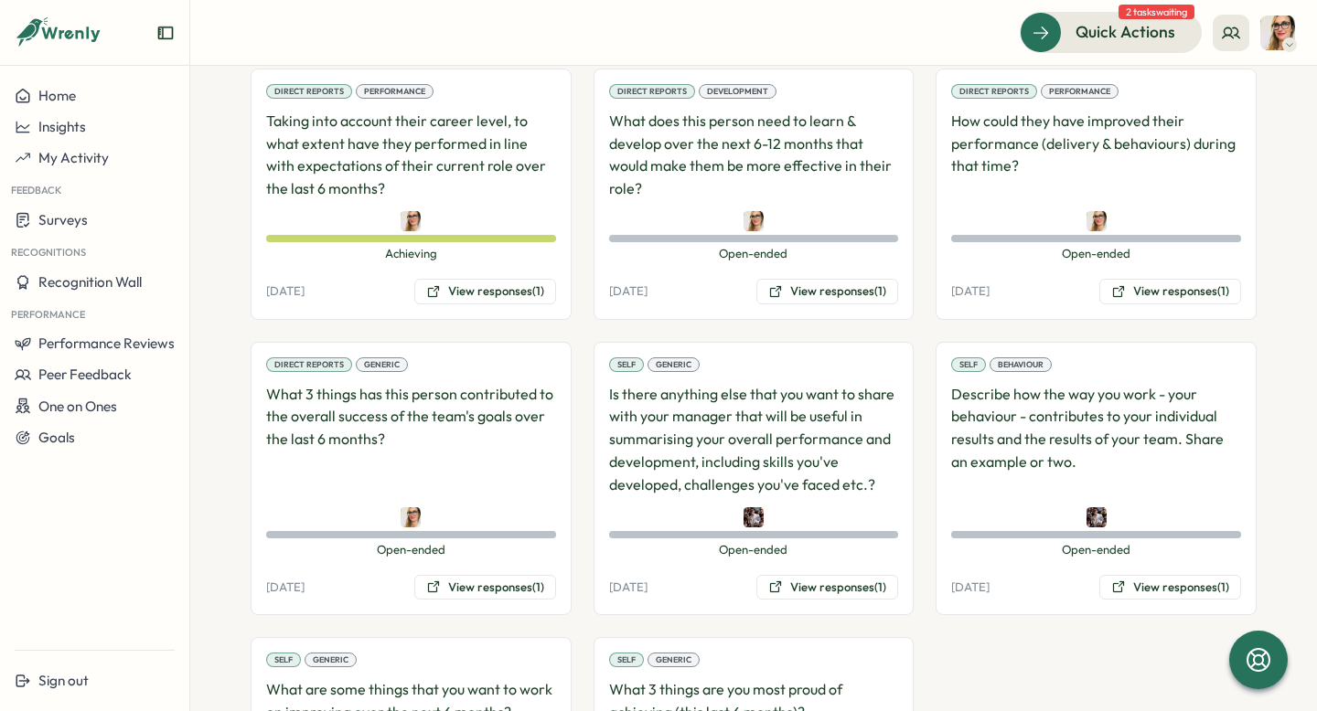
scroll to position [1431, 0]
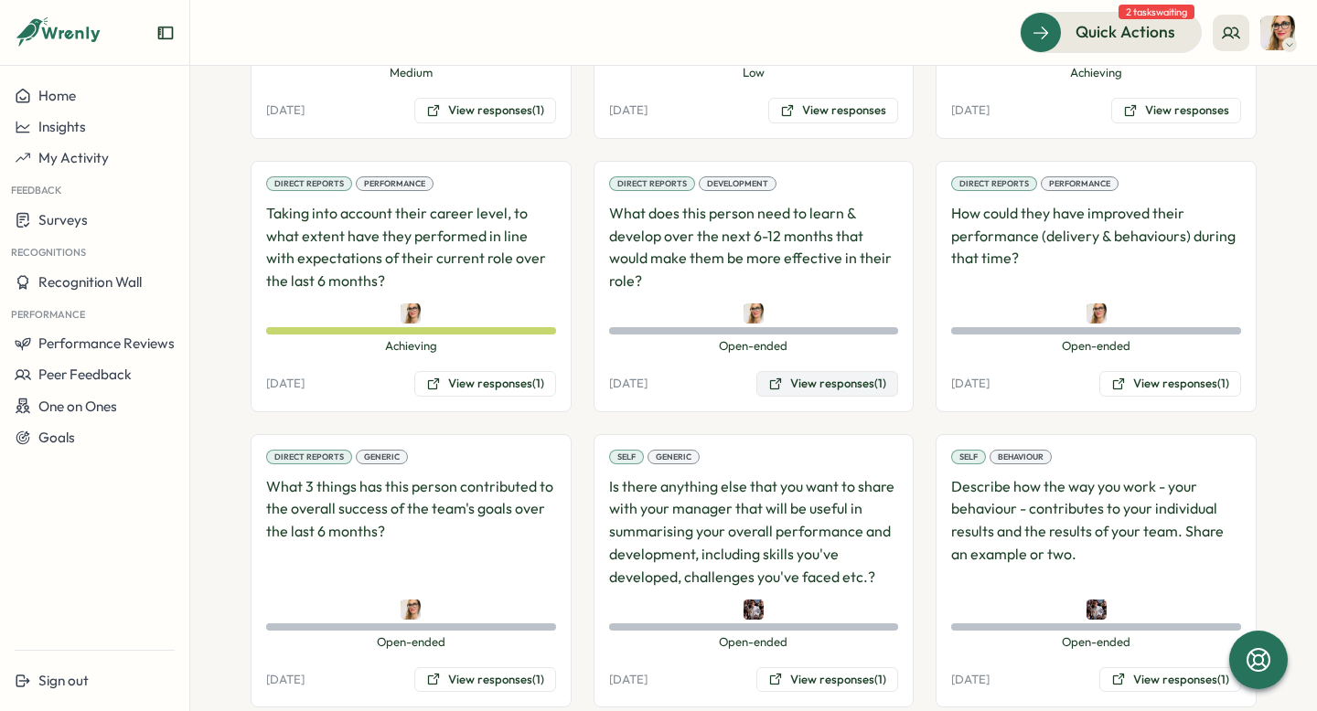
click at [794, 371] on button "View responses (1)" at bounding box center [827, 384] width 142 height 26
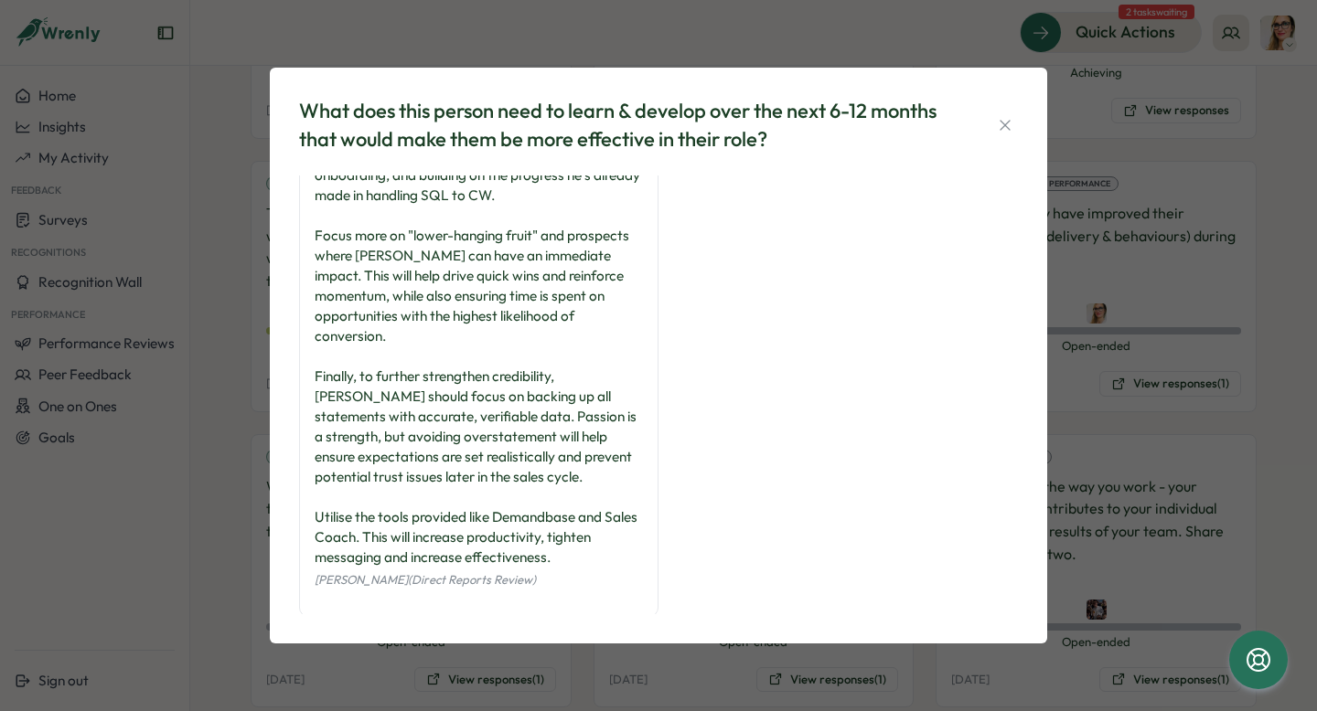
scroll to position [0, 0]
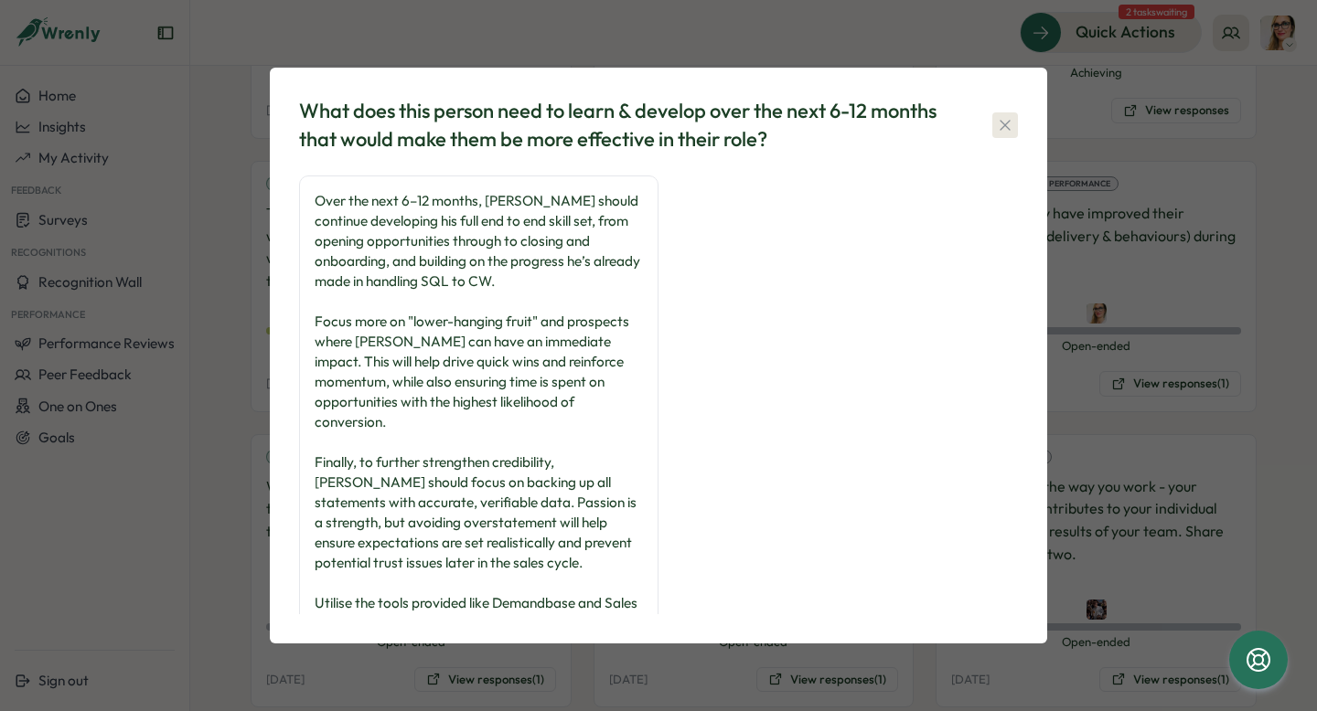
click at [1001, 125] on icon "button" at bounding box center [1005, 125] width 18 height 18
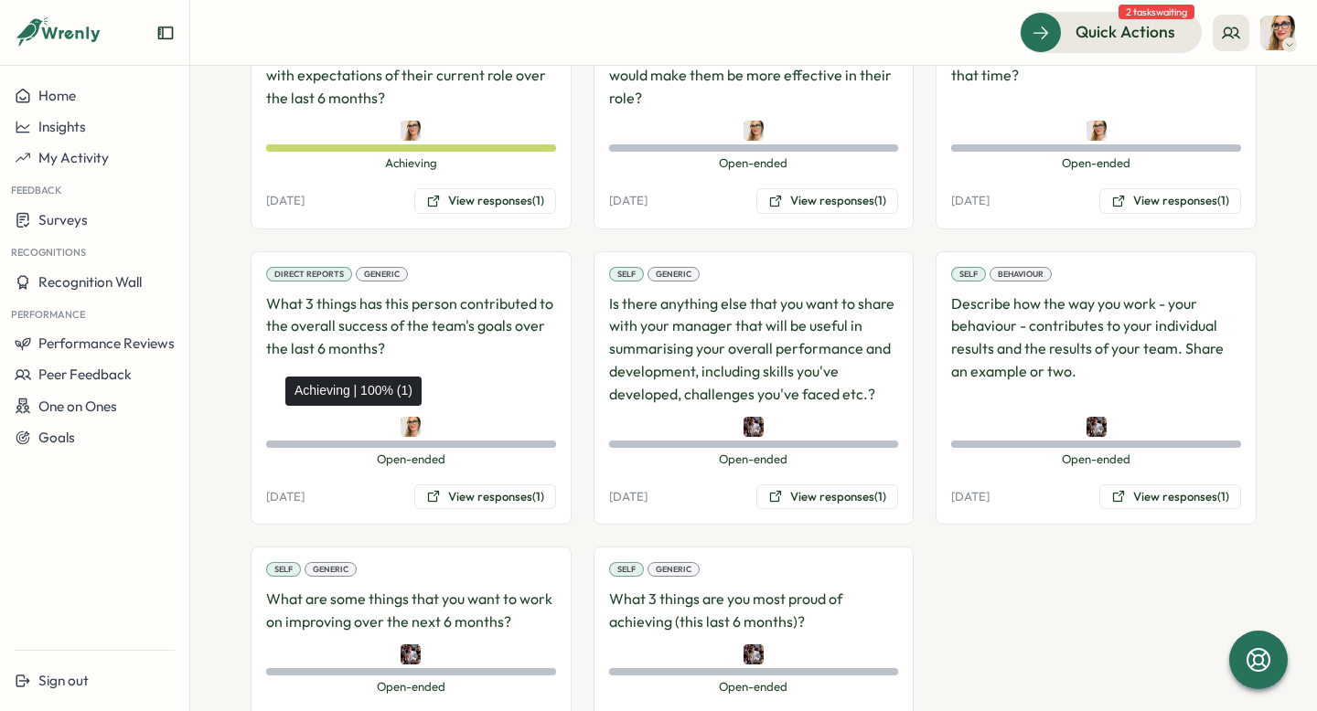
scroll to position [1659, 0]
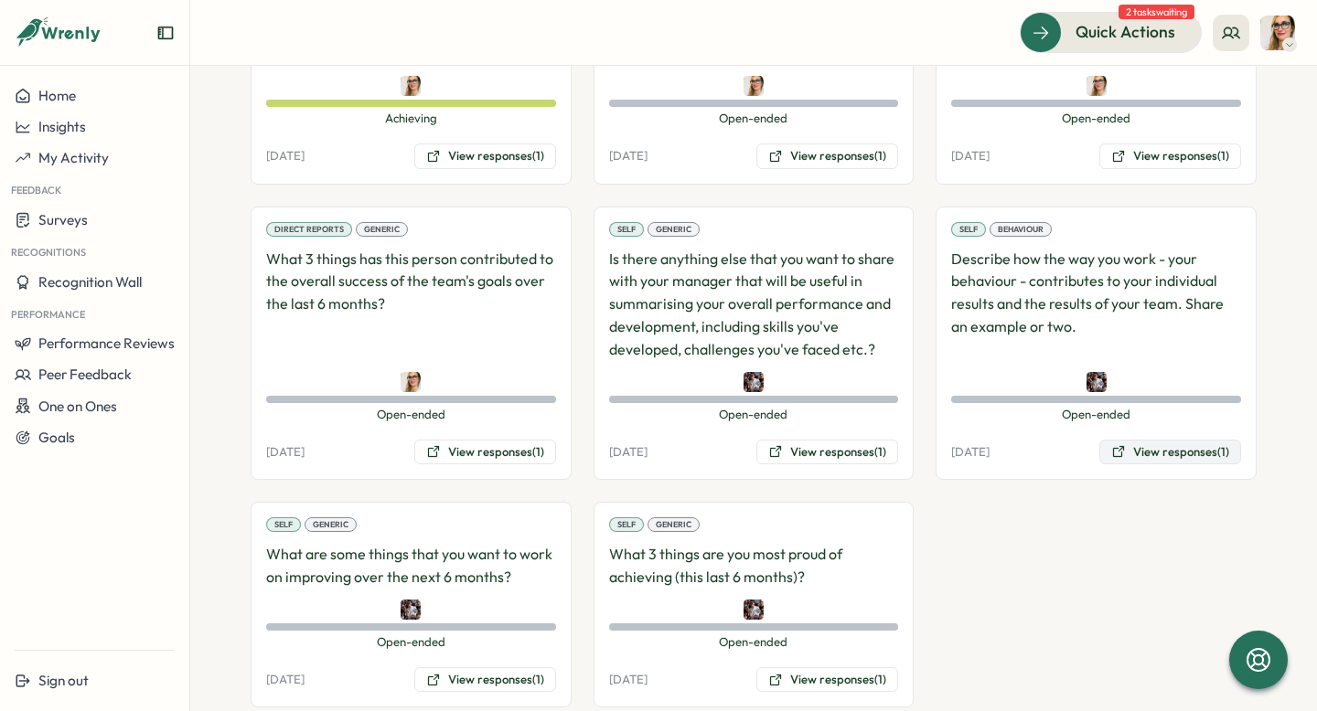
click at [1170, 440] on button "View responses (1)" at bounding box center [1170, 453] width 142 height 26
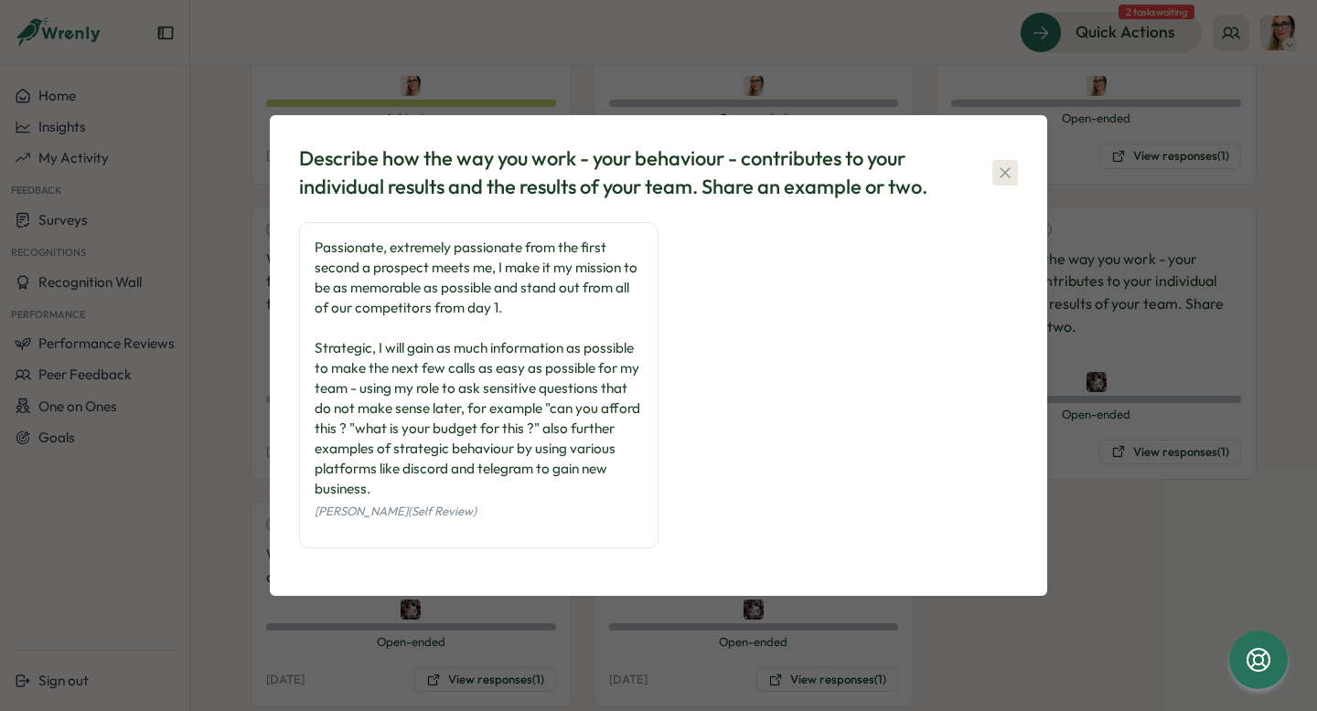
click at [1011, 177] on icon "button" at bounding box center [1005, 173] width 18 height 18
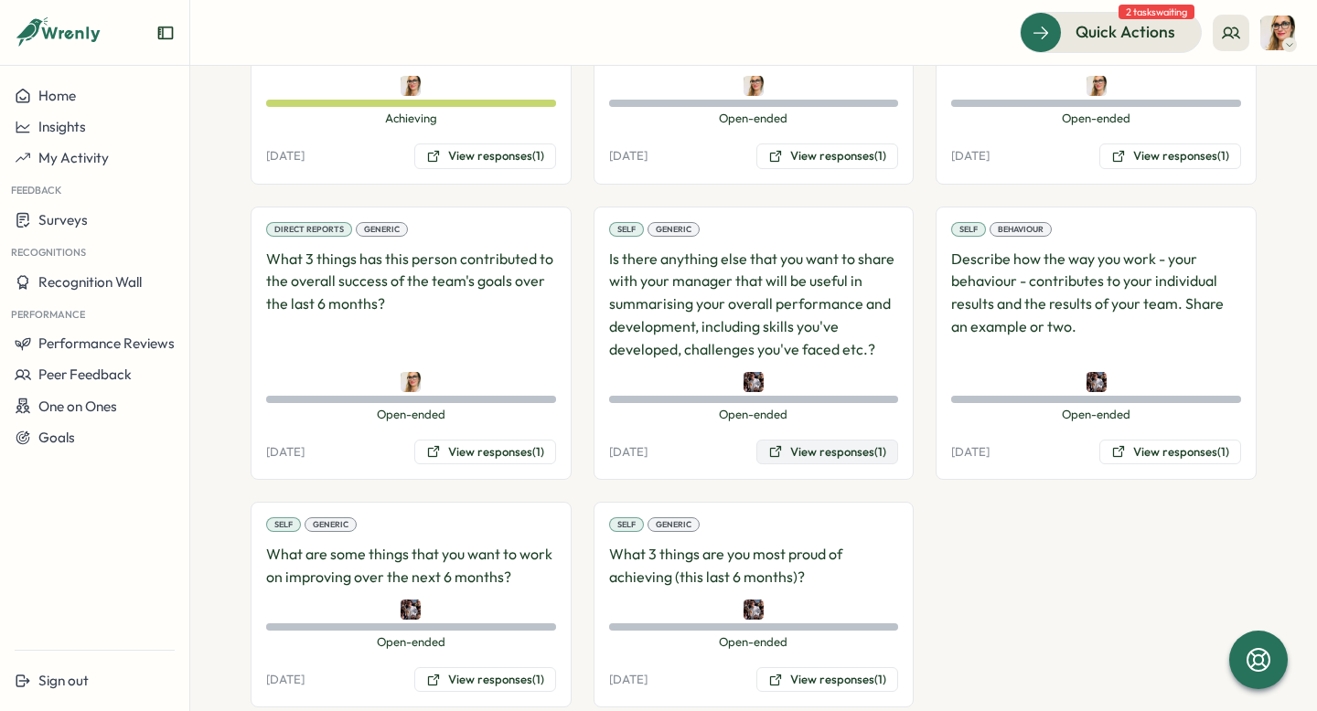
click at [817, 440] on button "View responses (1)" at bounding box center [827, 453] width 142 height 26
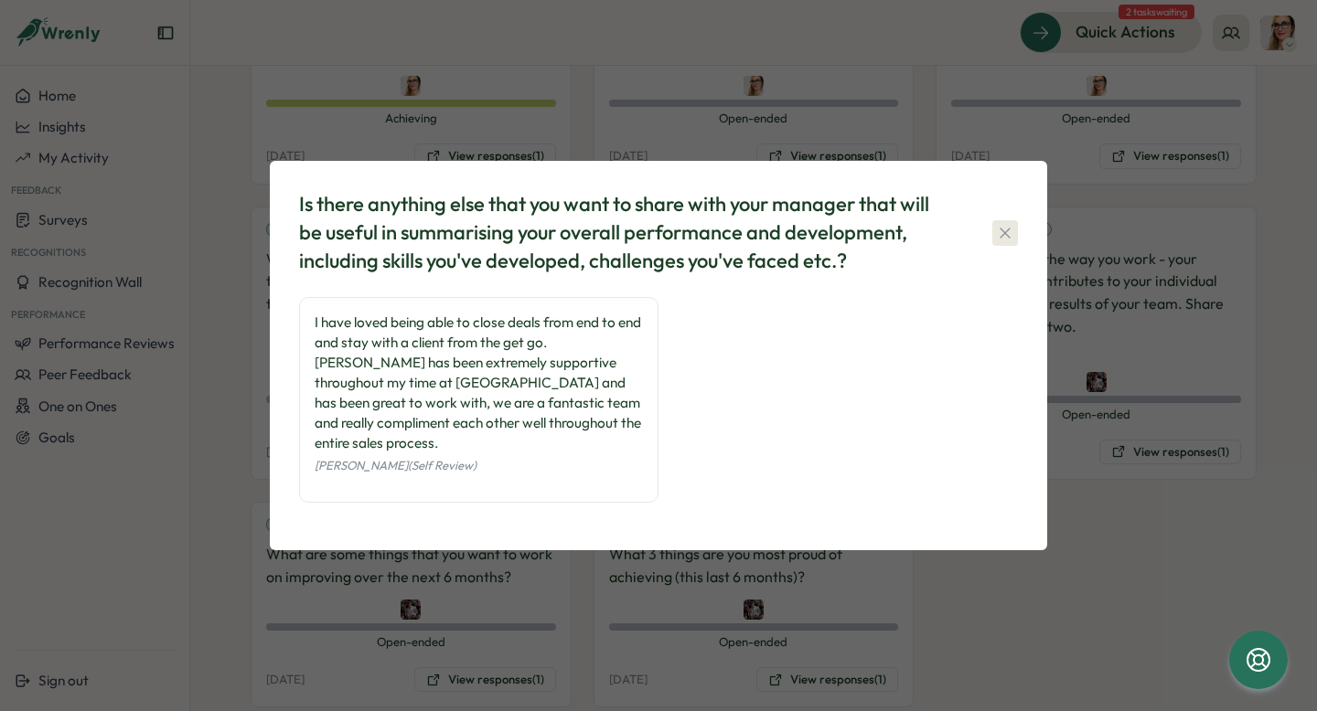
click at [1005, 241] on icon "button" at bounding box center [1005, 233] width 18 height 18
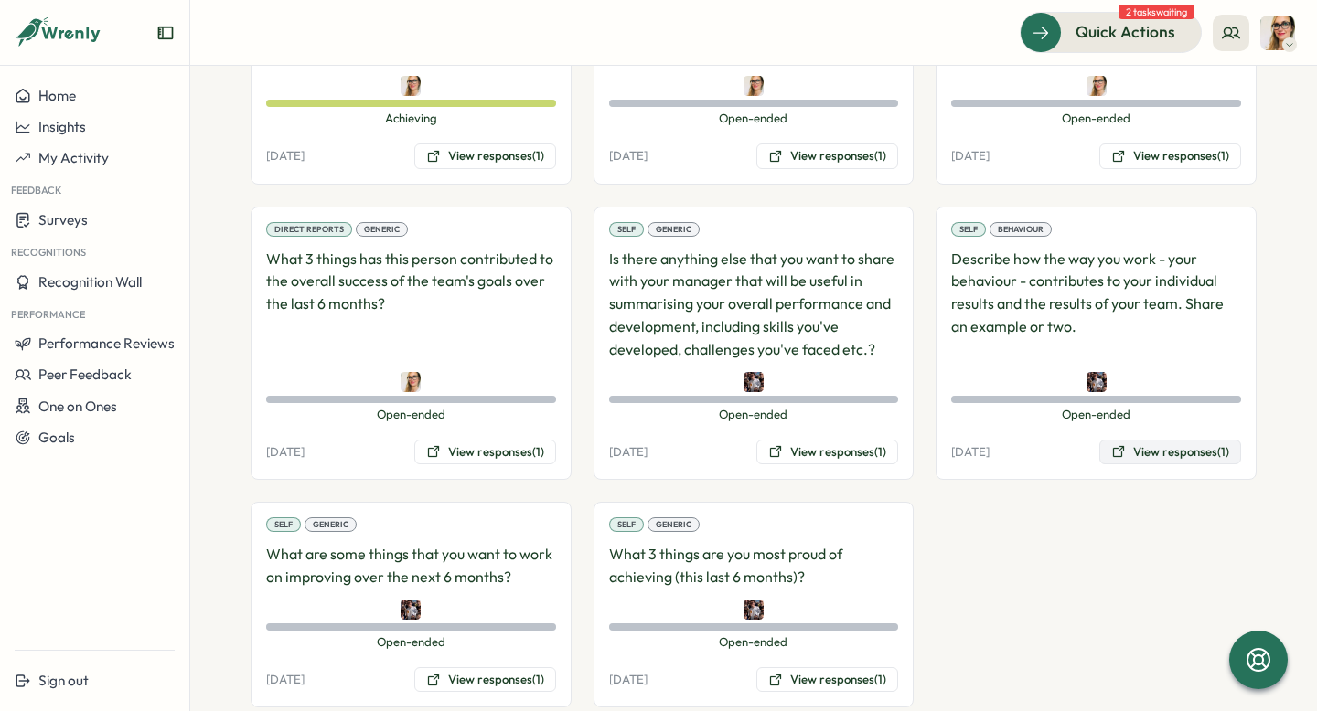
click at [1137, 440] on button "View responses (1)" at bounding box center [1170, 453] width 142 height 26
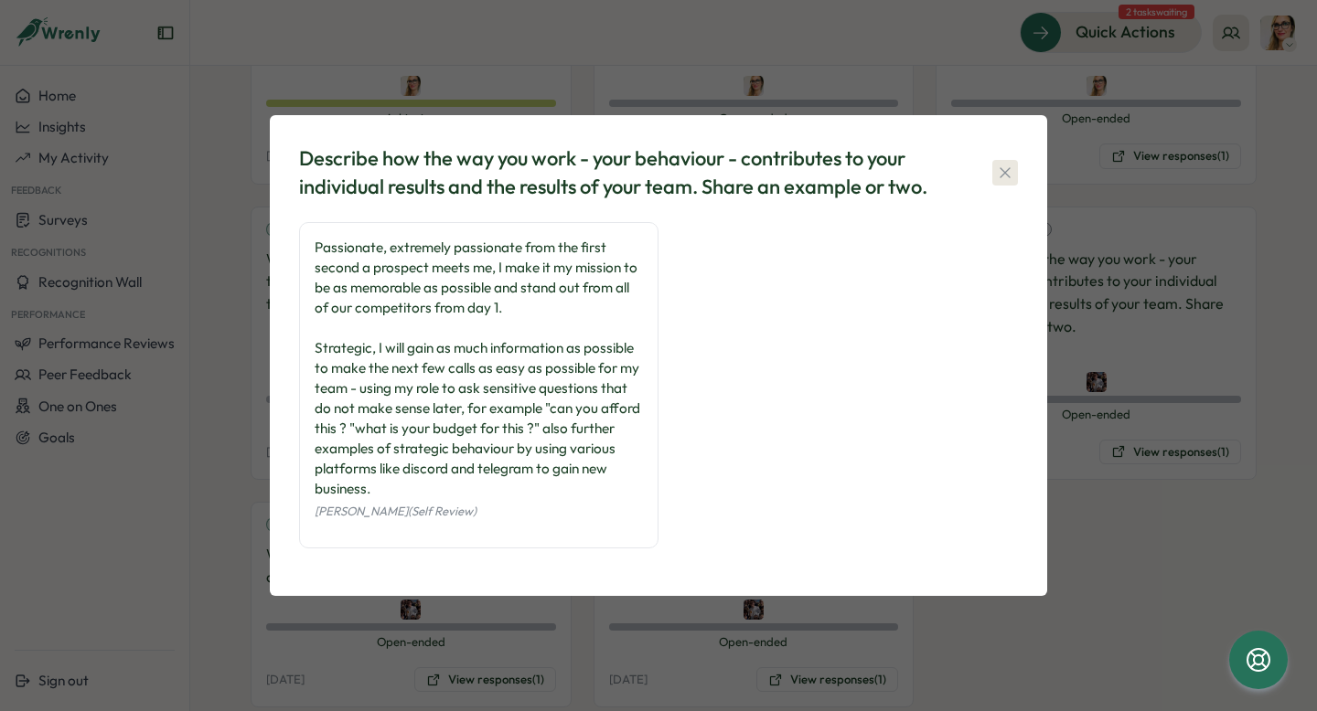
click at [1011, 181] on icon "button" at bounding box center [1005, 173] width 18 height 18
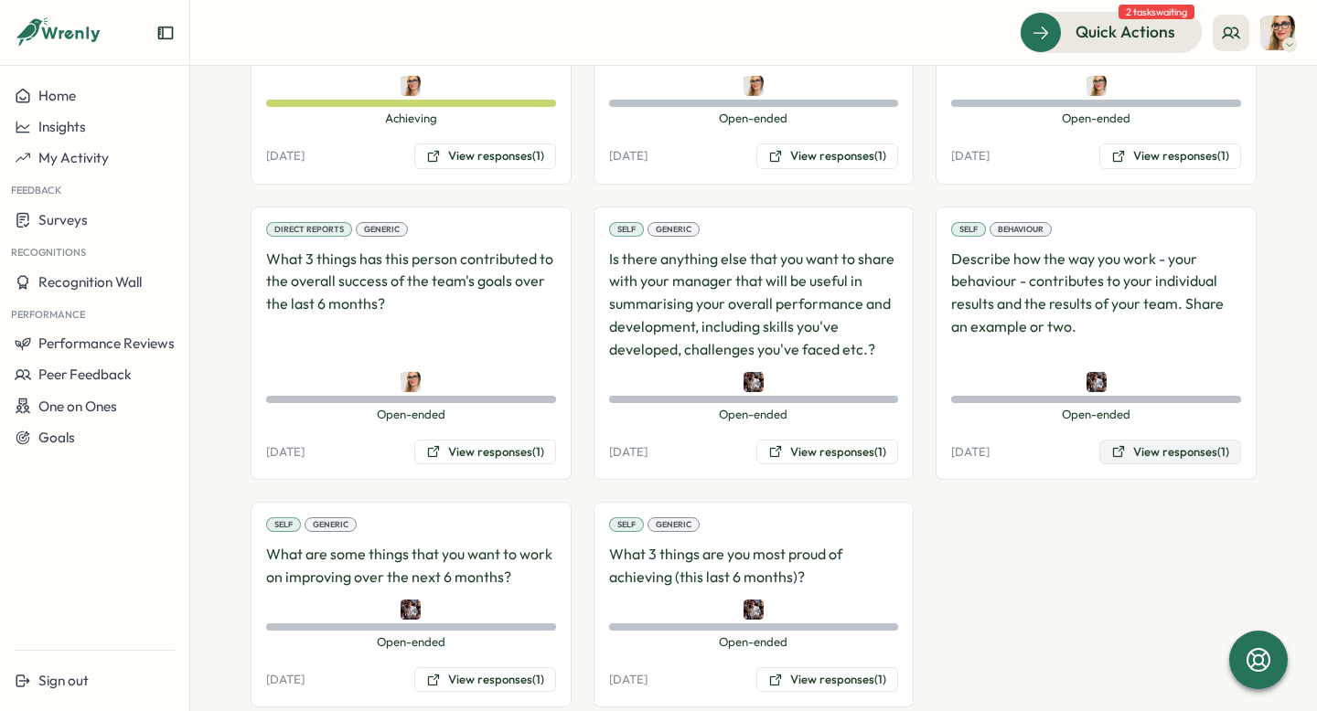
click at [1125, 440] on button "View responses (1)" at bounding box center [1170, 453] width 142 height 26
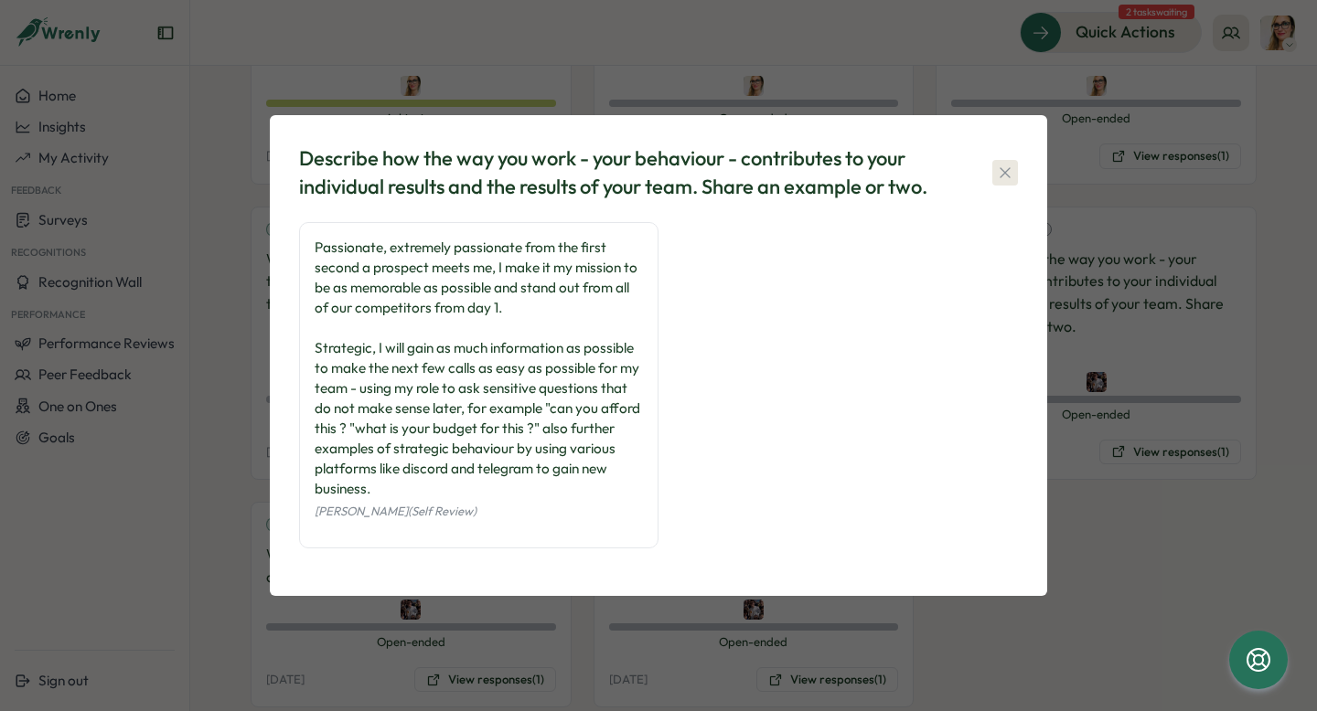
click at [998, 170] on icon "button" at bounding box center [1005, 173] width 18 height 18
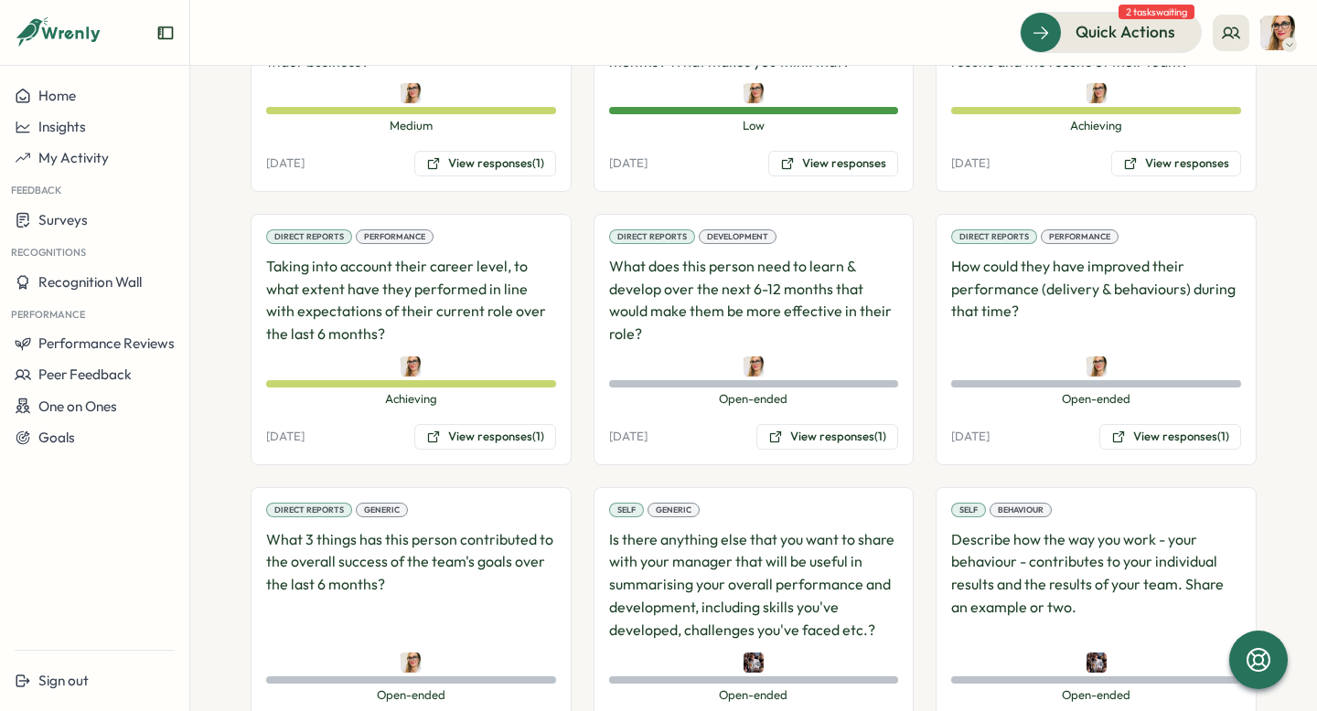
scroll to position [1369, 0]
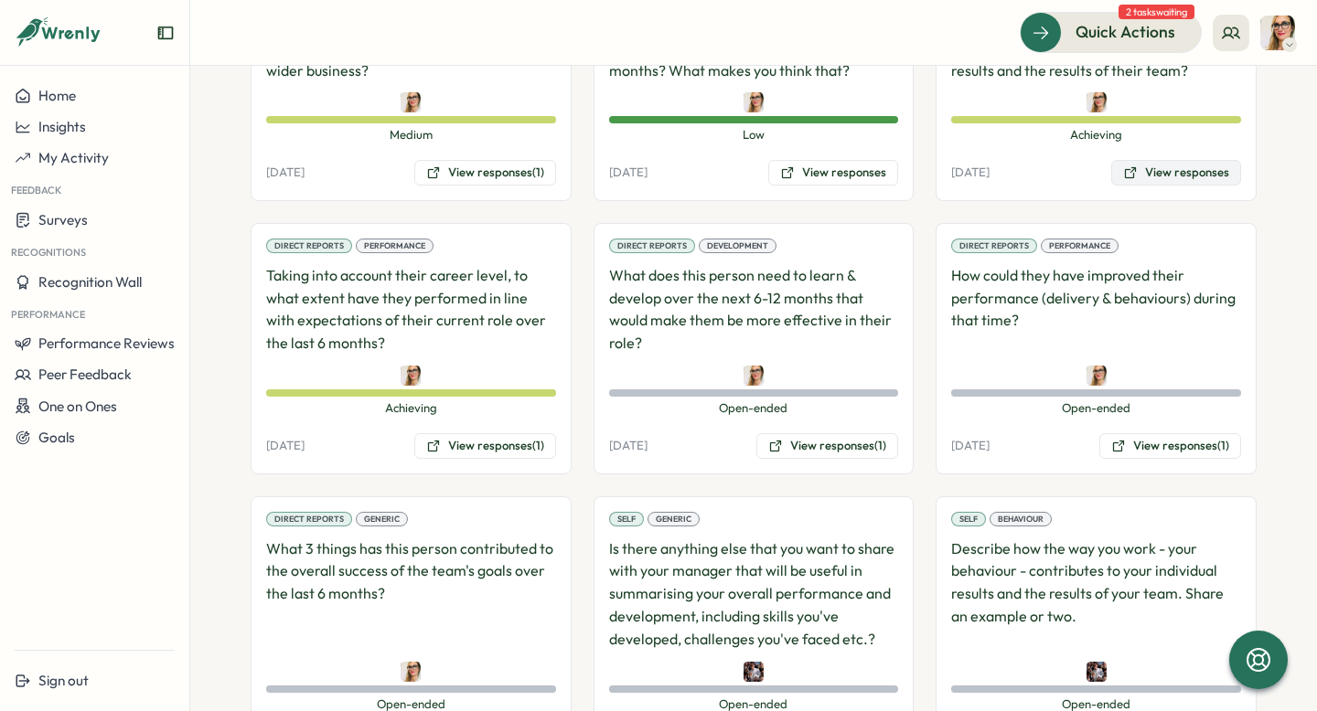
click at [1149, 160] on button "View responses" at bounding box center [1176, 173] width 130 height 26
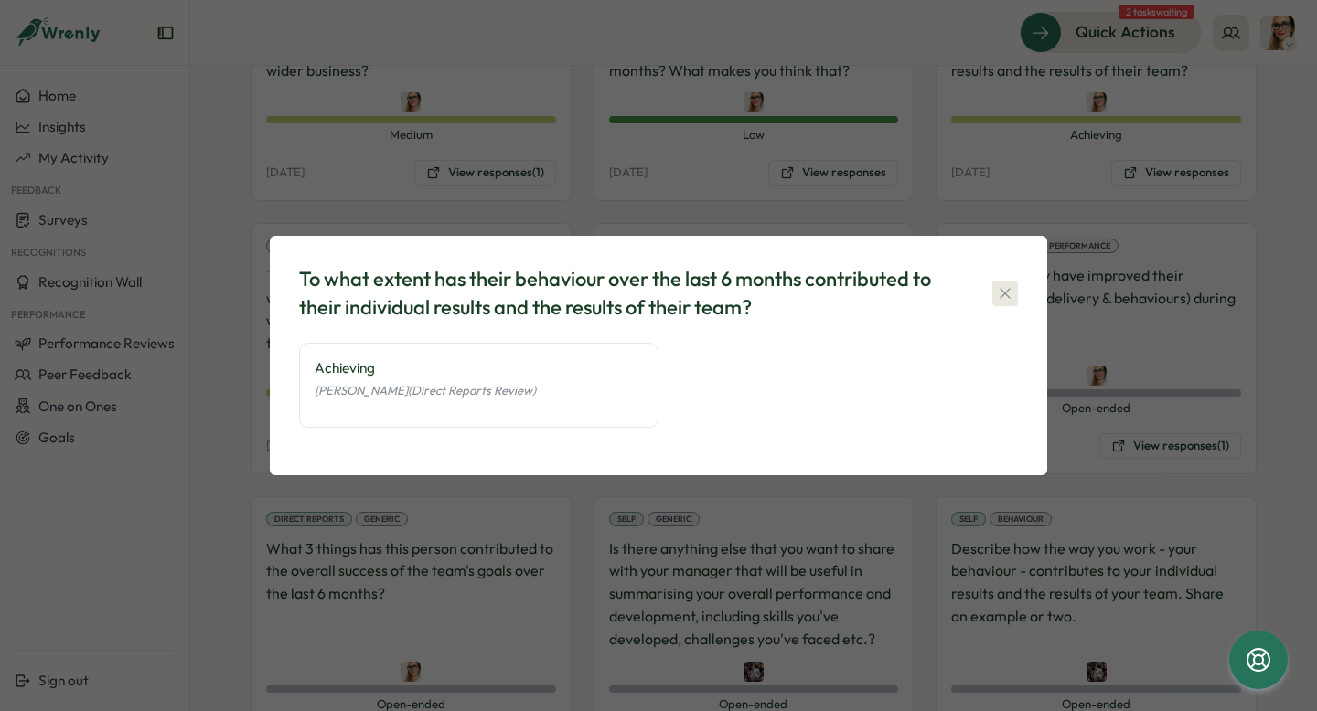
click at [1000, 288] on icon "button" at bounding box center [1005, 293] width 10 height 10
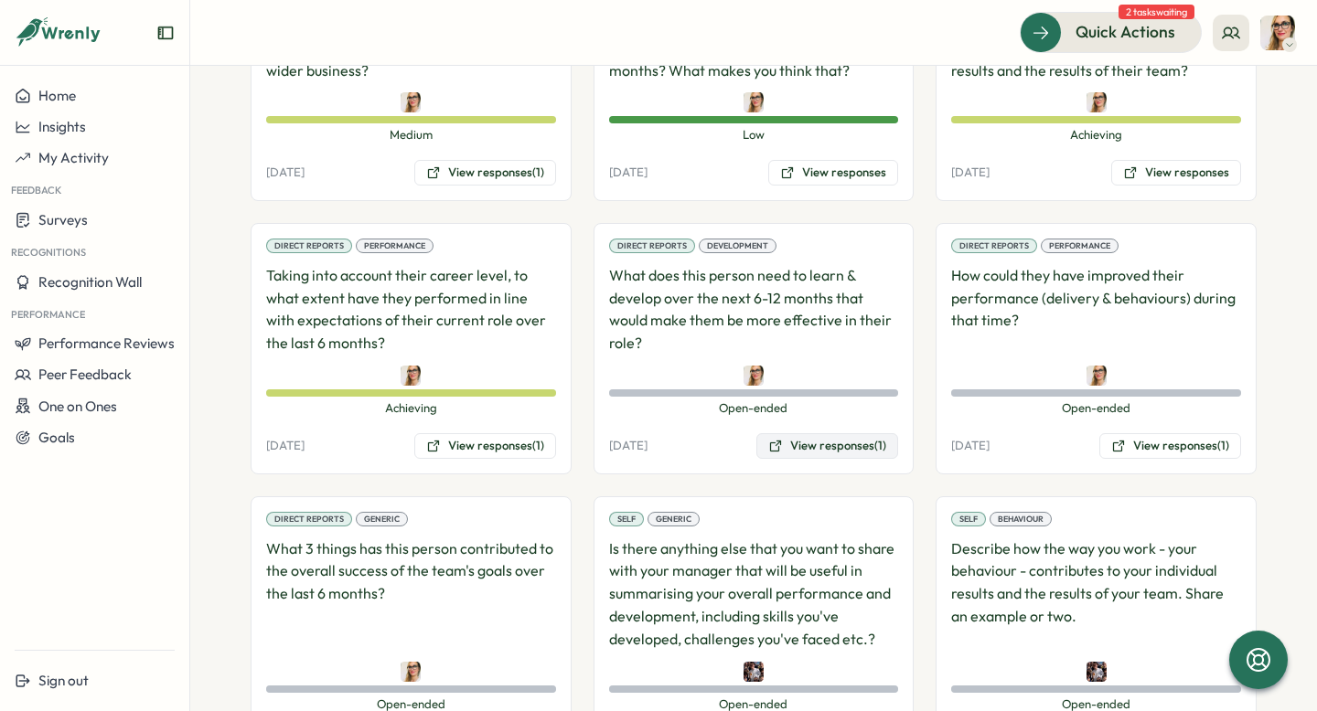
click at [808, 433] on button "View responses (1)" at bounding box center [827, 446] width 142 height 26
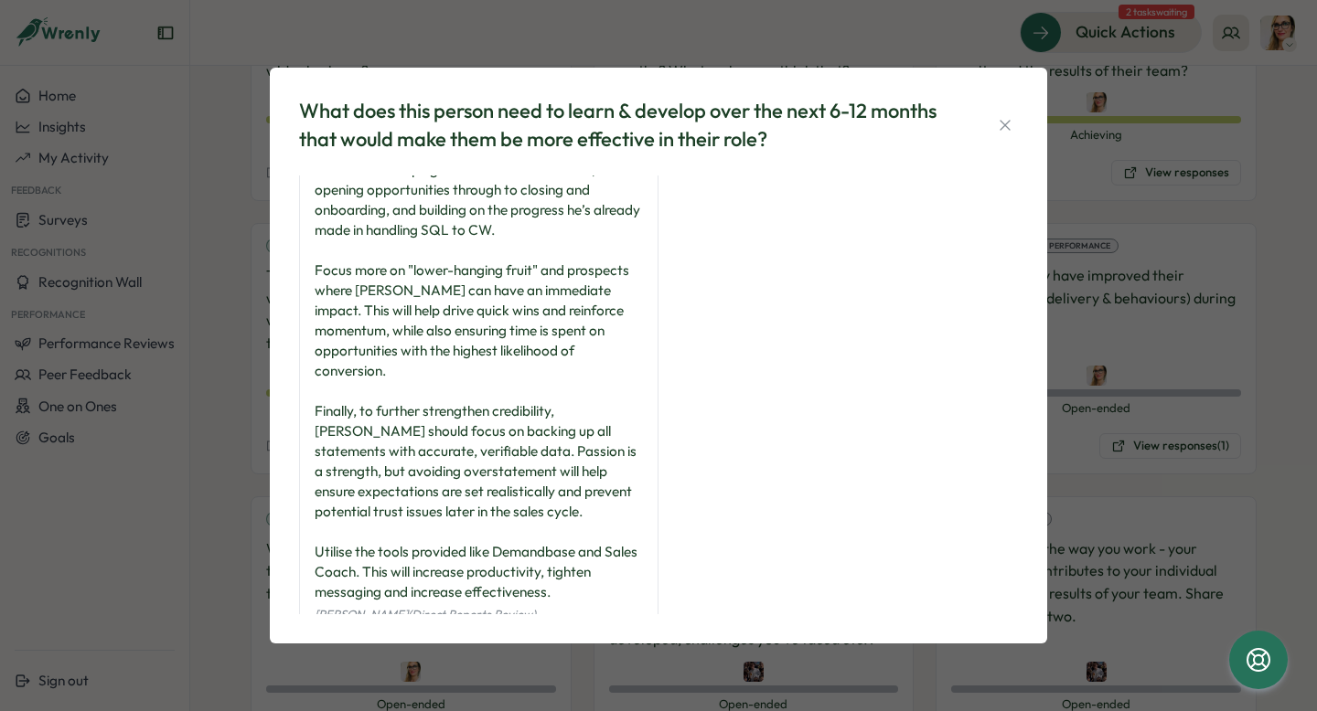
scroll to position [86, 0]
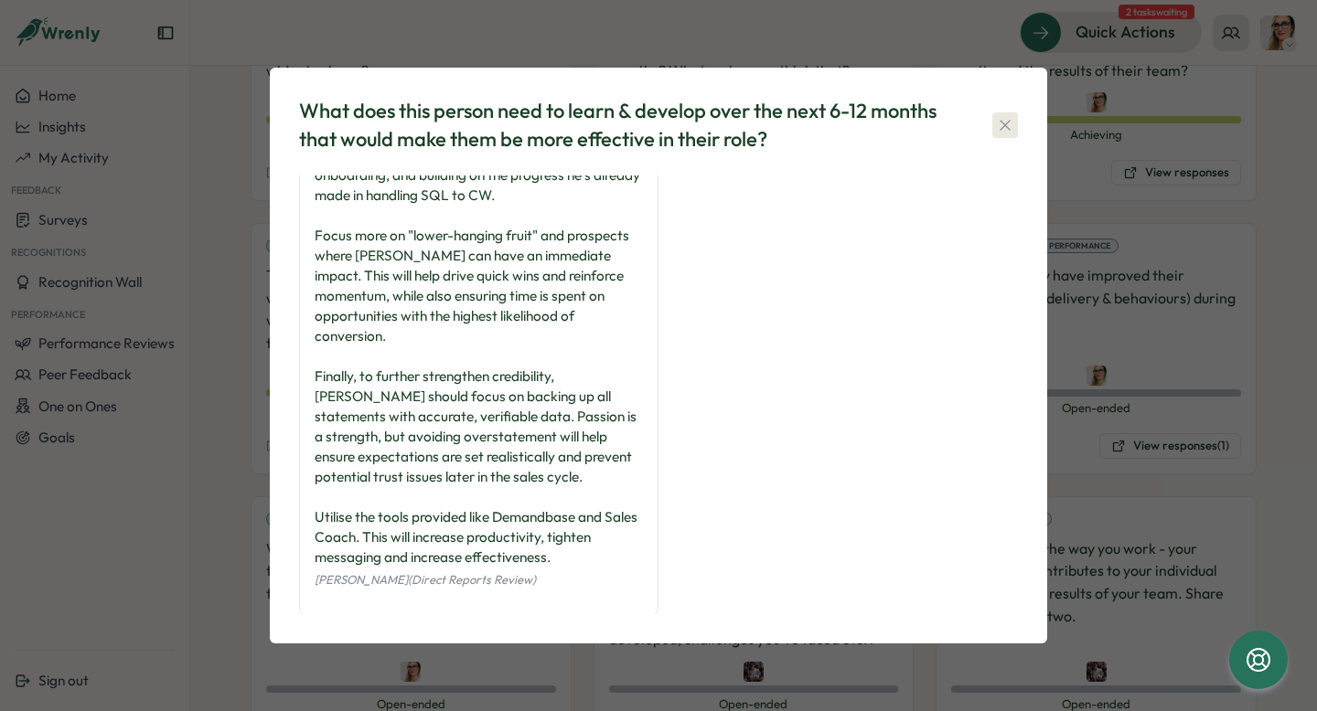
click at [1002, 135] on button "button" at bounding box center [1005, 125] width 26 height 26
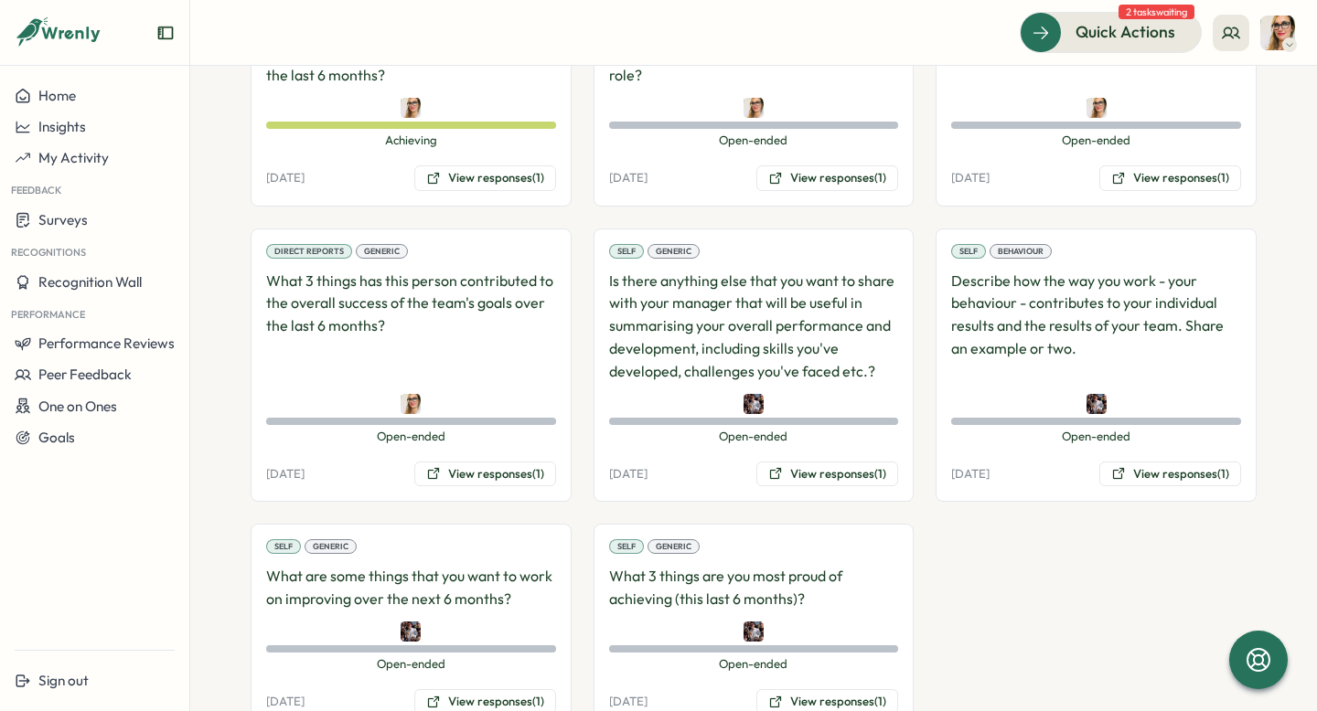
scroll to position [1633, 0]
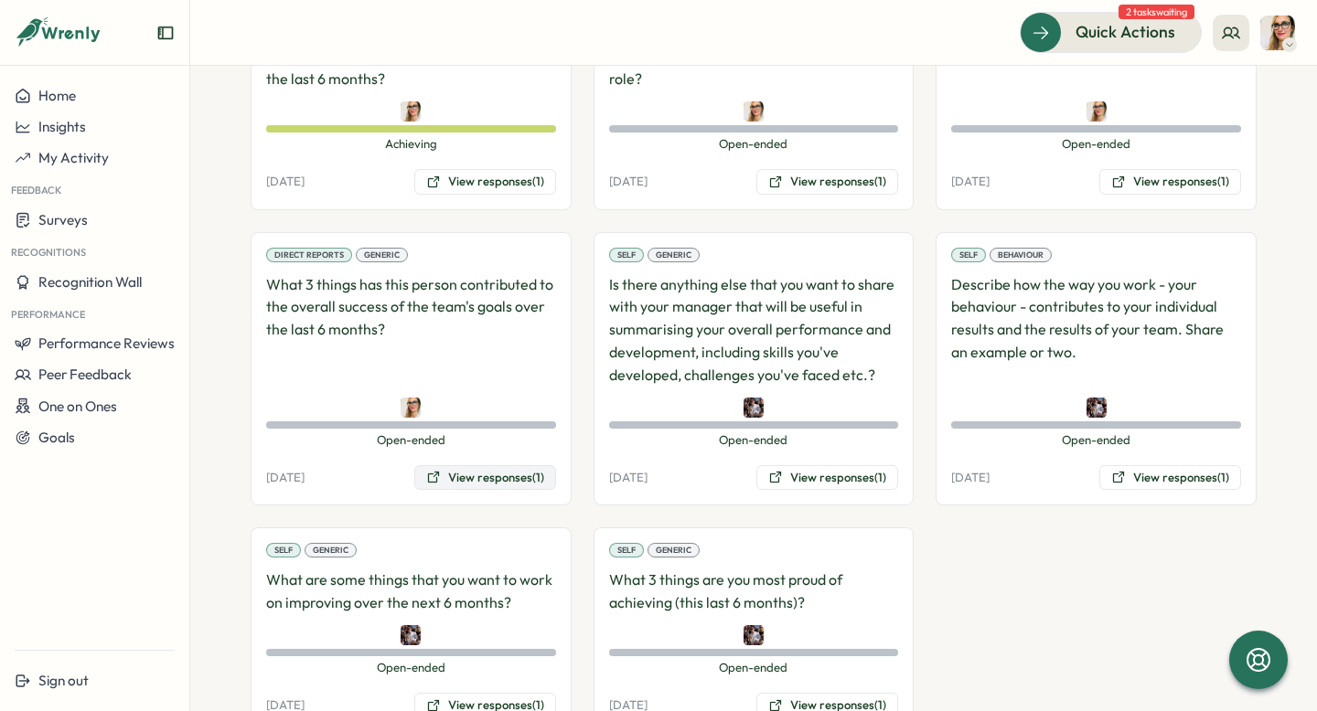
click at [501, 465] on button "View responses (1)" at bounding box center [485, 478] width 142 height 26
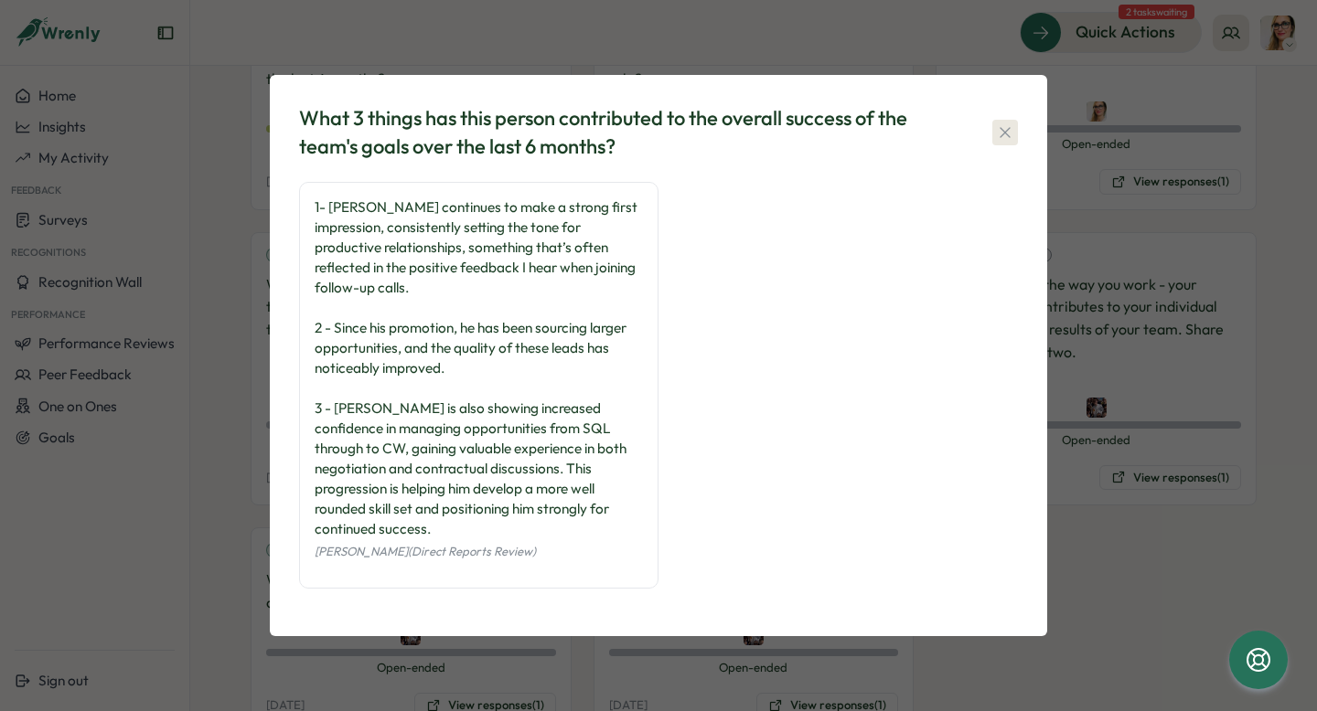
click at [1001, 137] on icon "button" at bounding box center [1005, 132] width 10 height 10
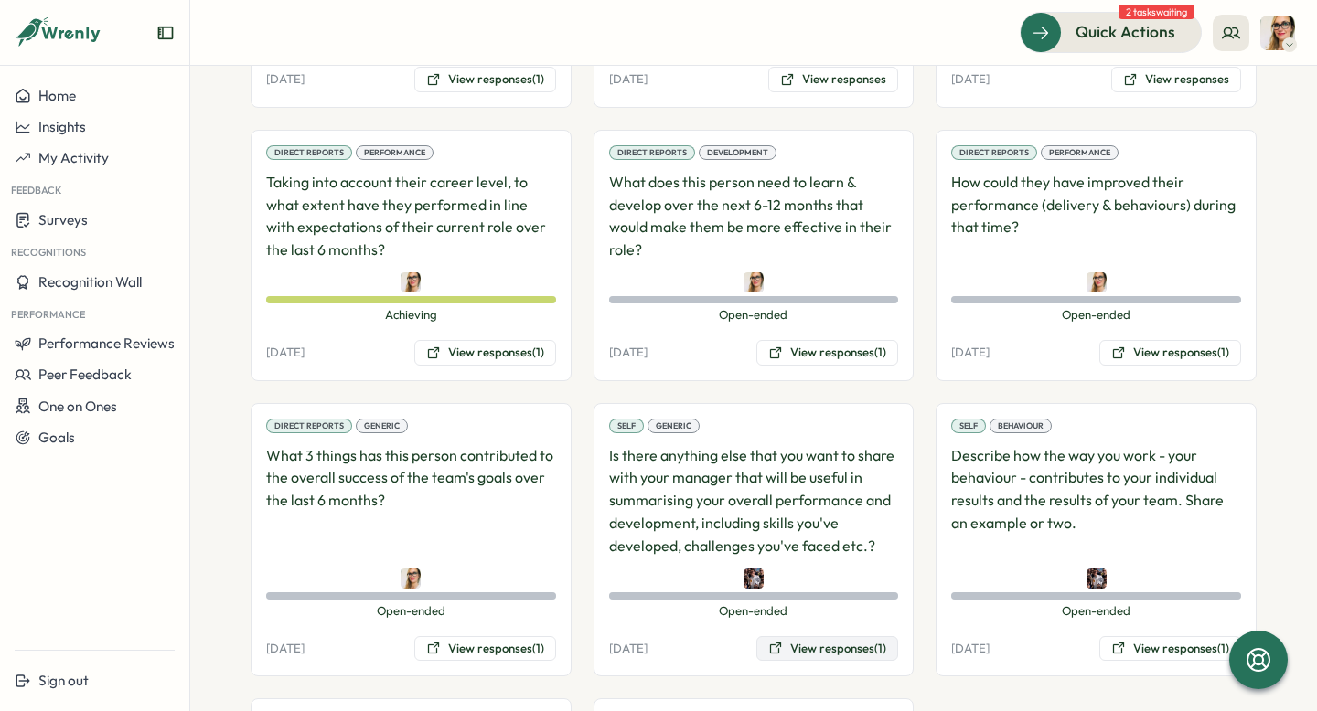
scroll to position [1451, 0]
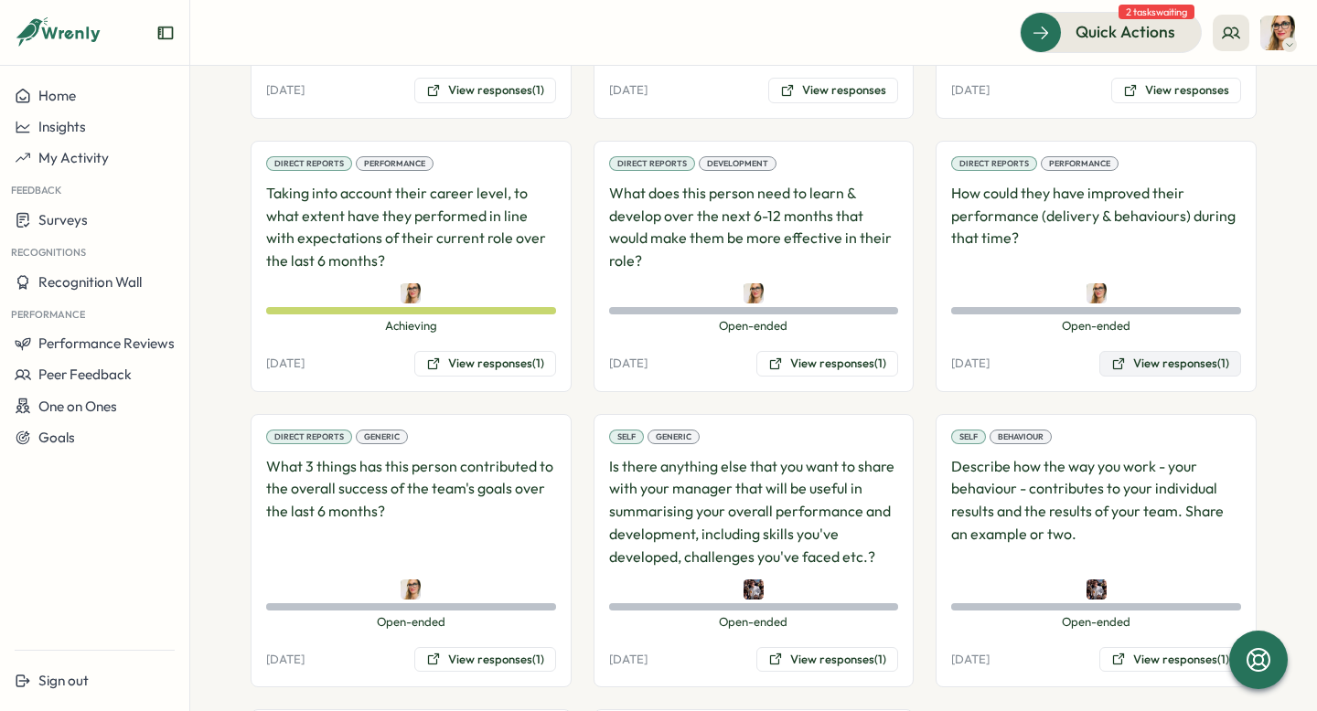
click at [1172, 351] on button "View responses (1)" at bounding box center [1170, 364] width 142 height 26
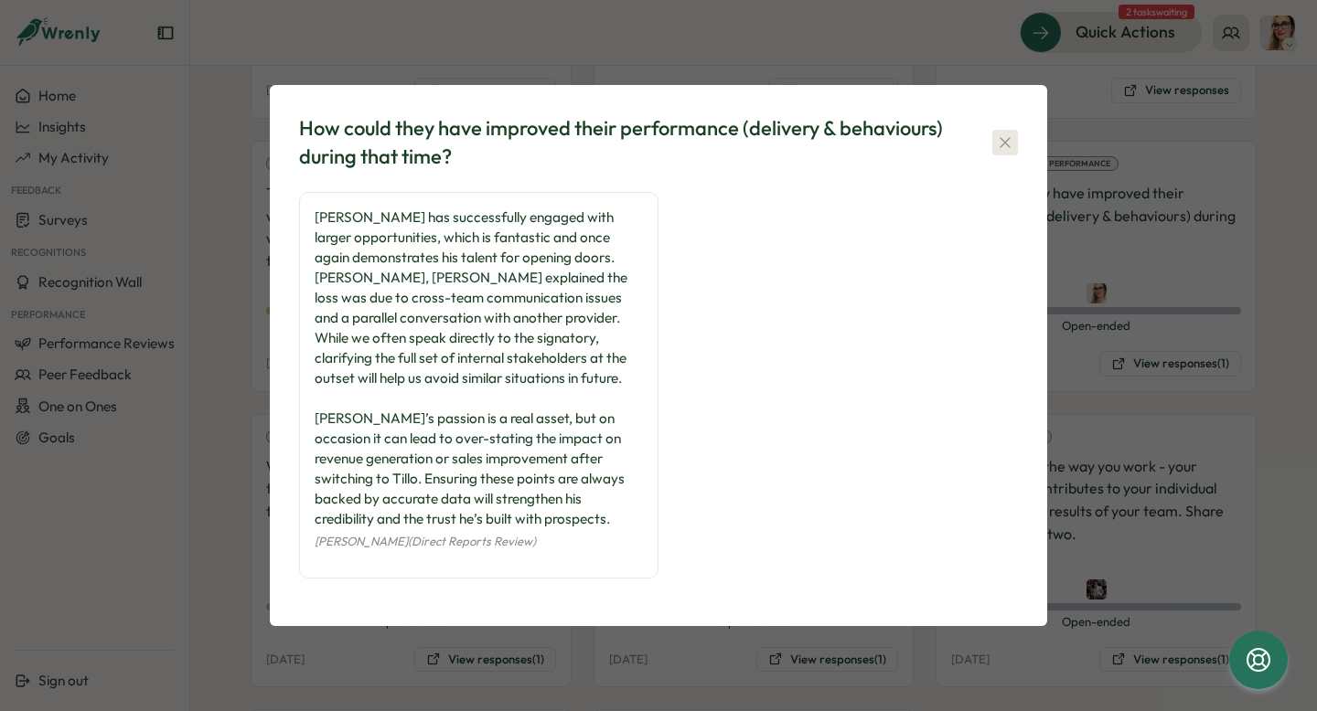
click at [1000, 143] on icon "button" at bounding box center [1005, 143] width 18 height 18
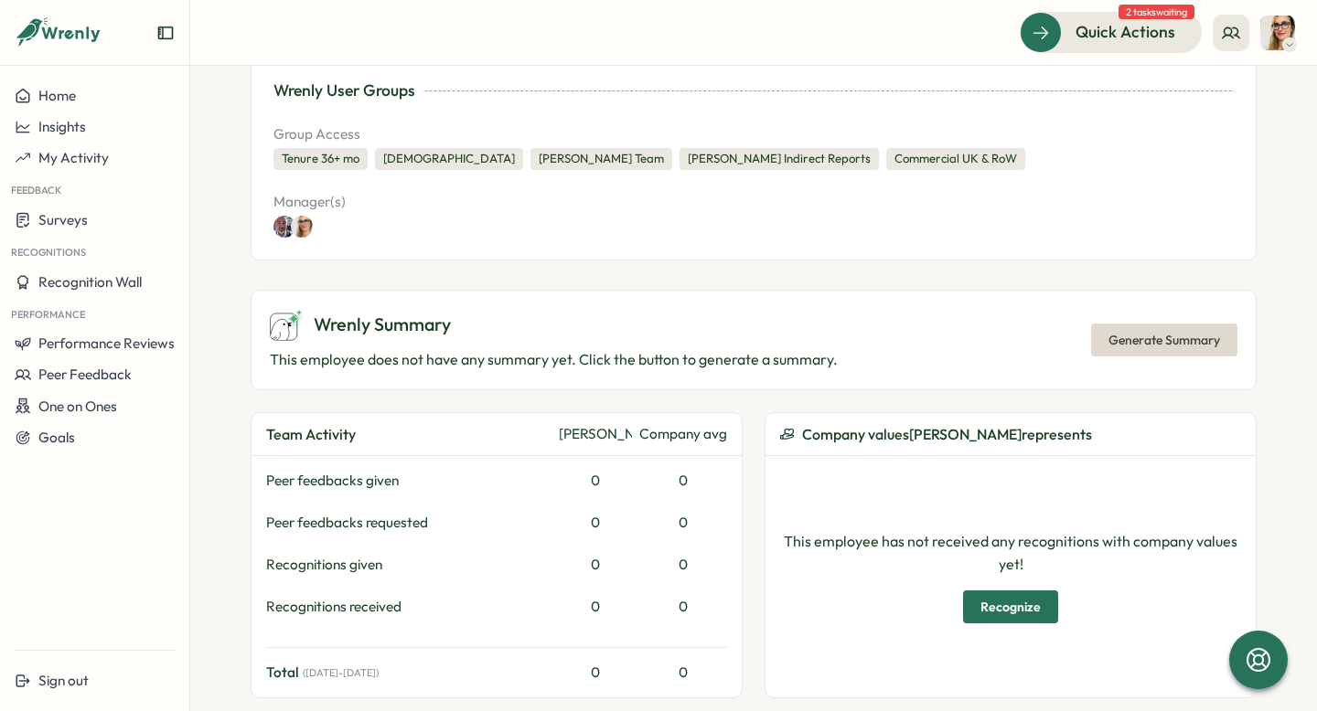
scroll to position [372, 0]
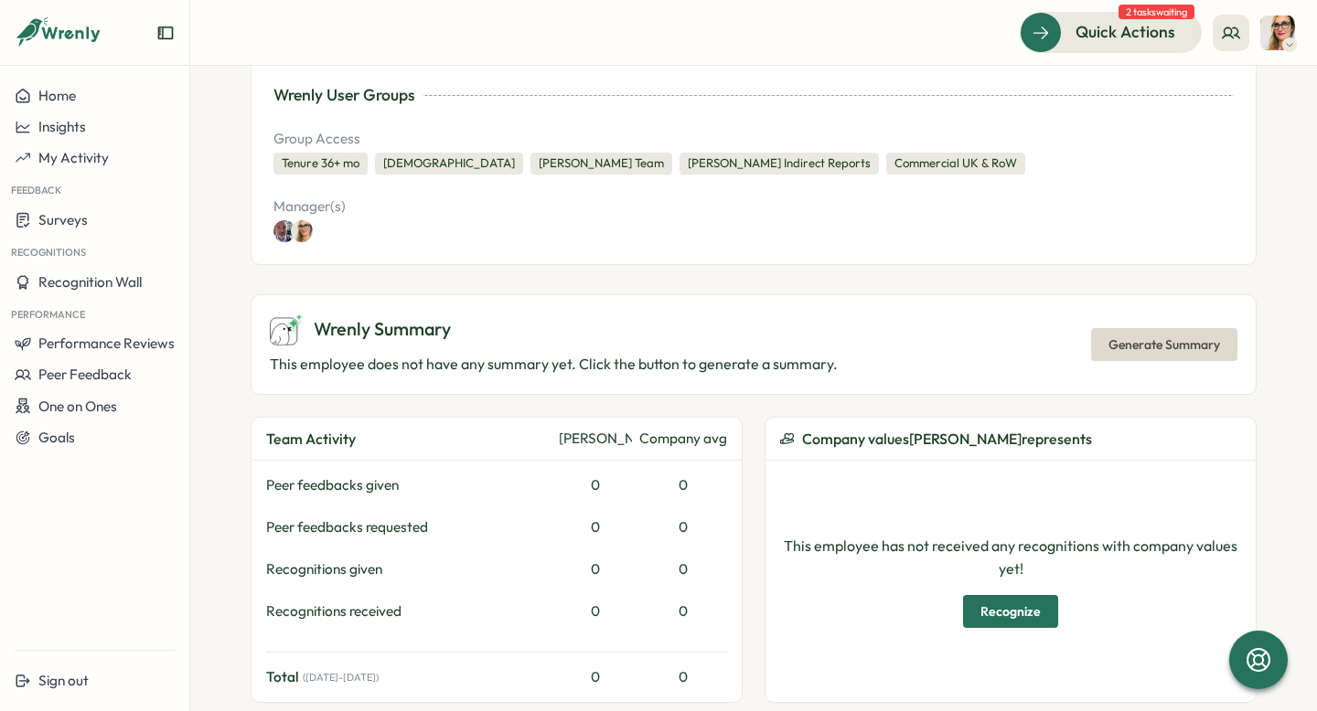
click at [1139, 329] on span "Generate Summary" at bounding box center [1164, 344] width 112 height 31
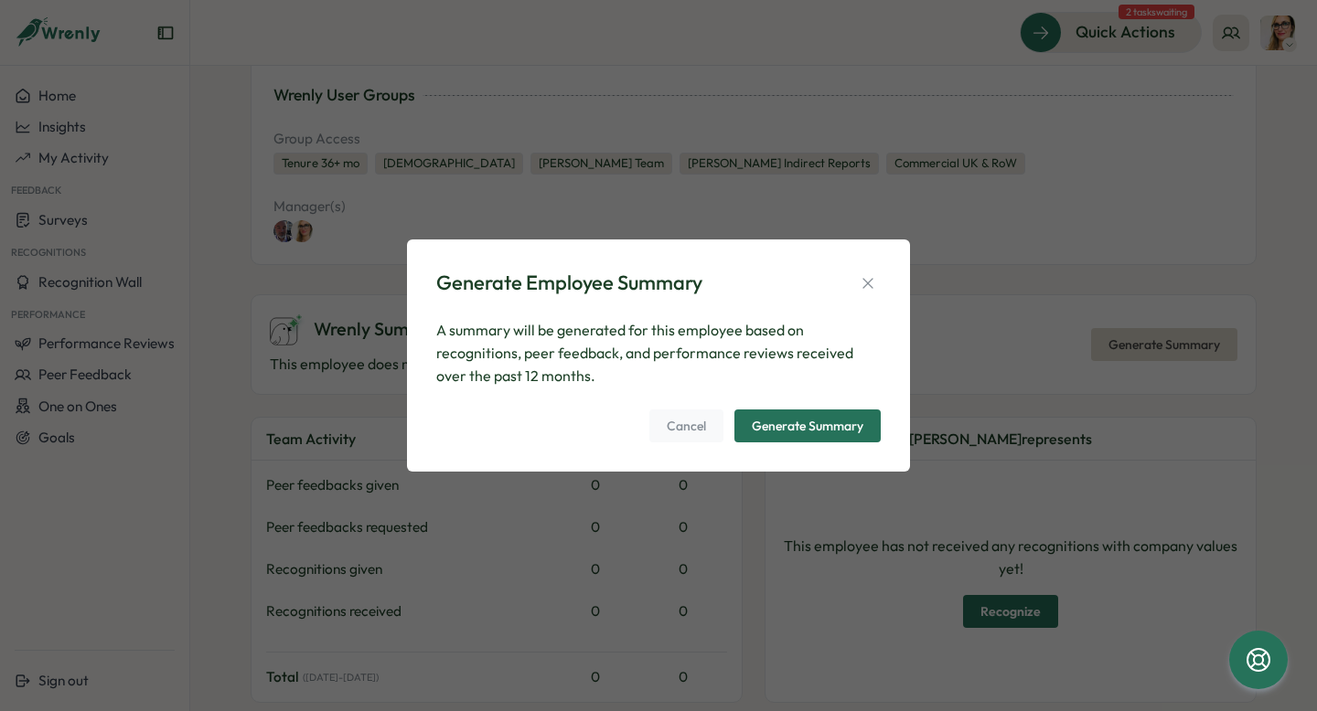
click at [780, 423] on div "Generate Summary" at bounding box center [808, 426] width 112 height 13
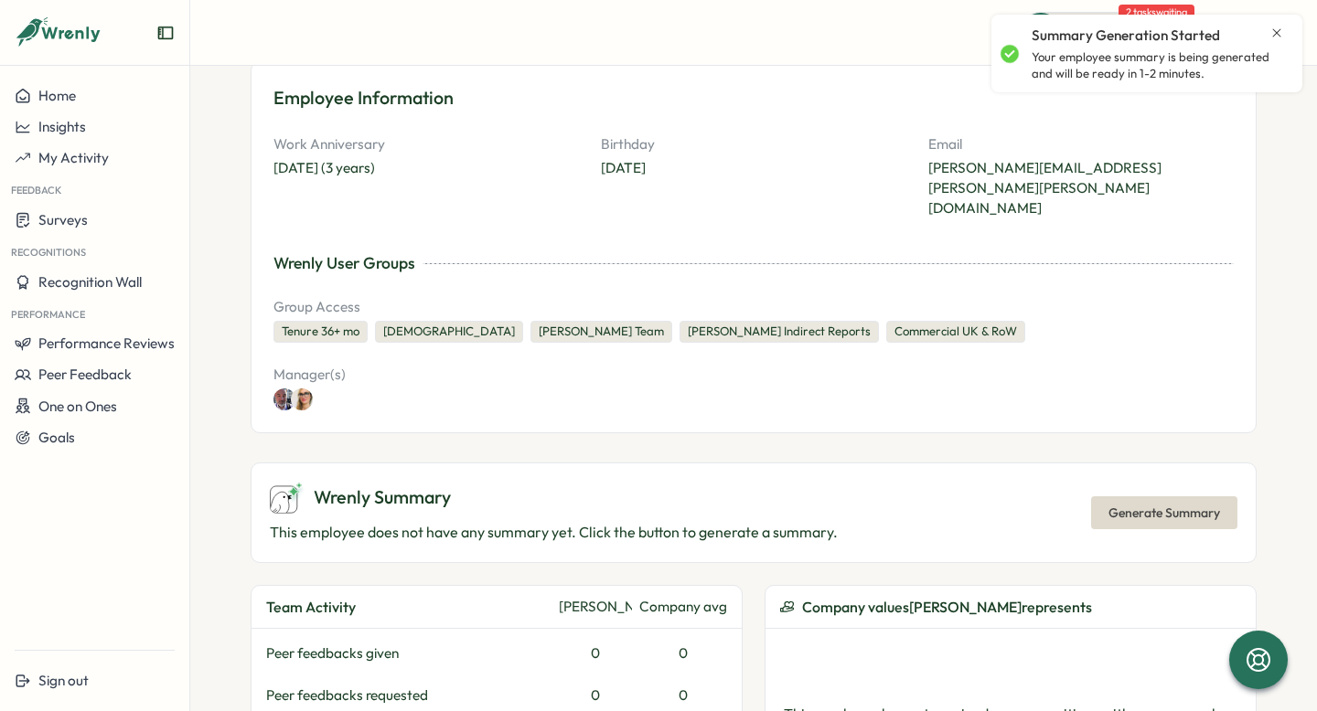
scroll to position [173, 0]
